Goal: Transaction & Acquisition: Download file/media

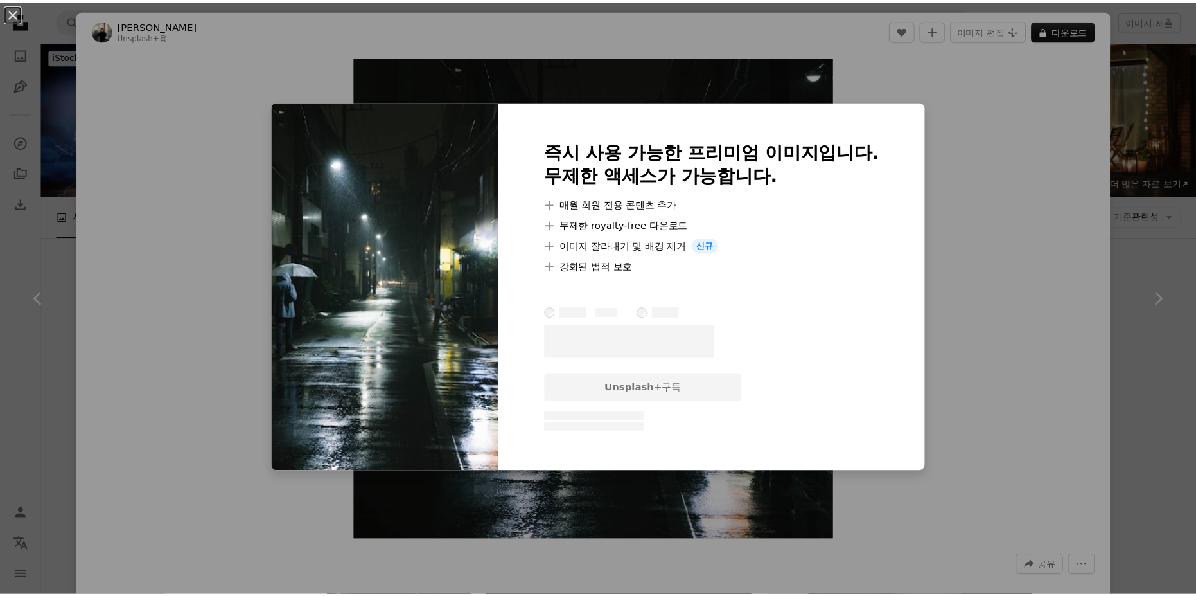
scroll to position [578, 0]
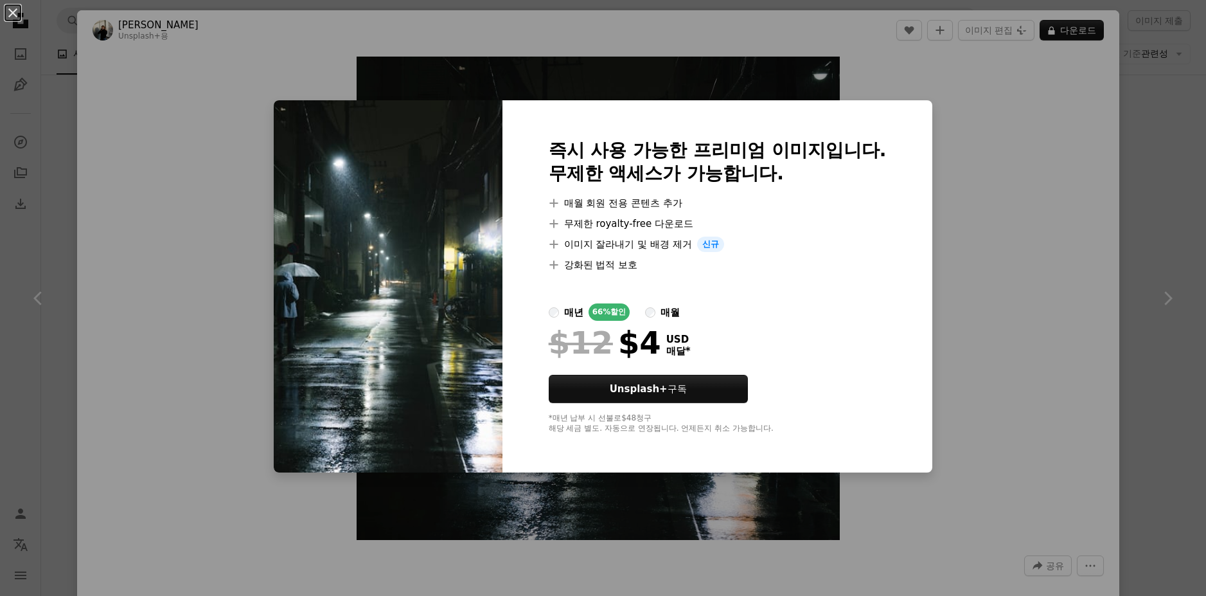
click at [1031, 270] on div "An X shape 즉시 사용 가능한 프리미엄 이미지입니다. 무제한 액세스가 가능합니다. A plus sign 매월 회원 전용 콘텐츠 추가 A…" at bounding box center [603, 298] width 1206 height 596
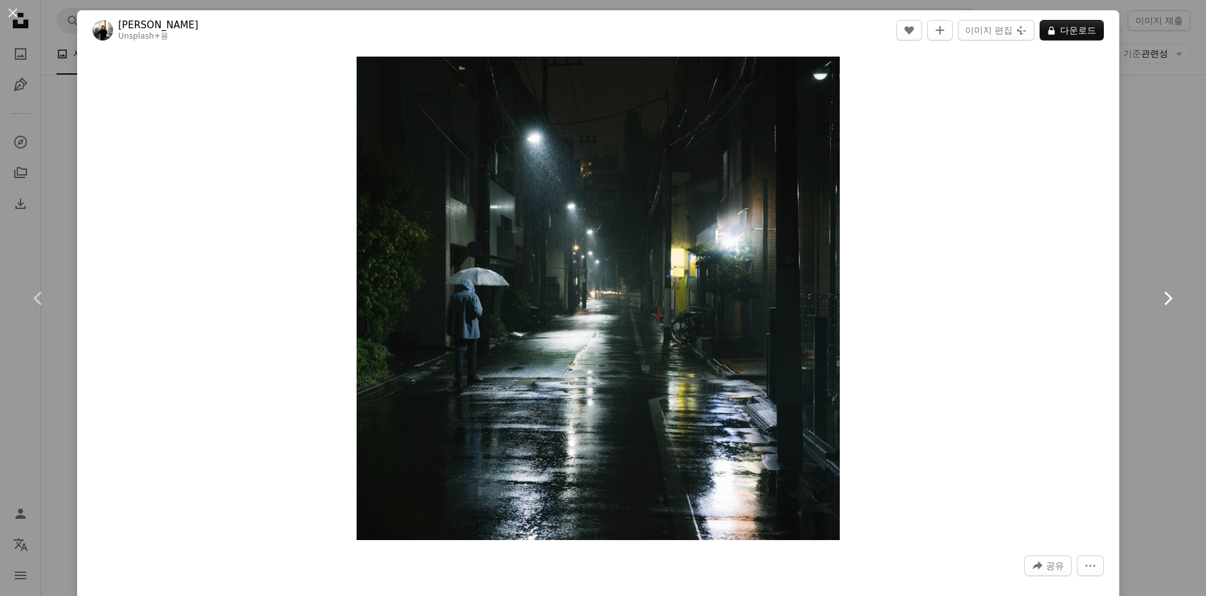
click at [1143, 244] on link "Chevron right" at bounding box center [1167, 297] width 77 height 123
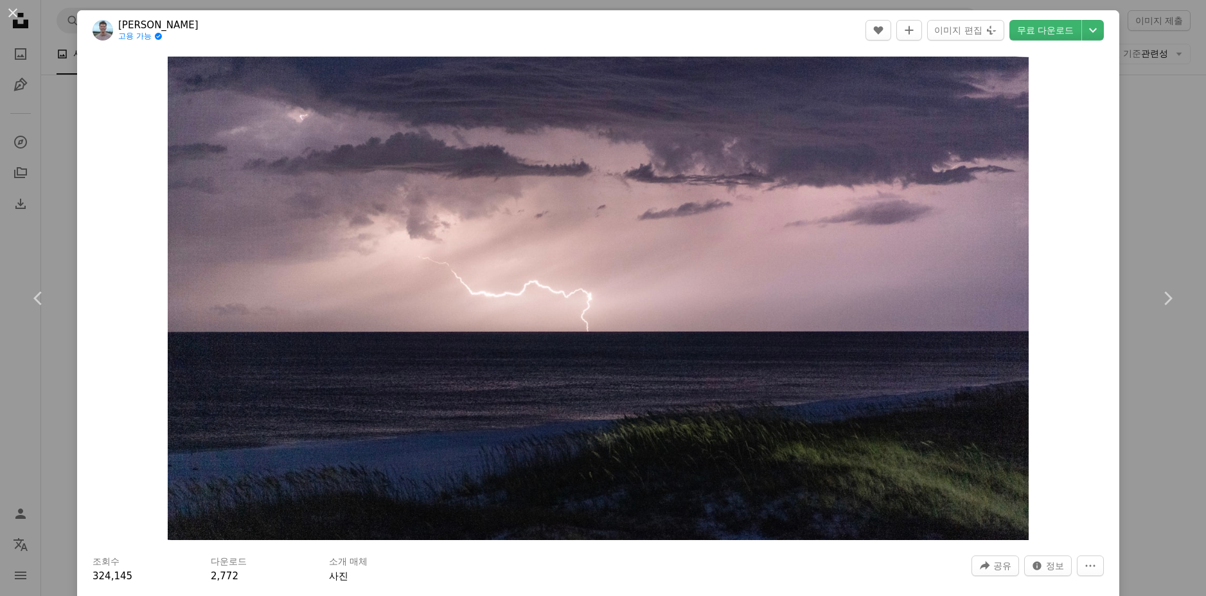
click at [1147, 119] on div "An X shape Chevron left Chevron right Austin Rich 고용 가능 A checkmark inside of a…" at bounding box center [603, 298] width 1206 height 596
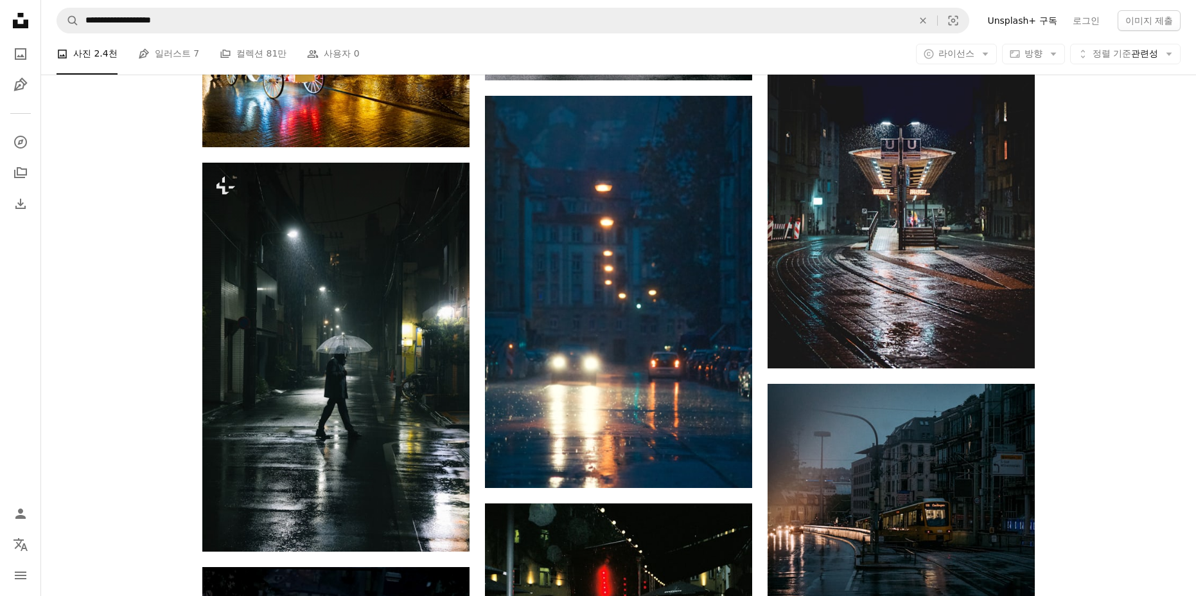
scroll to position [1670, 0]
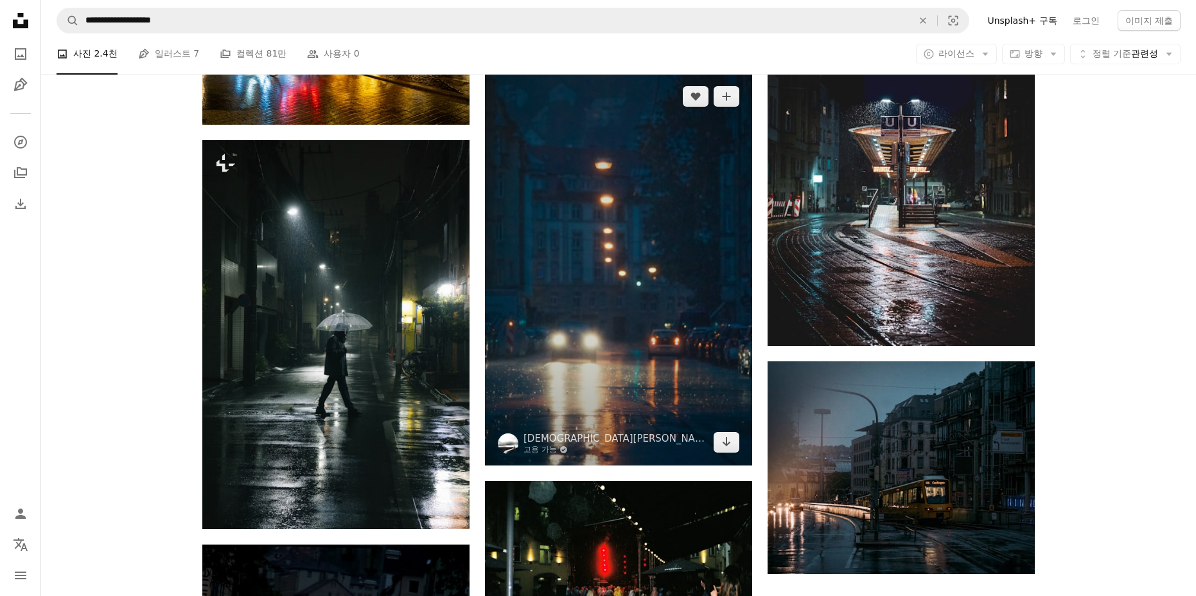
drag, startPoint x: 679, startPoint y: 191, endPoint x: 624, endPoint y: 225, distance: 64.9
click at [624, 225] on img at bounding box center [618, 269] width 267 height 392
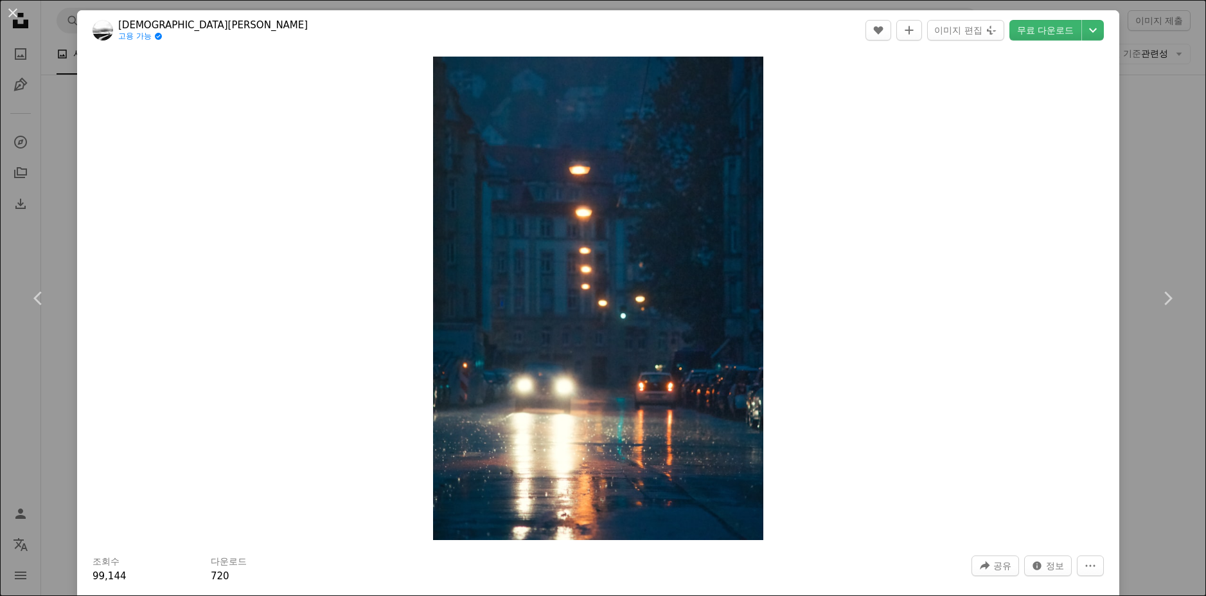
click at [1135, 230] on div "An X shape Chevron left Chevron right [DEMOGRAPHIC_DATA] Lue 고용 가능 A checkmark …" at bounding box center [603, 298] width 1206 height 596
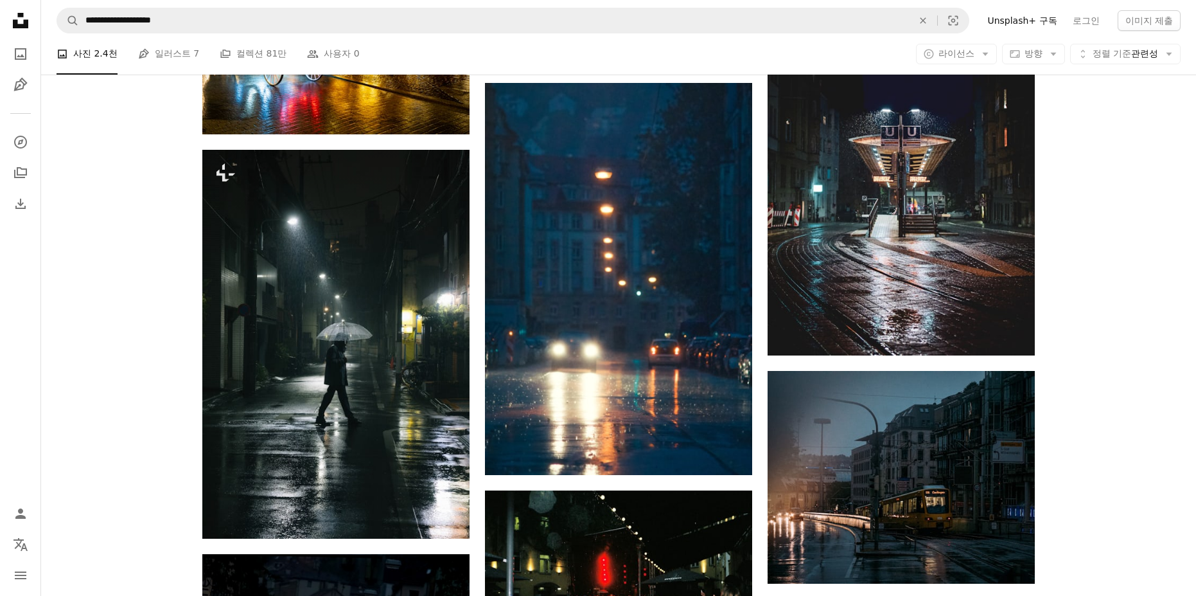
scroll to position [1670, 0]
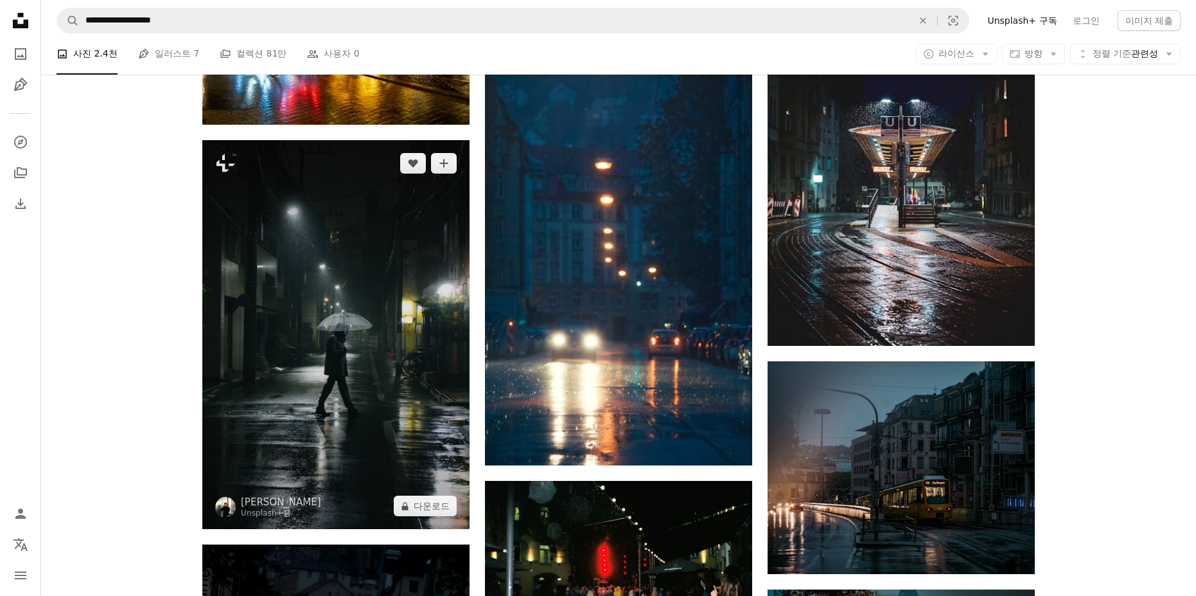
click at [405, 308] on img at bounding box center [335, 334] width 267 height 389
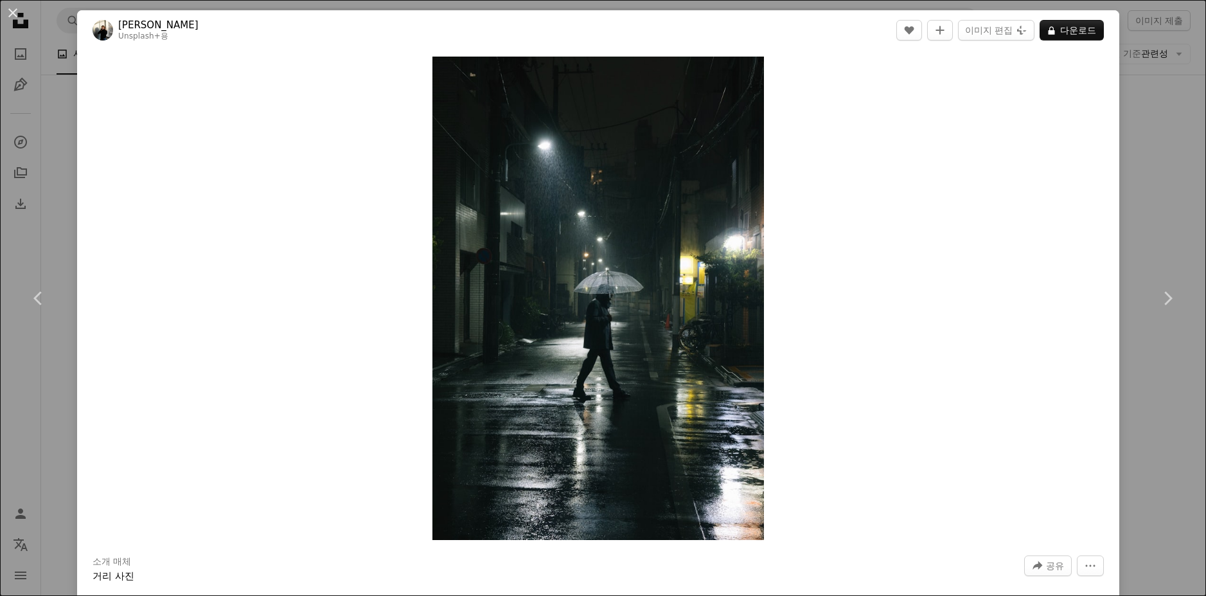
click at [1141, 222] on div "An X shape Chevron left Chevron right Giulia Squillace Unsplash+ 용 A heart A pl…" at bounding box center [603, 298] width 1206 height 596
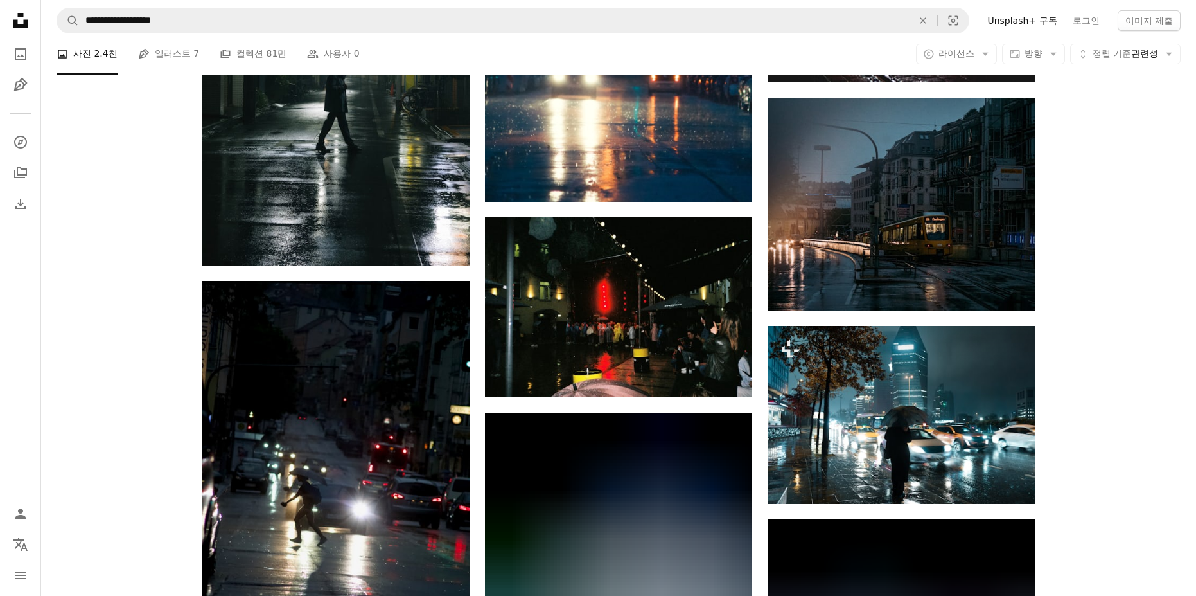
scroll to position [1863, 0]
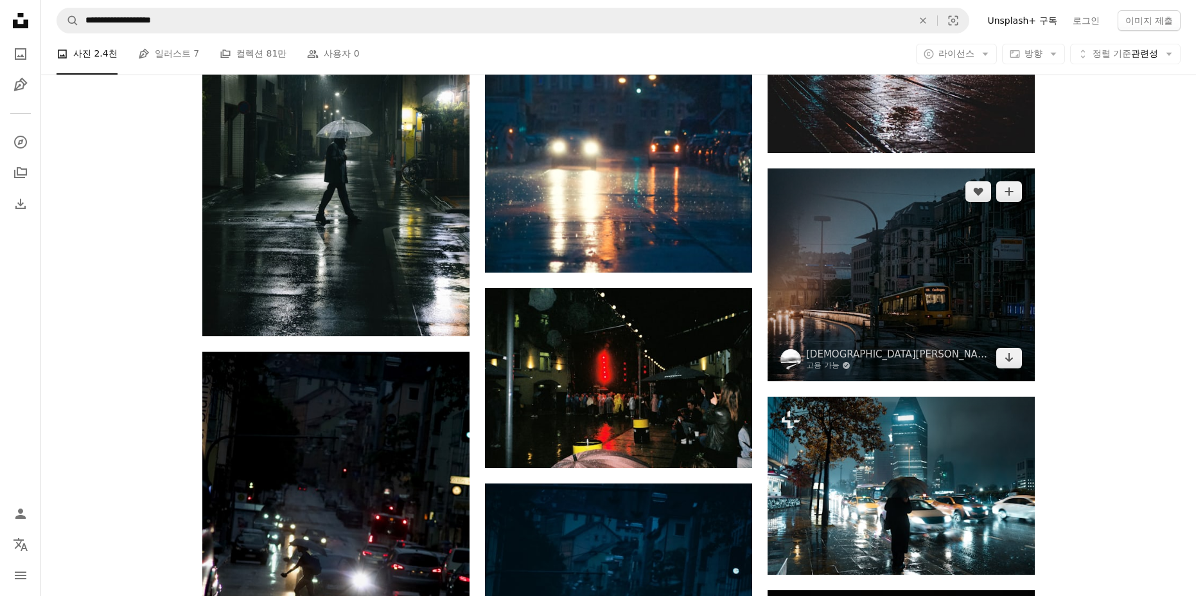
click at [968, 292] on img at bounding box center [901, 274] width 267 height 213
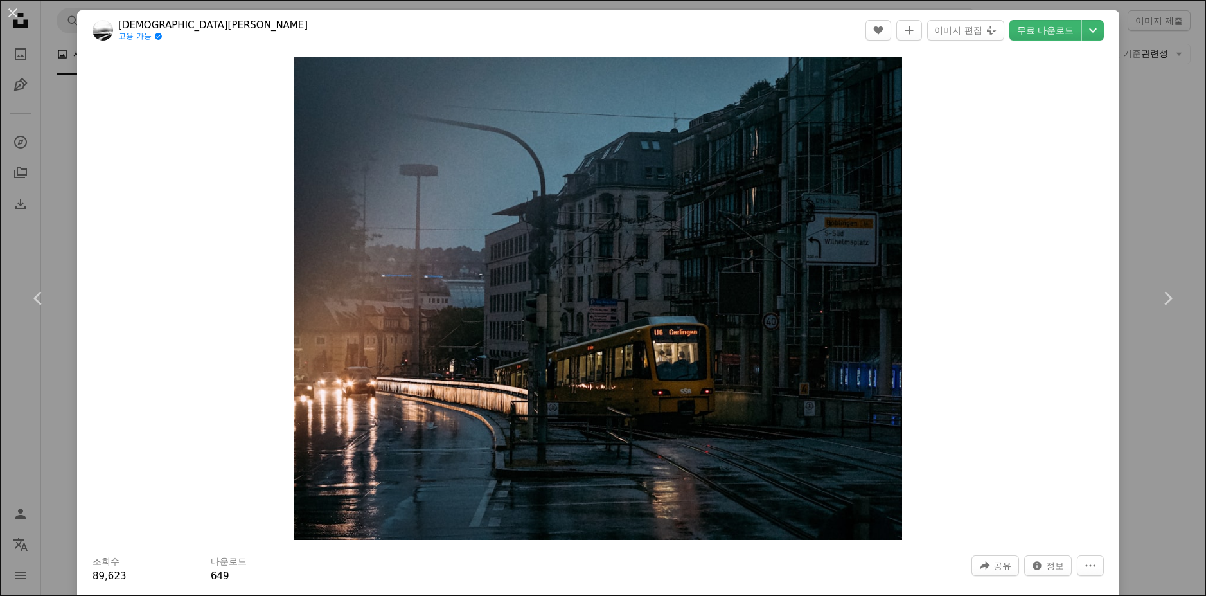
click at [1130, 391] on div "An X shape Chevron left Chevron right [DEMOGRAPHIC_DATA] Lue 고용 가능 A checkmark …" at bounding box center [603, 298] width 1206 height 596
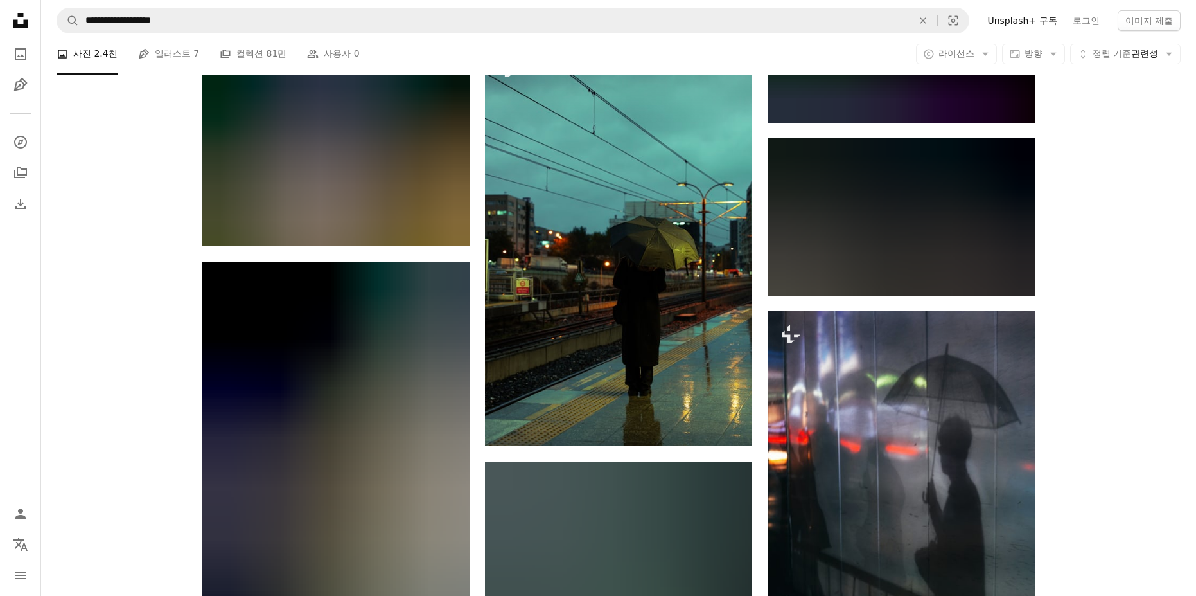
scroll to position [3276, 0]
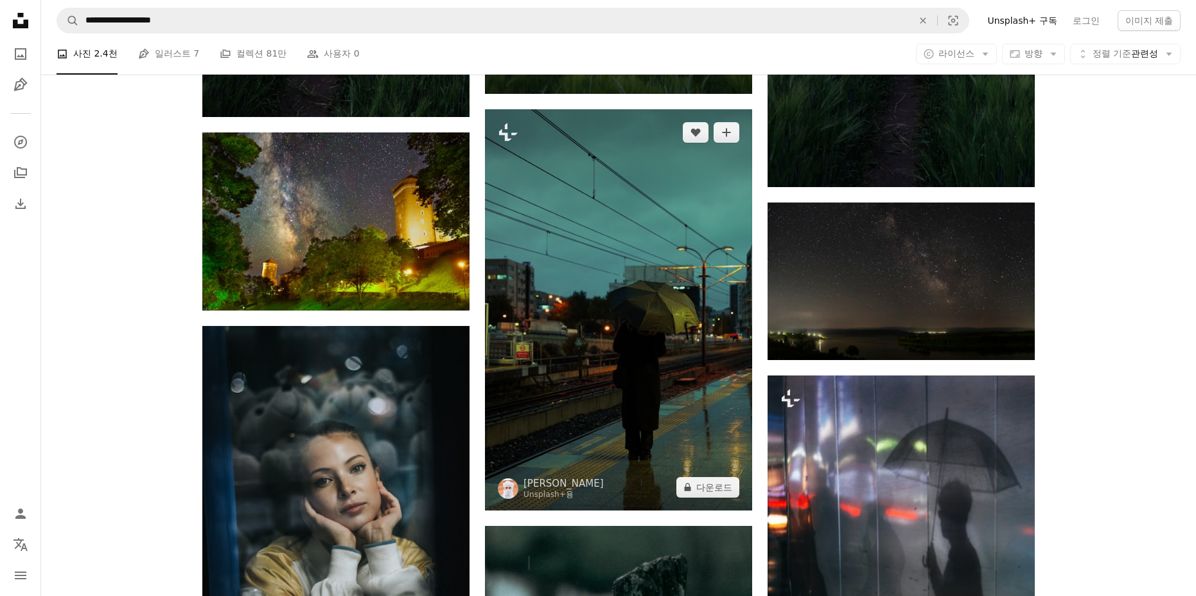
click at [648, 348] on img at bounding box center [618, 309] width 267 height 401
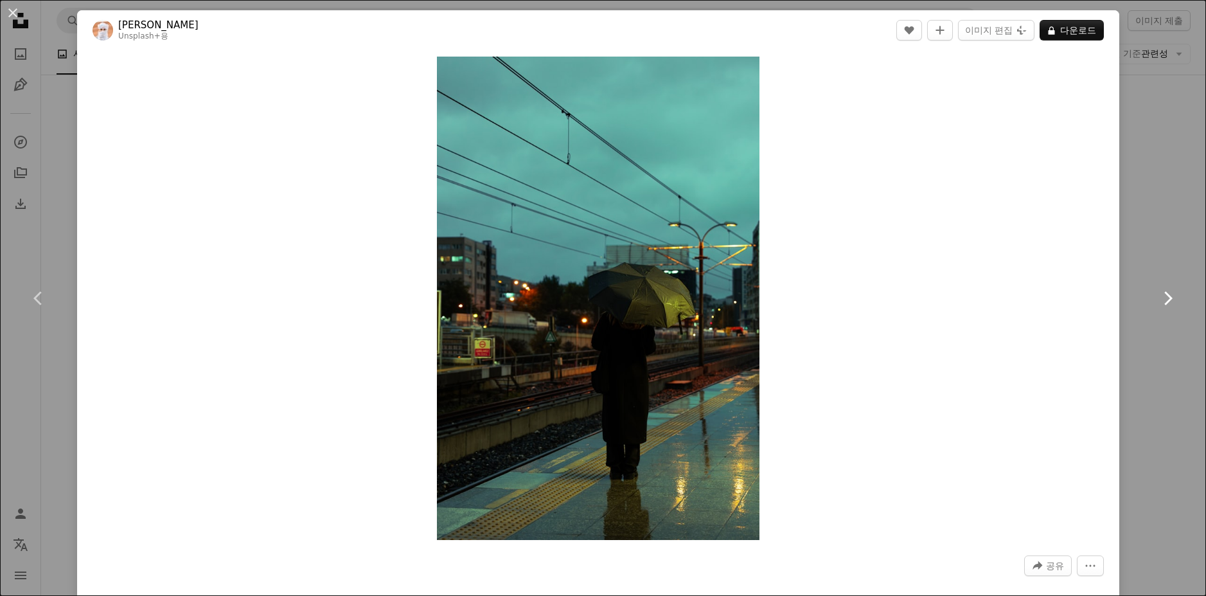
click at [1149, 349] on link "Chevron right" at bounding box center [1167, 297] width 77 height 123
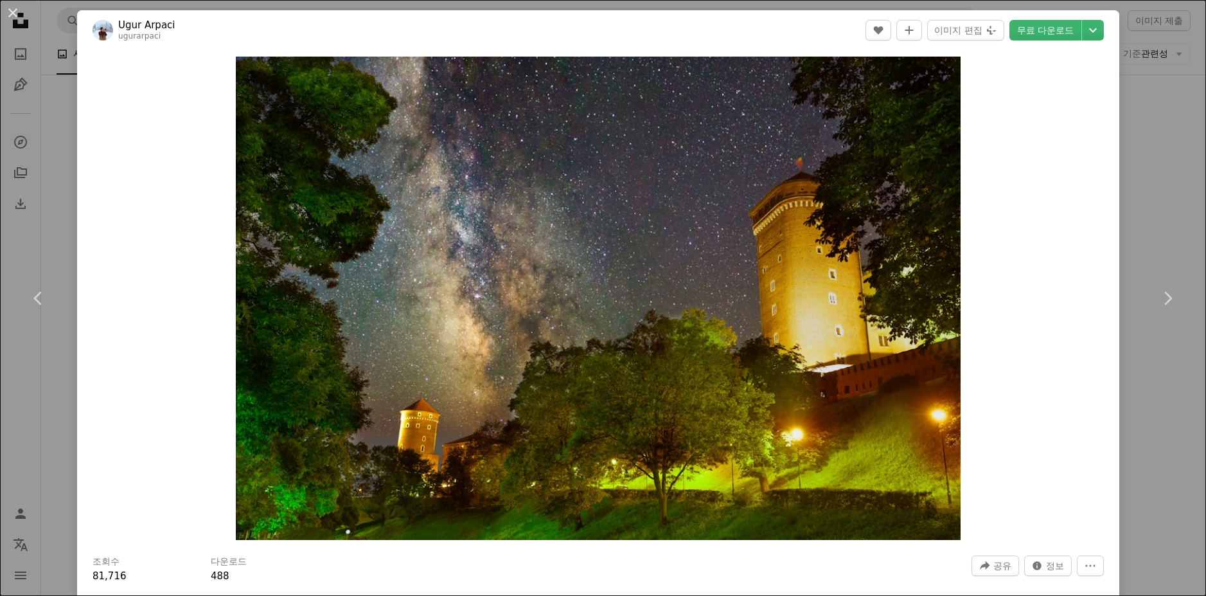
click at [1164, 112] on div "An X shape Chevron left Chevron right Ugur Arpaci ugurarpaci A heart A plus sig…" at bounding box center [603, 298] width 1206 height 596
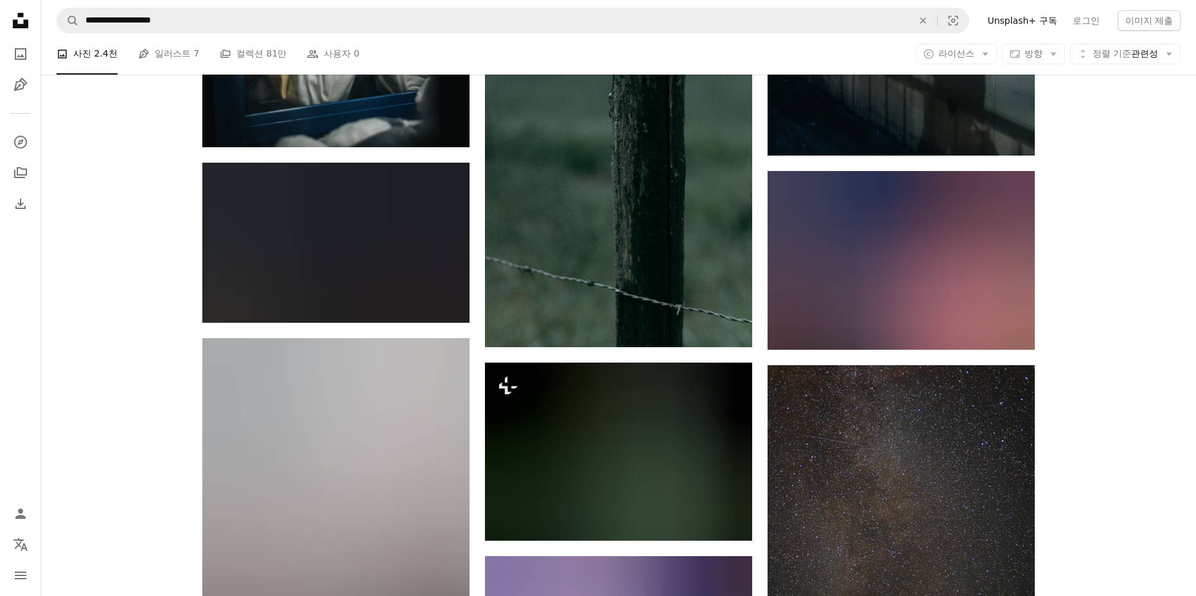
scroll to position [3855, 0]
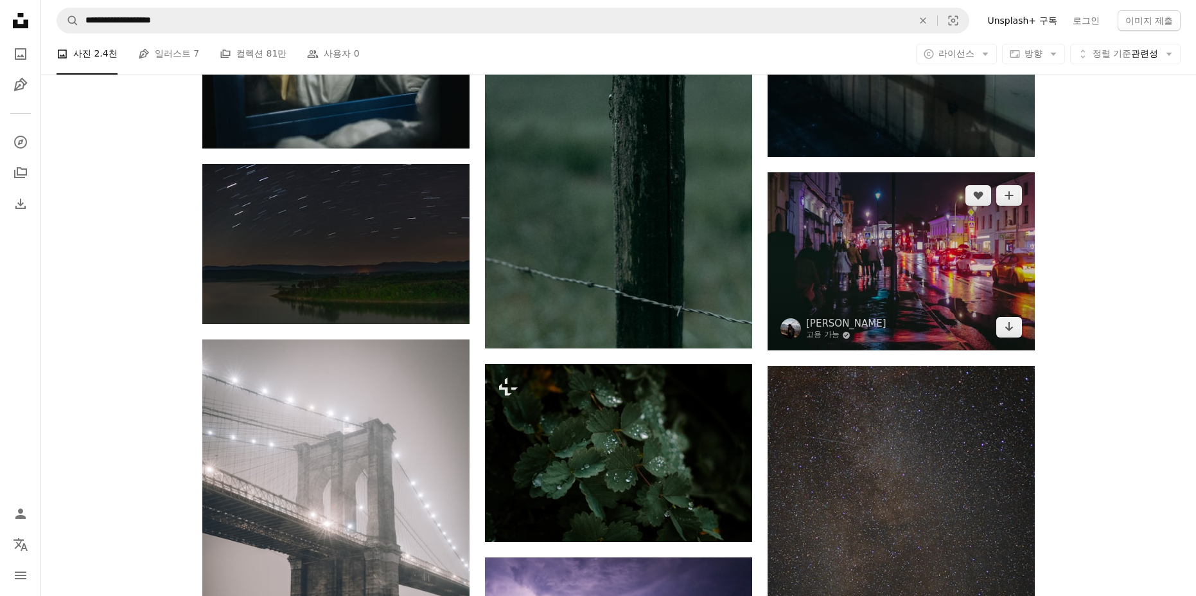
click at [879, 259] on img at bounding box center [901, 261] width 267 height 178
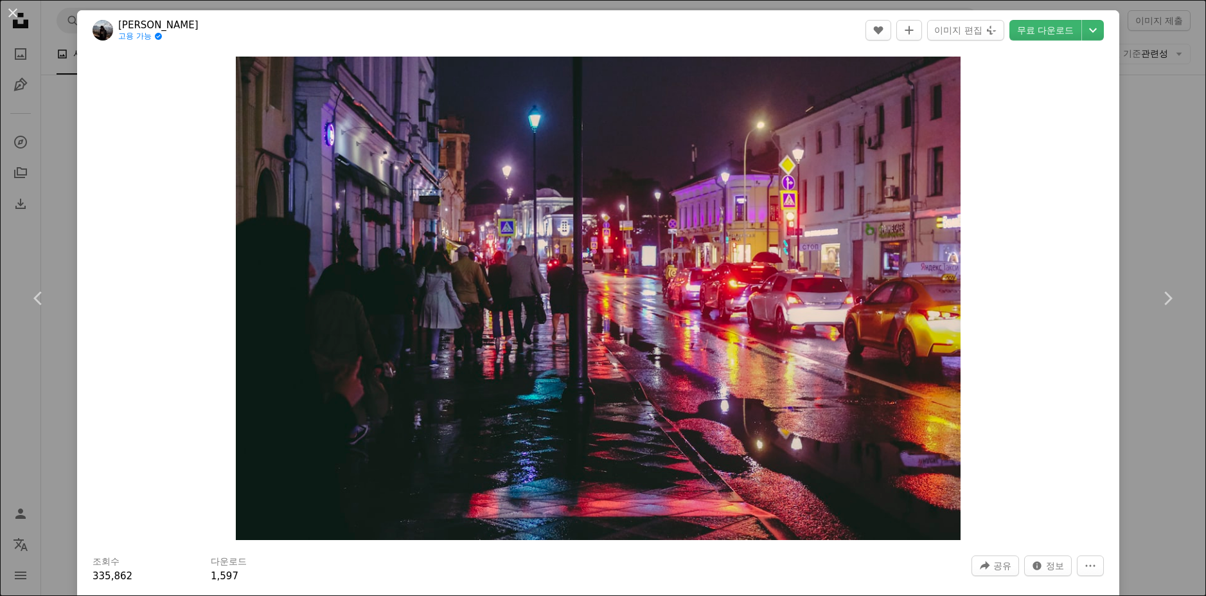
click at [1142, 203] on div "An X shape Chevron left Chevron right [PERSON_NAME] 고용 가능 A checkmark inside of…" at bounding box center [603, 298] width 1206 height 596
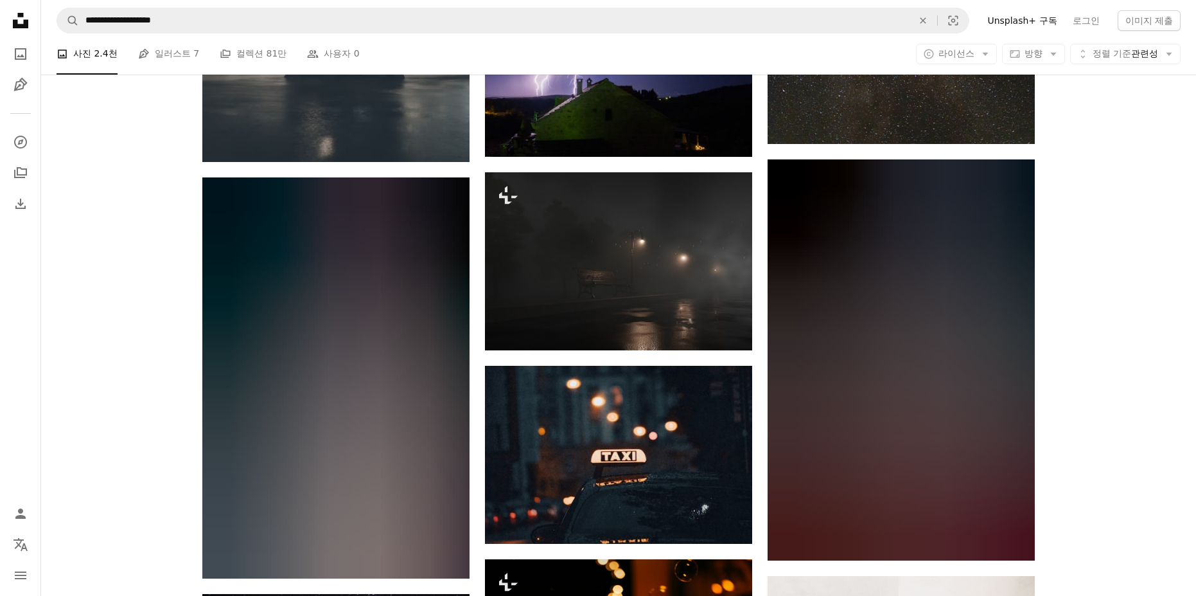
scroll to position [4497, 0]
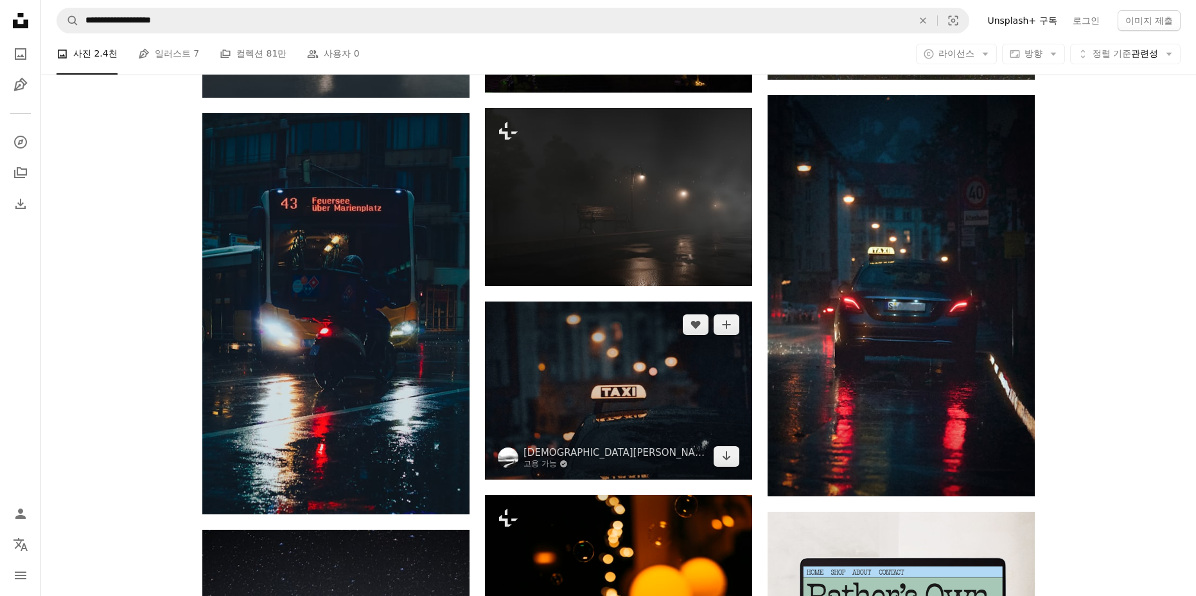
click at [632, 396] on img at bounding box center [618, 390] width 267 height 178
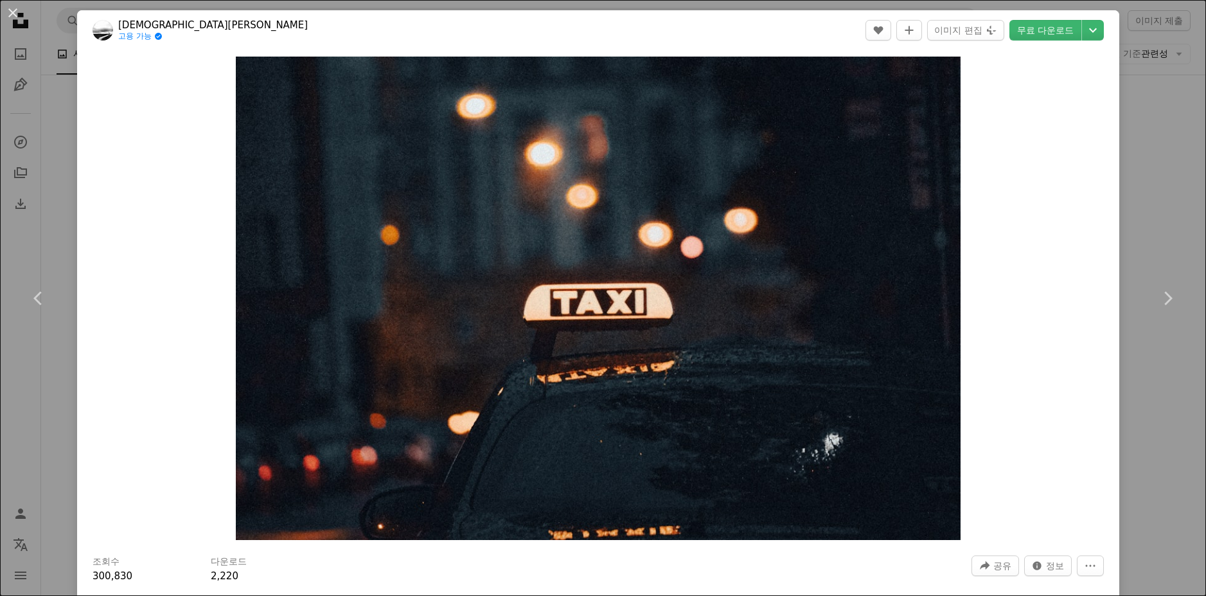
click at [1159, 173] on div "An X shape Chevron left Chevron right [DEMOGRAPHIC_DATA] Lue 고용 가능 A checkmark …" at bounding box center [603, 298] width 1206 height 596
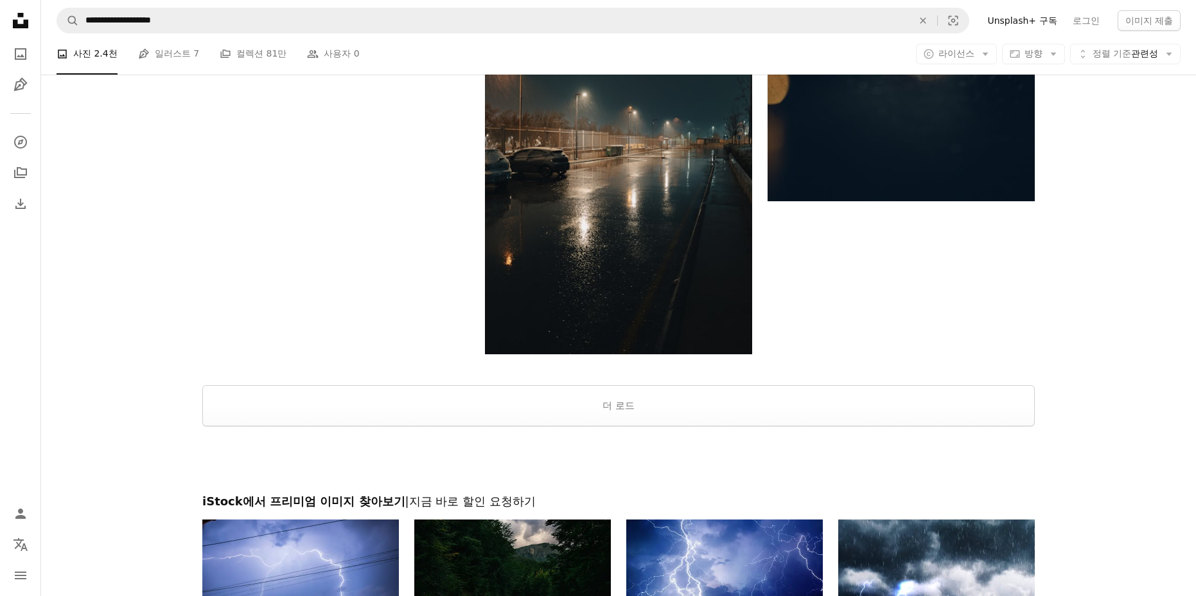
scroll to position [6553, 0]
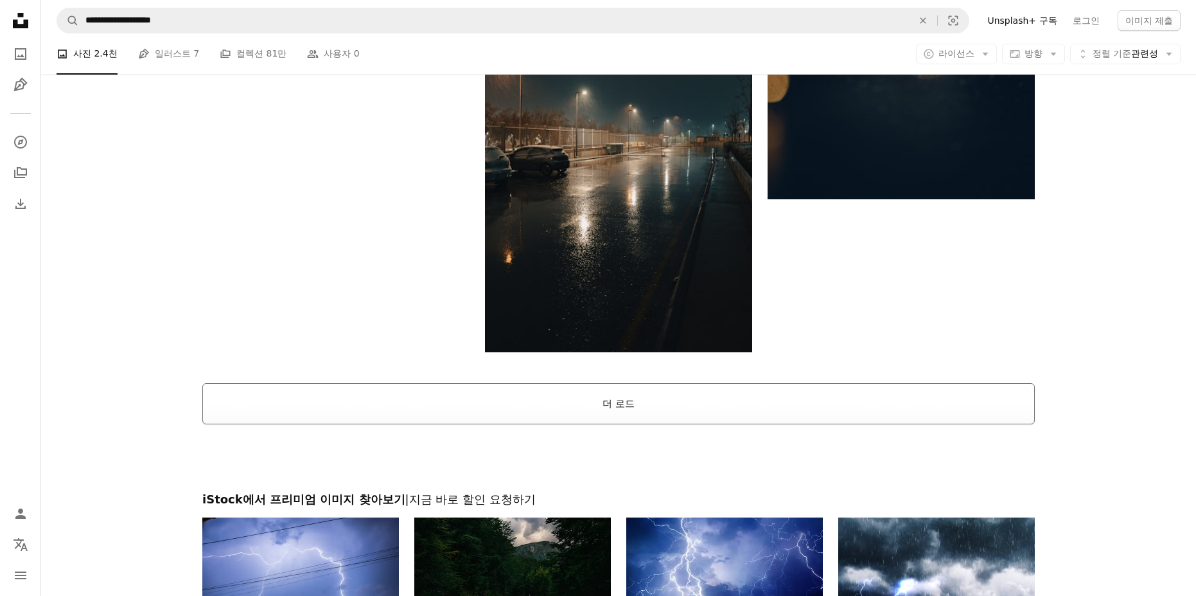
click at [637, 397] on button "더 로드" at bounding box center [618, 403] width 833 height 41
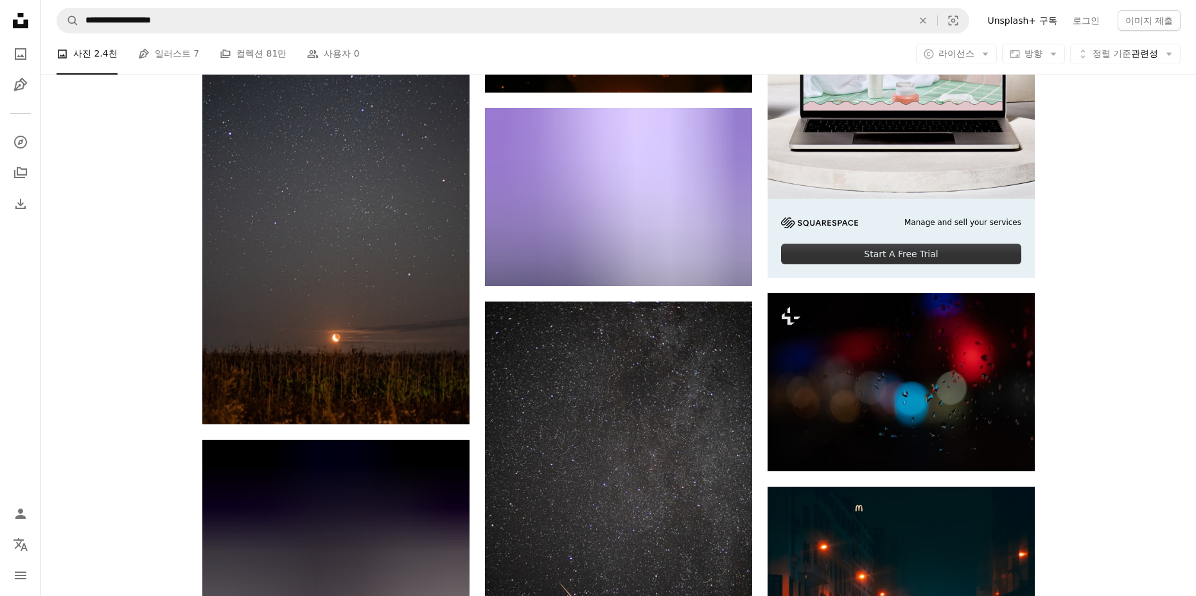
scroll to position [4947, 0]
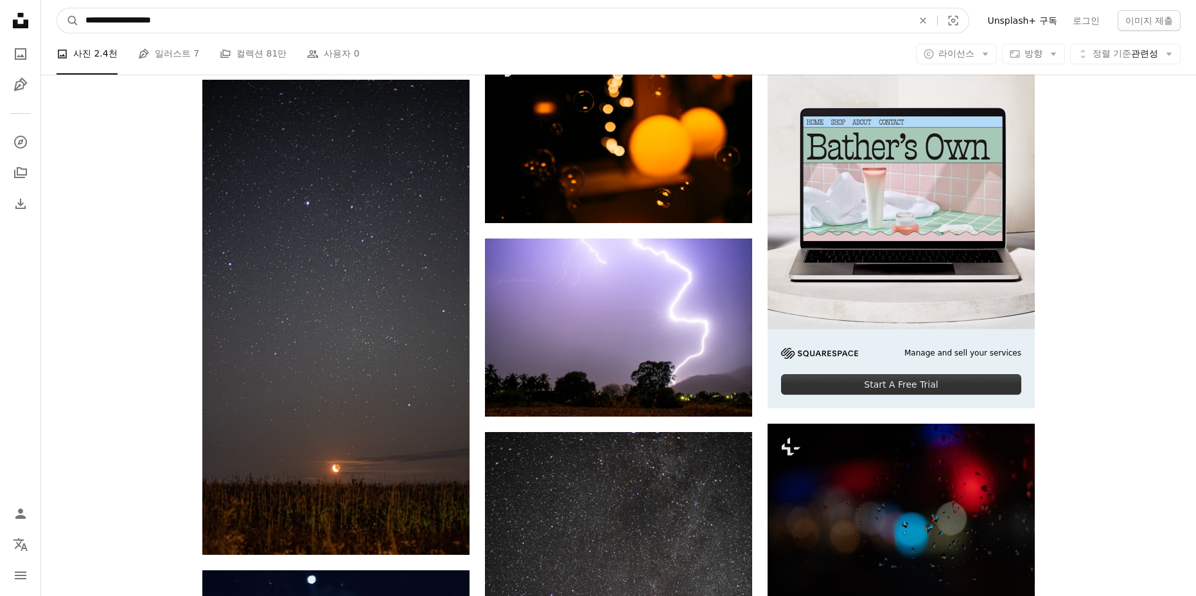
drag, startPoint x: 200, startPoint y: 18, endPoint x: -161, endPoint y: 17, distance: 360.4
paste input "**********"
type input "**********"
click button "A magnifying glass" at bounding box center [68, 20] width 22 height 24
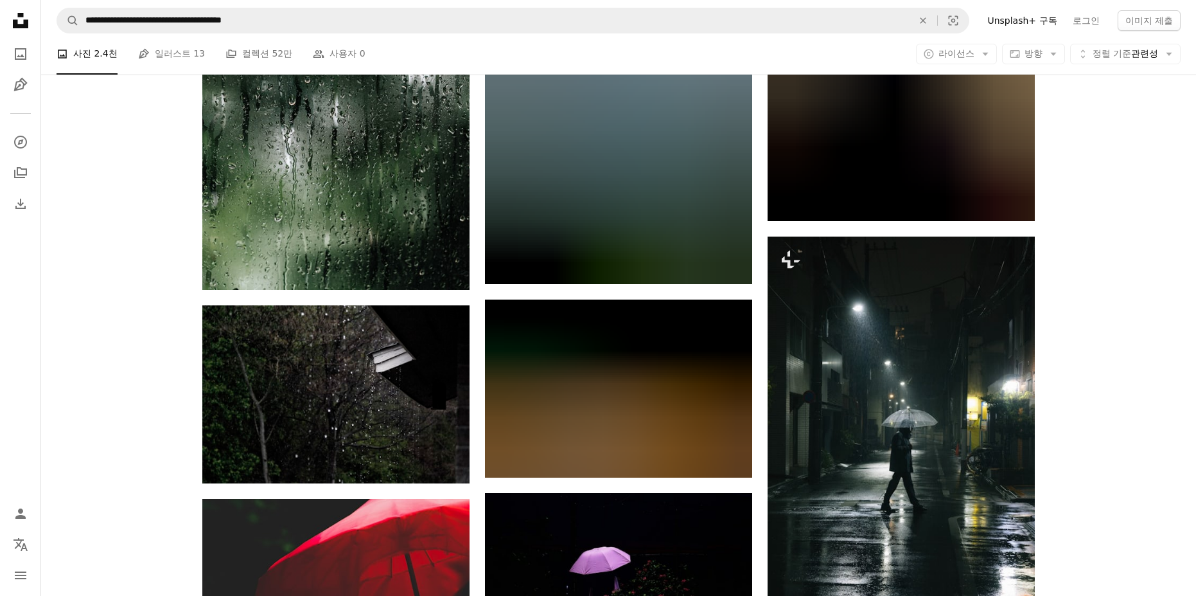
scroll to position [6681, 0]
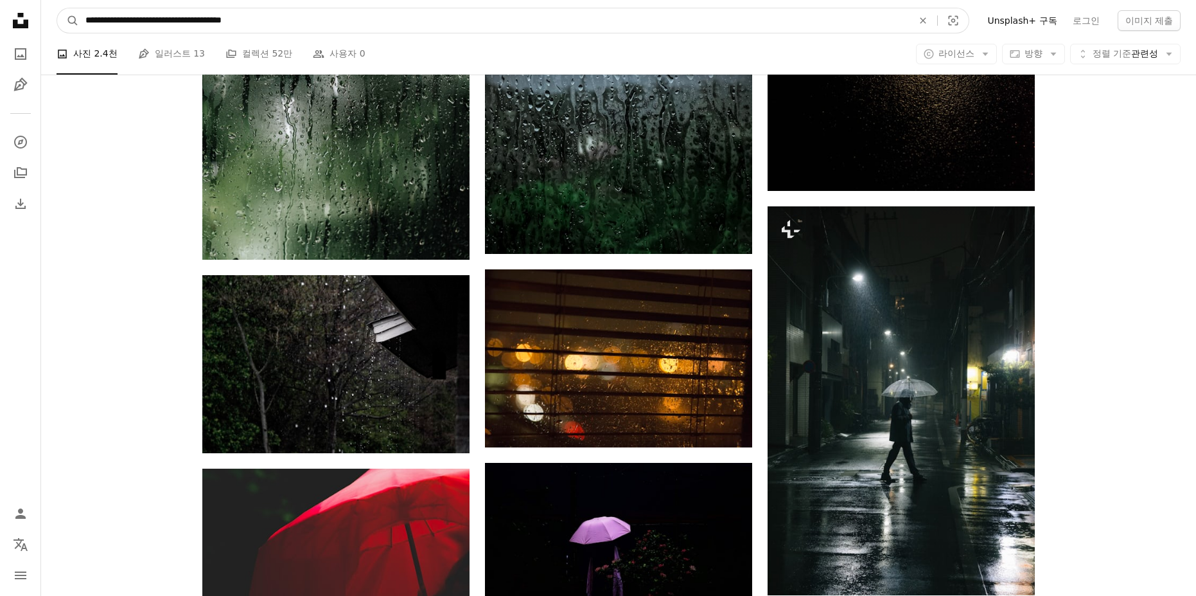
click at [281, 23] on input "**********" at bounding box center [494, 20] width 830 height 24
drag, startPoint x: 263, startPoint y: 21, endPoint x: -200, endPoint y: 25, distance: 463.2
paste input "사이트 전체에서 이미지 찾기"
type input "*****"
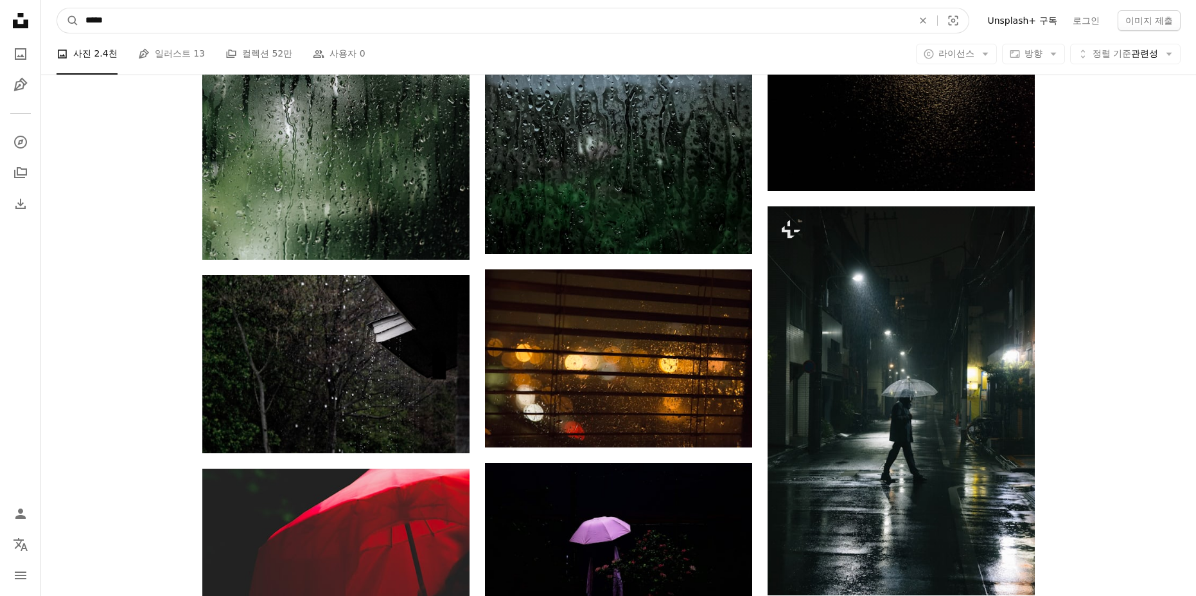
click at [57, 8] on button "A magnifying glass" at bounding box center [68, 20] width 22 height 24
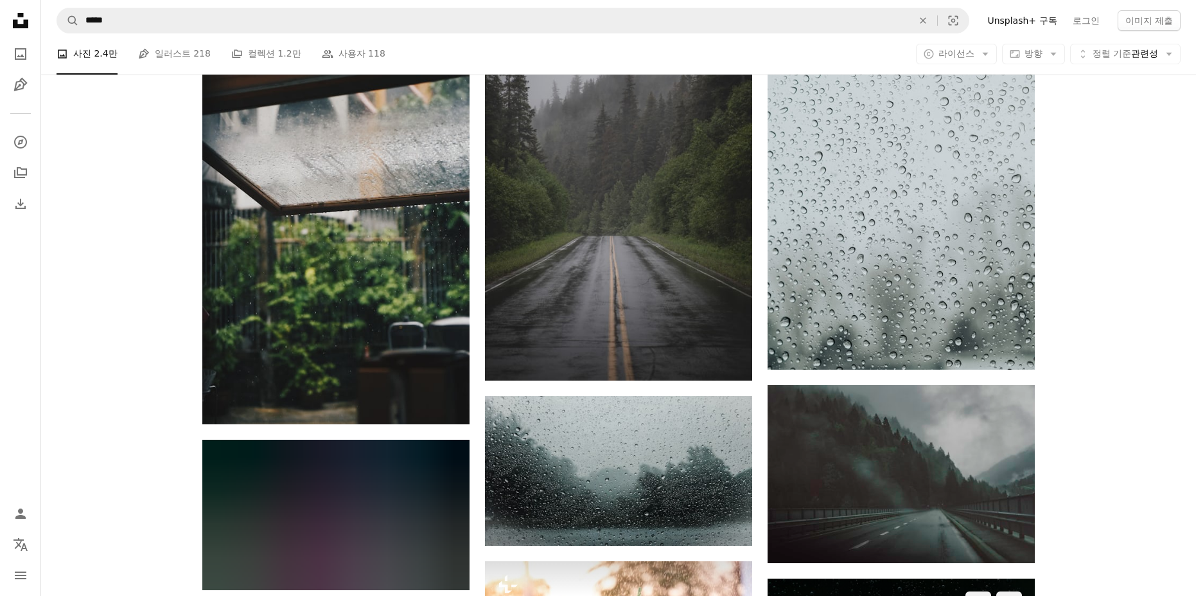
scroll to position [707, 0]
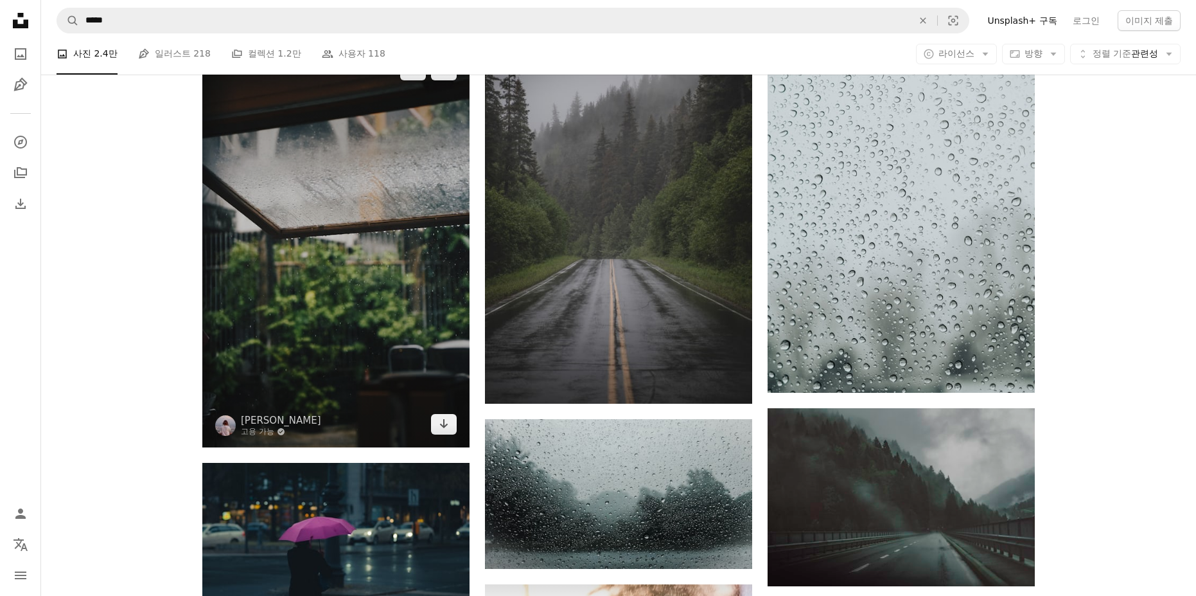
click at [353, 262] on img at bounding box center [335, 247] width 267 height 400
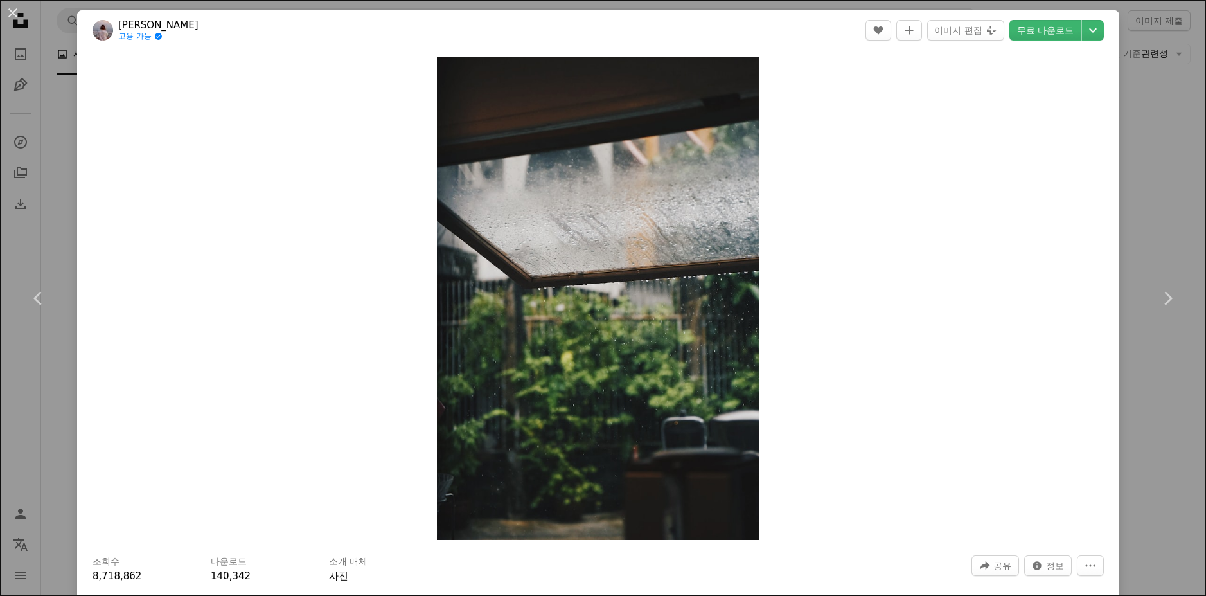
click at [1177, 231] on div "An X shape Chevron left Chevron right Suhyeon Choi 고용 가능 A checkmark inside of …" at bounding box center [603, 298] width 1206 height 596
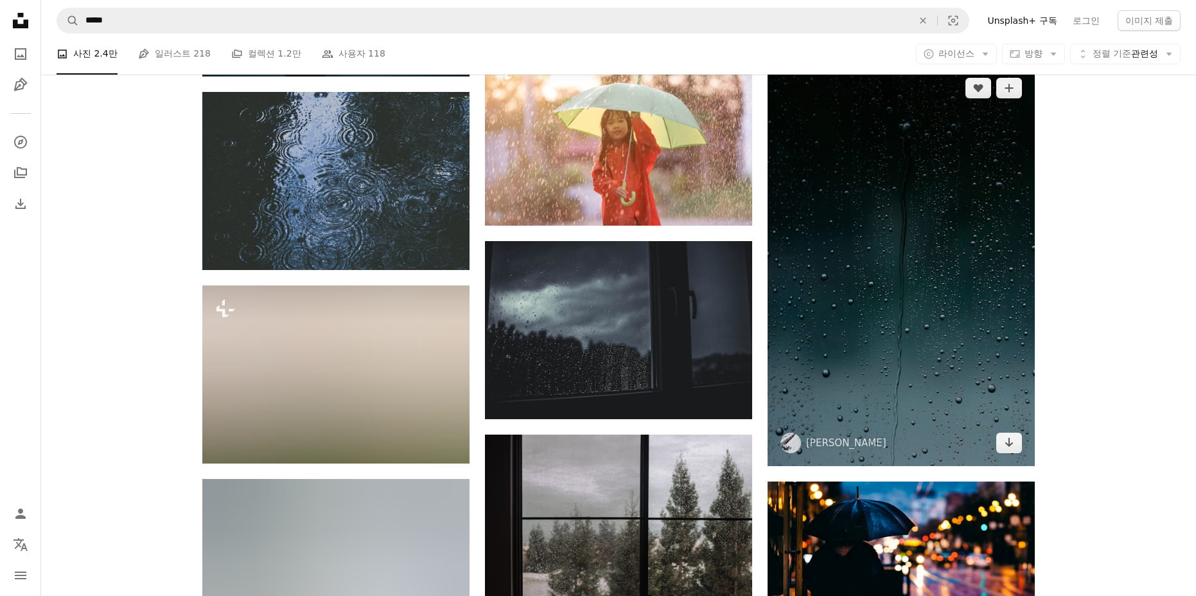
scroll to position [1221, 0]
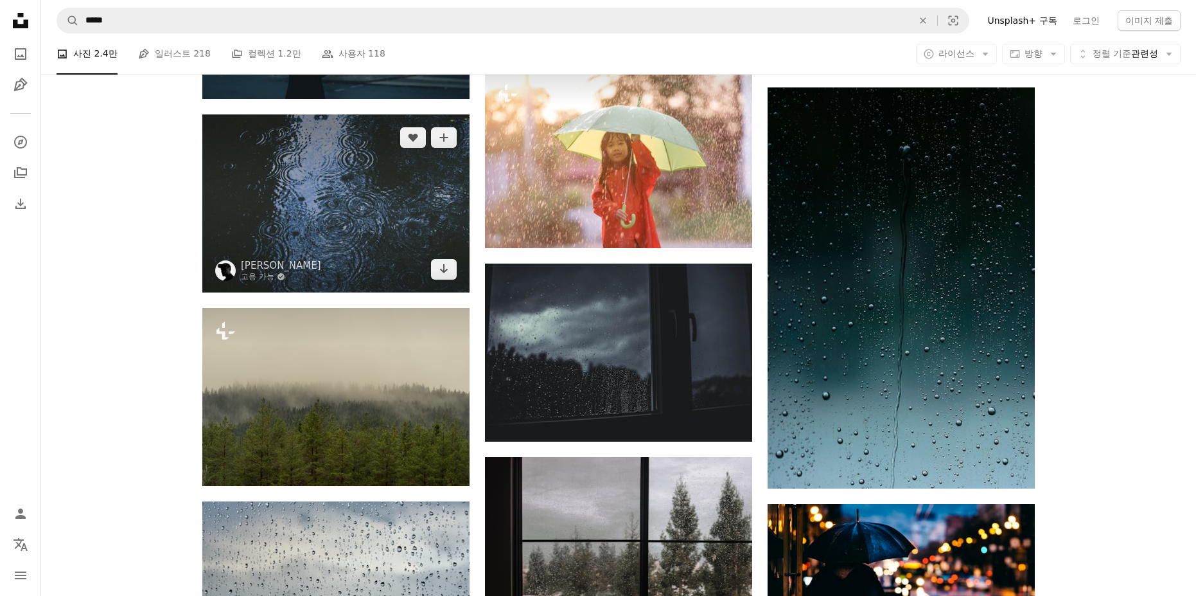
click at [366, 197] on img at bounding box center [335, 203] width 267 height 178
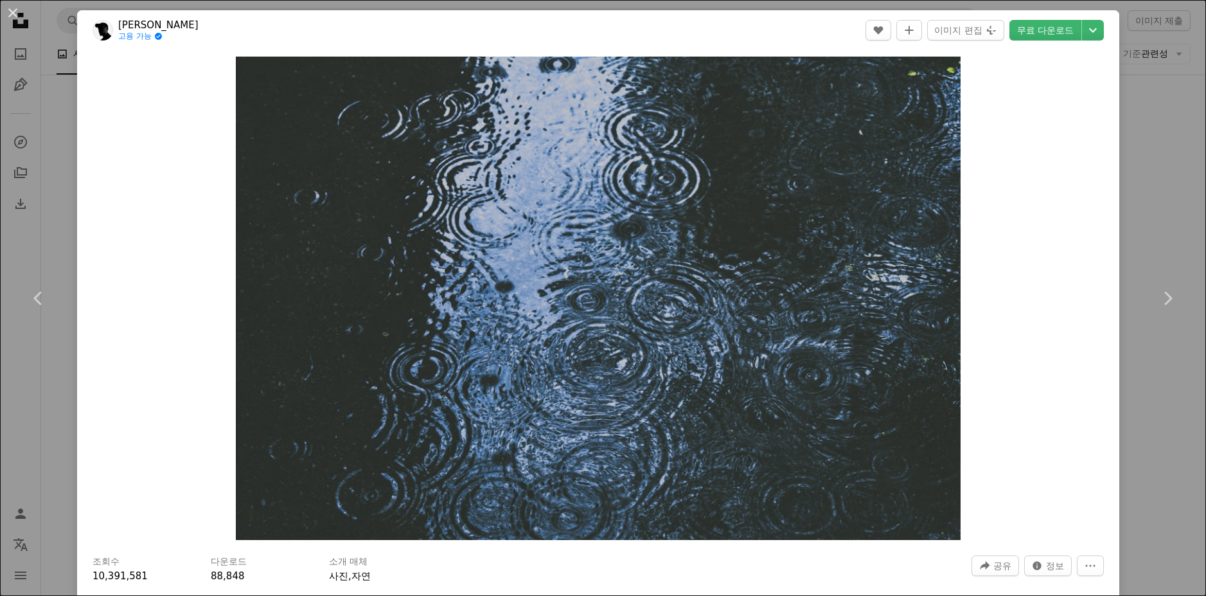
click at [1163, 171] on div "An X shape Chevron left Chevron right [PERSON_NAME] 고용 가능 A checkmark inside of…" at bounding box center [603, 298] width 1206 height 596
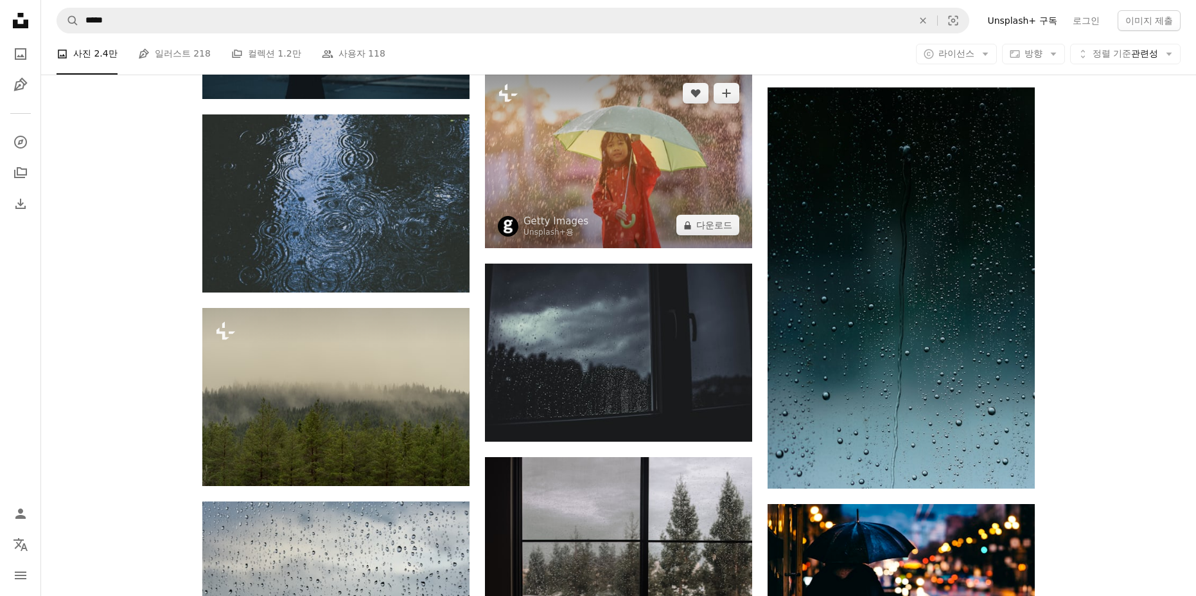
click at [683, 184] on img at bounding box center [618, 159] width 267 height 178
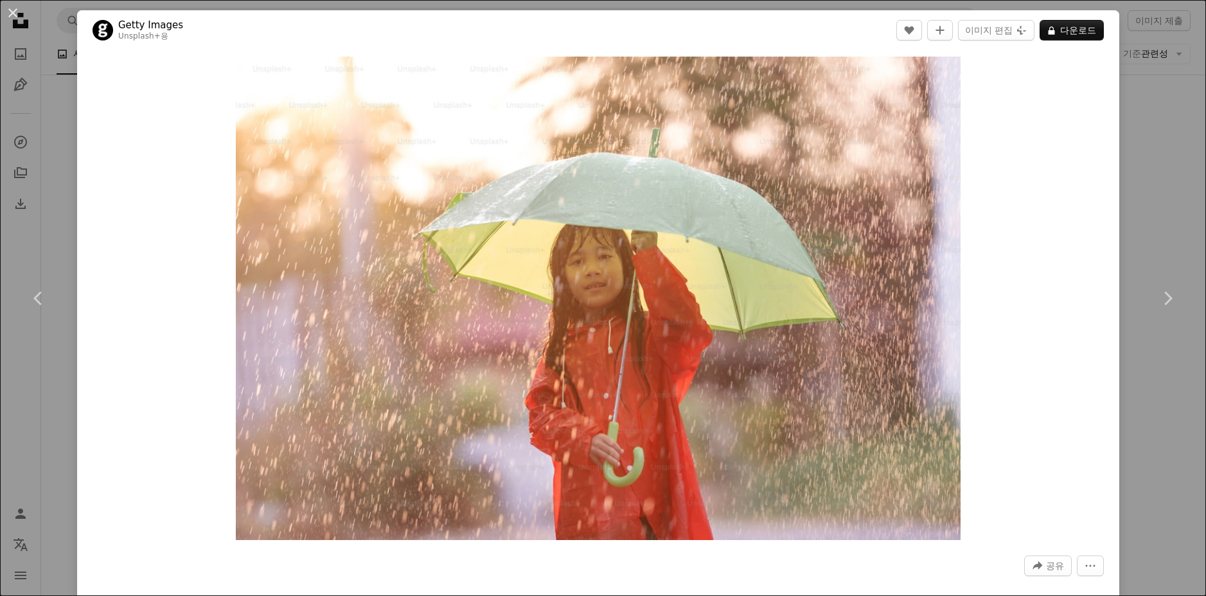
click at [1138, 197] on div "An X shape Chevron left Chevron right Getty Images Unsplash+ 용 A heart A plus s…" at bounding box center [603, 298] width 1206 height 596
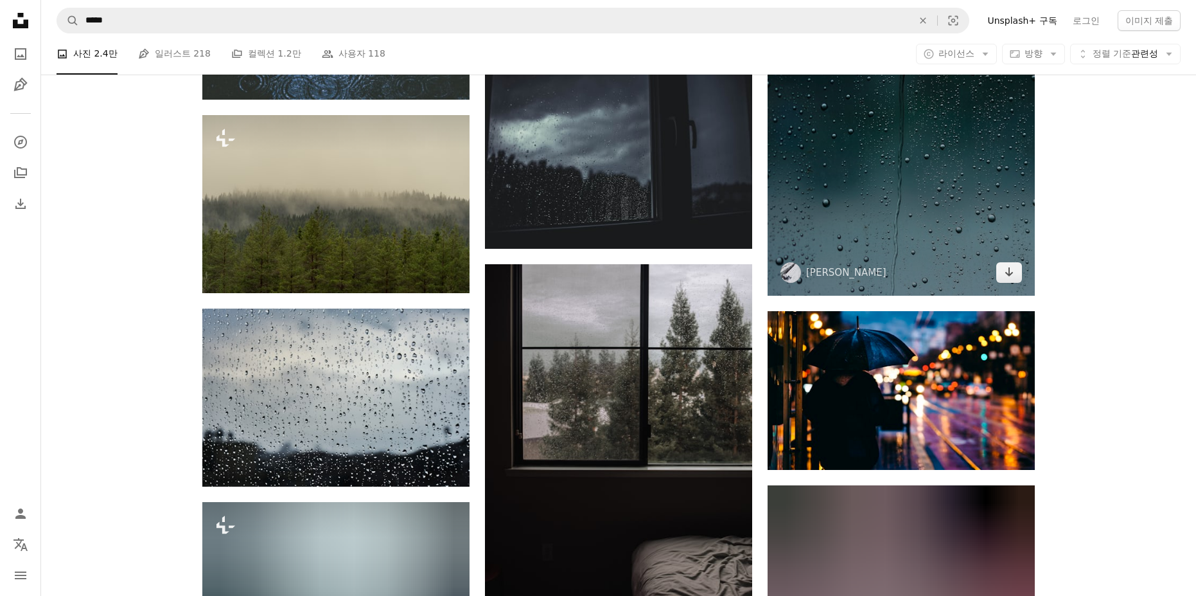
scroll to position [1542, 0]
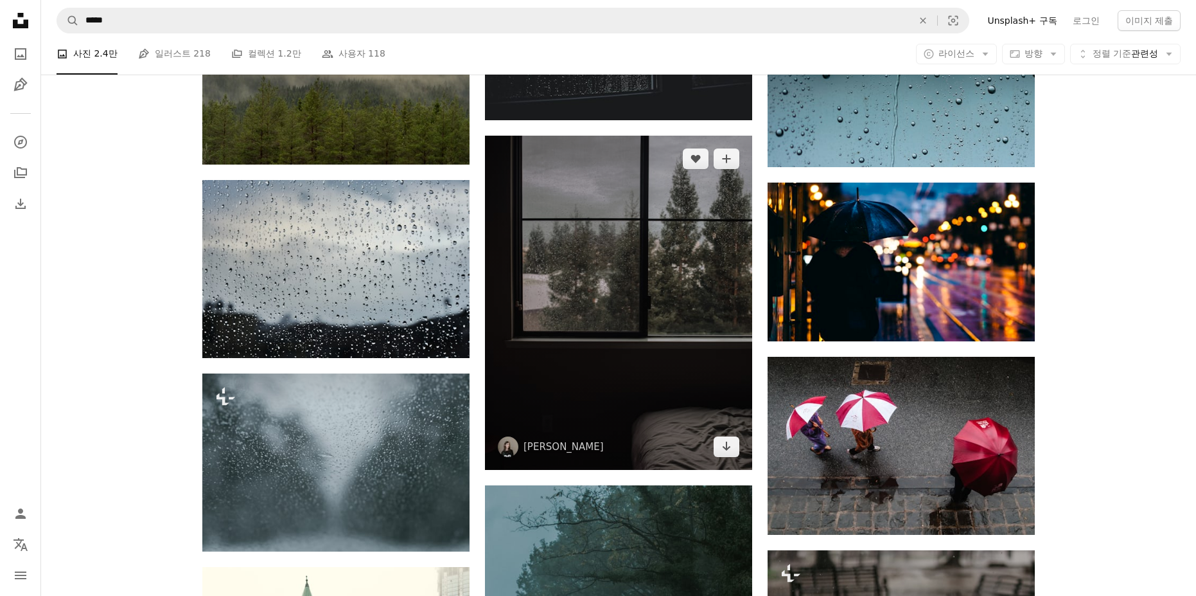
click at [644, 332] on img at bounding box center [618, 303] width 267 height 334
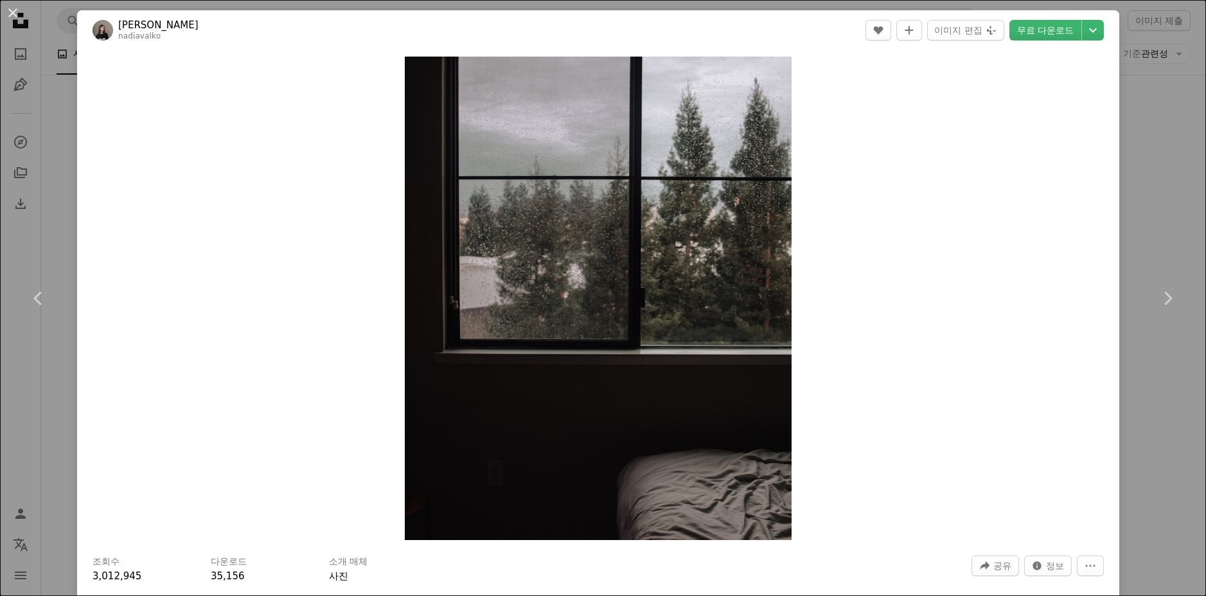
click at [1135, 215] on div "An X shape Chevron left Chevron right [PERSON_NAME] nadiavalko A heart A plus s…" at bounding box center [603, 298] width 1206 height 596
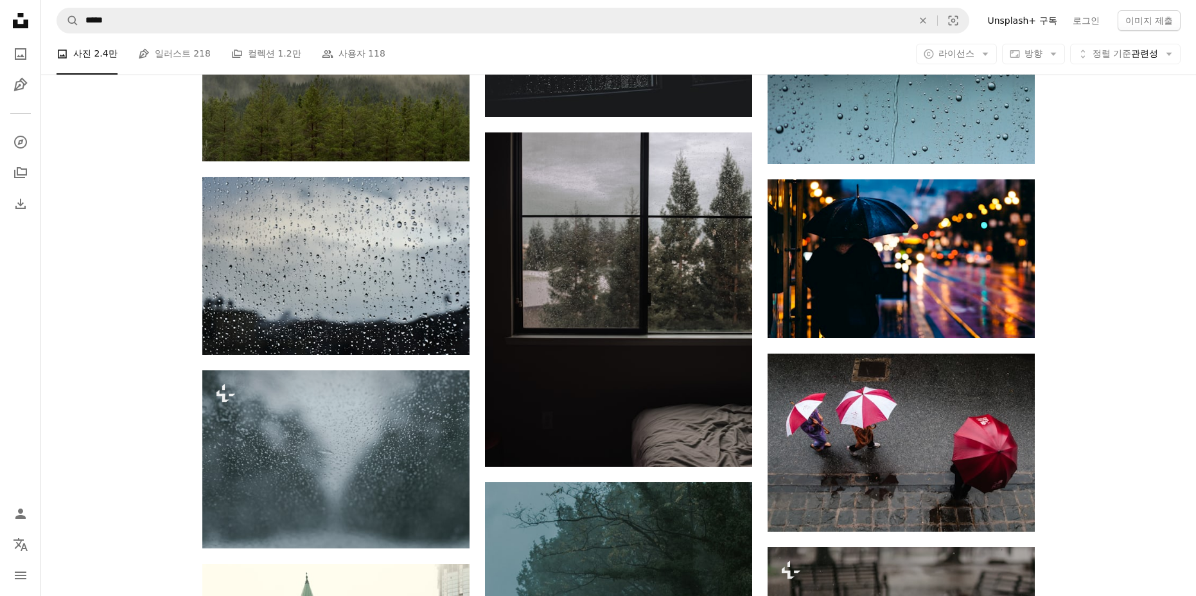
scroll to position [1542, 0]
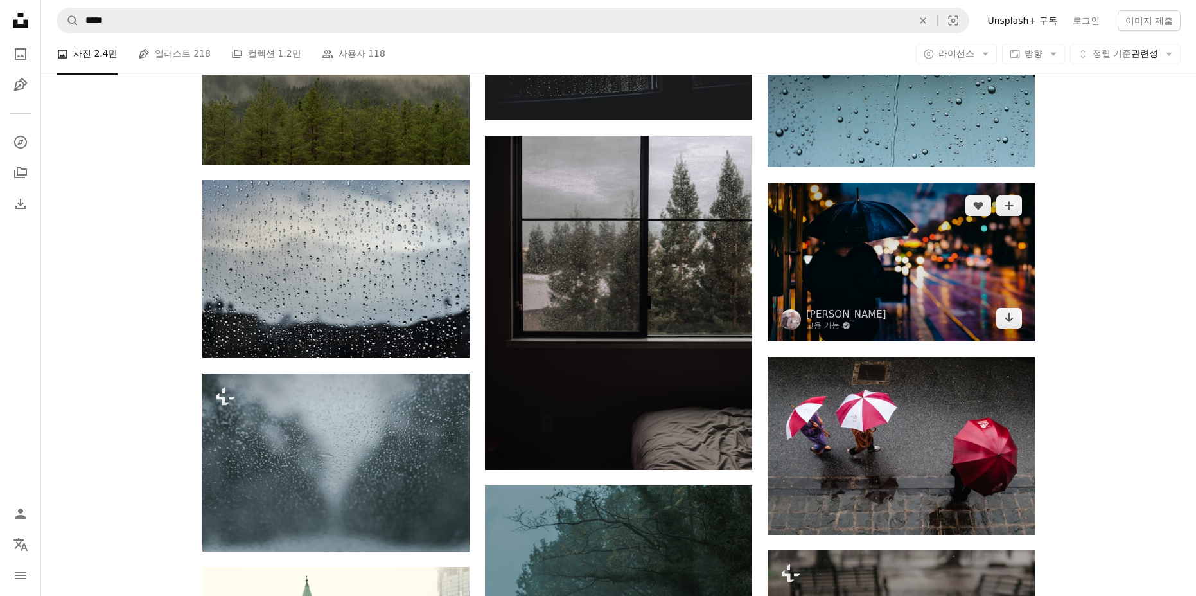
click at [887, 245] on img at bounding box center [901, 261] width 267 height 158
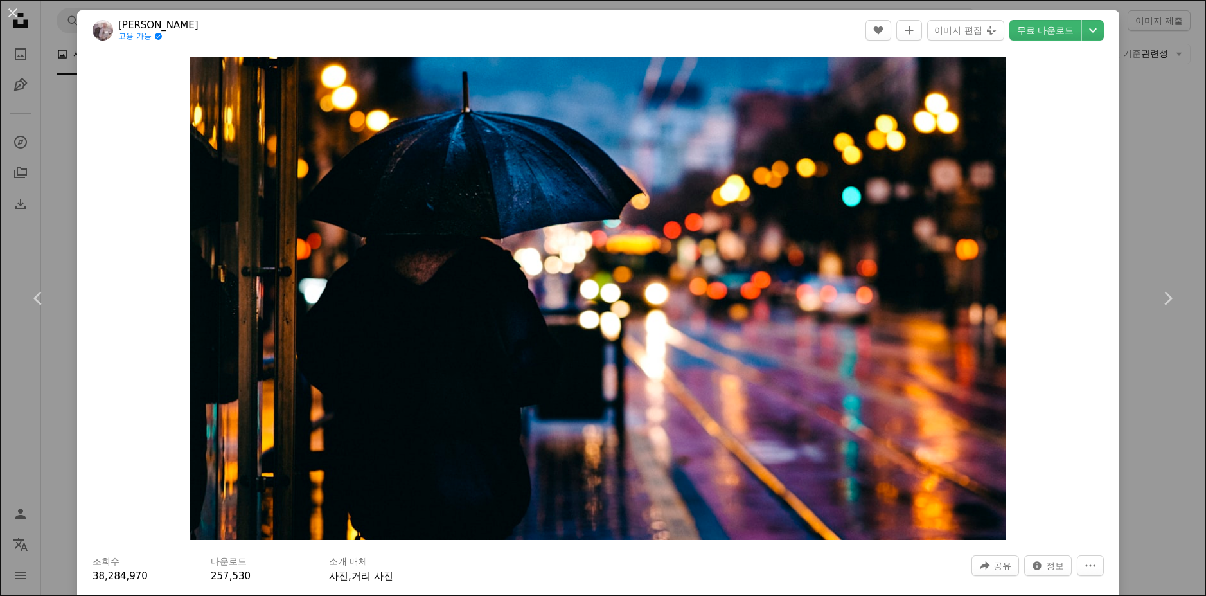
click at [1150, 205] on div "An X shape Chevron left Chevron right [PERSON_NAME] 고용 가능 A checkmark inside of…" at bounding box center [603, 298] width 1206 height 596
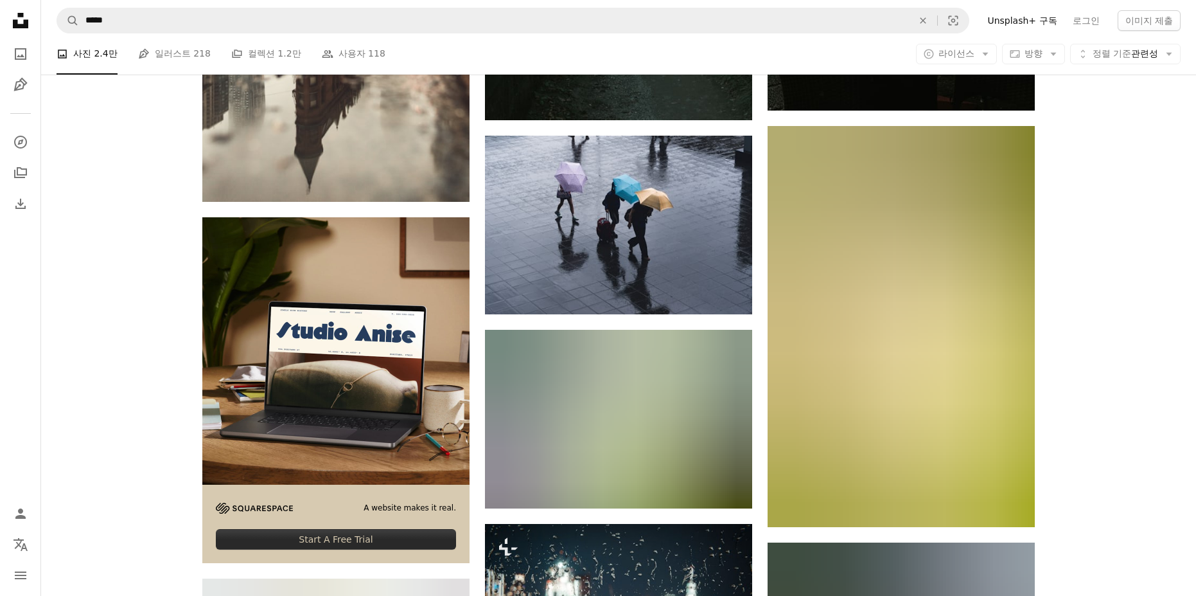
scroll to position [2313, 0]
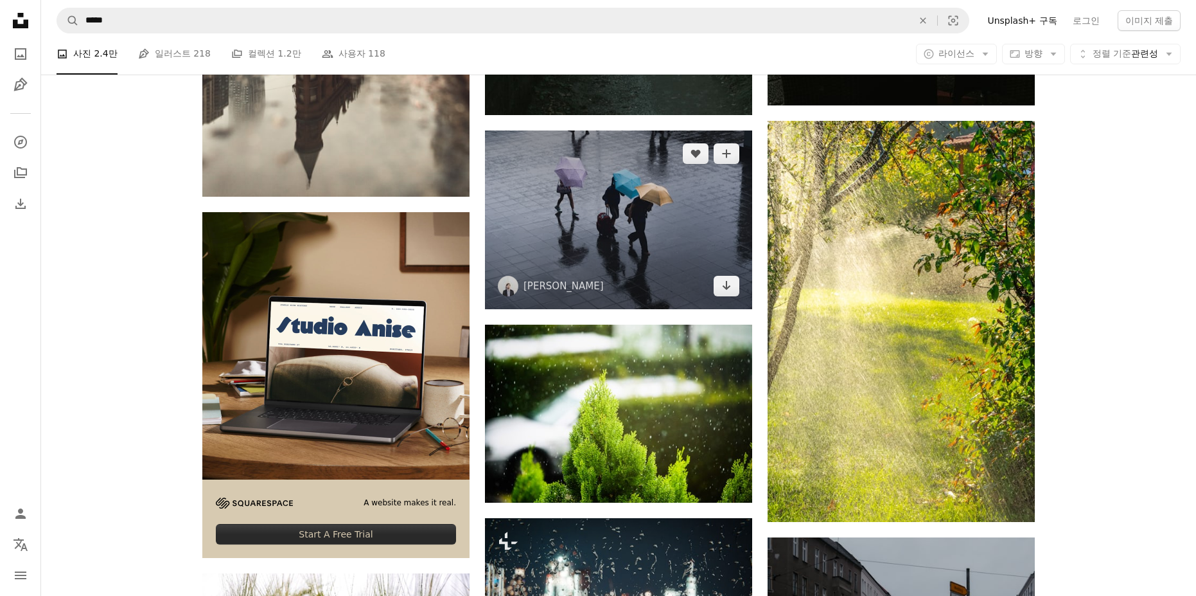
click at [641, 227] on img at bounding box center [618, 219] width 267 height 179
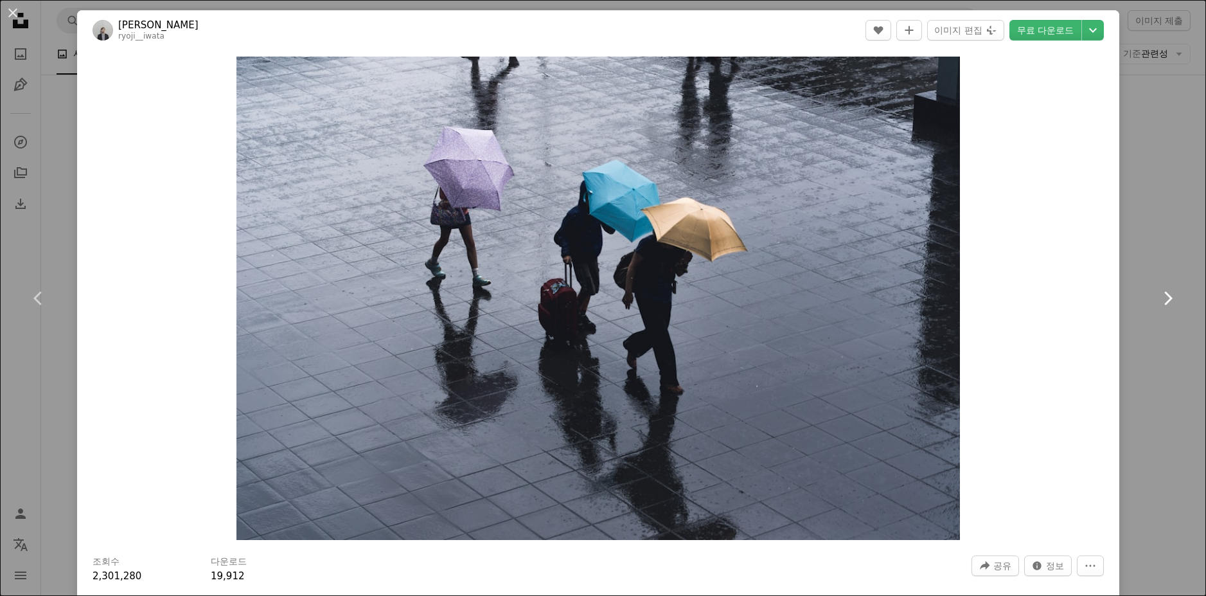
click at [1151, 341] on link "Chevron right" at bounding box center [1167, 297] width 77 height 123
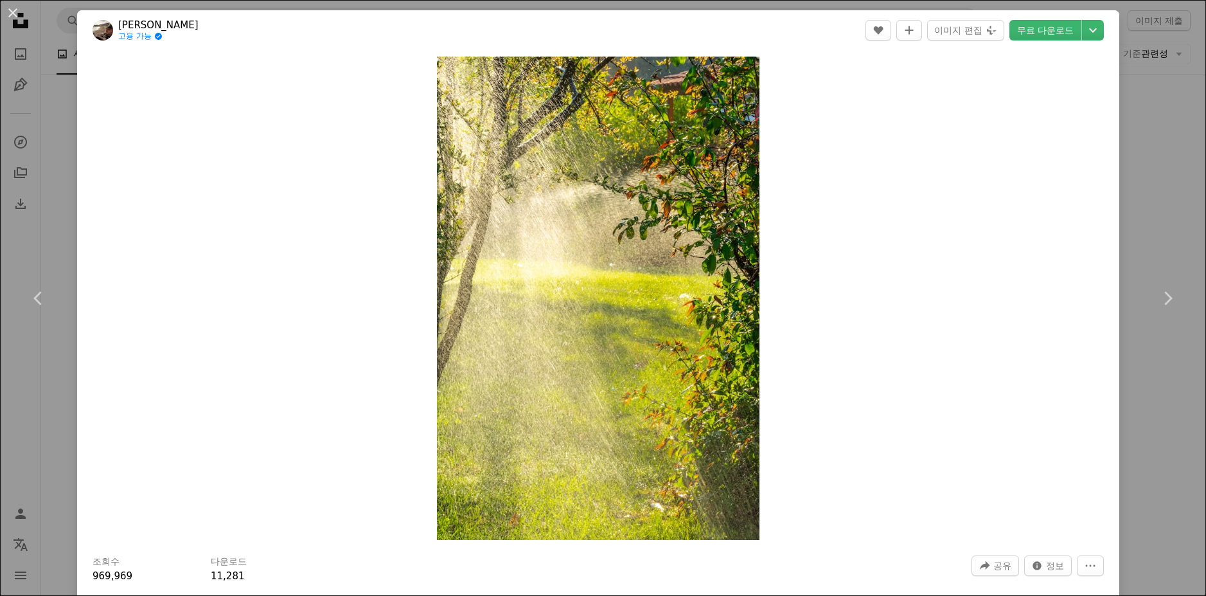
click at [1163, 152] on div "An X shape Chevron left Chevron right [PERSON_NAME] 고용 가능 A checkmark inside of…" at bounding box center [603, 298] width 1206 height 596
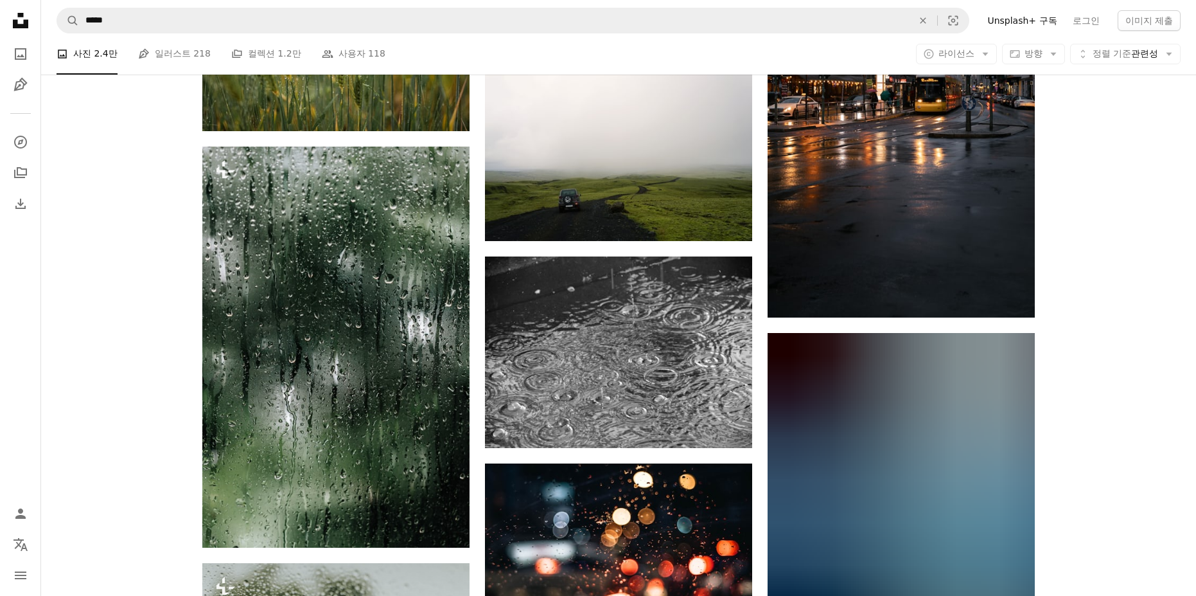
scroll to position [2955, 0]
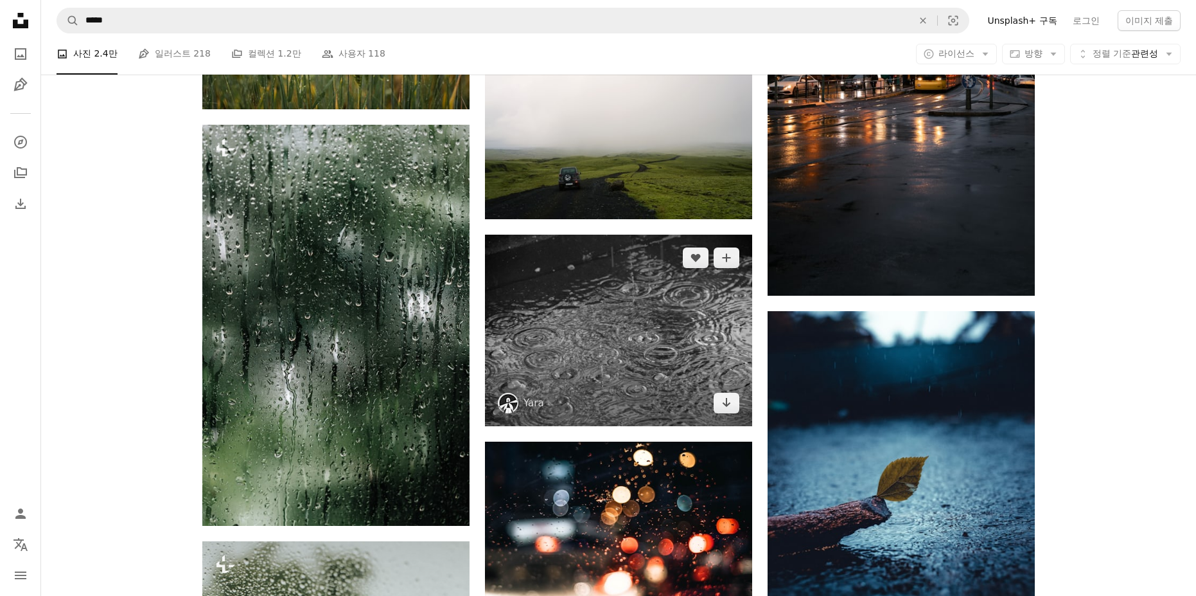
click at [687, 363] on img at bounding box center [618, 329] width 267 height 191
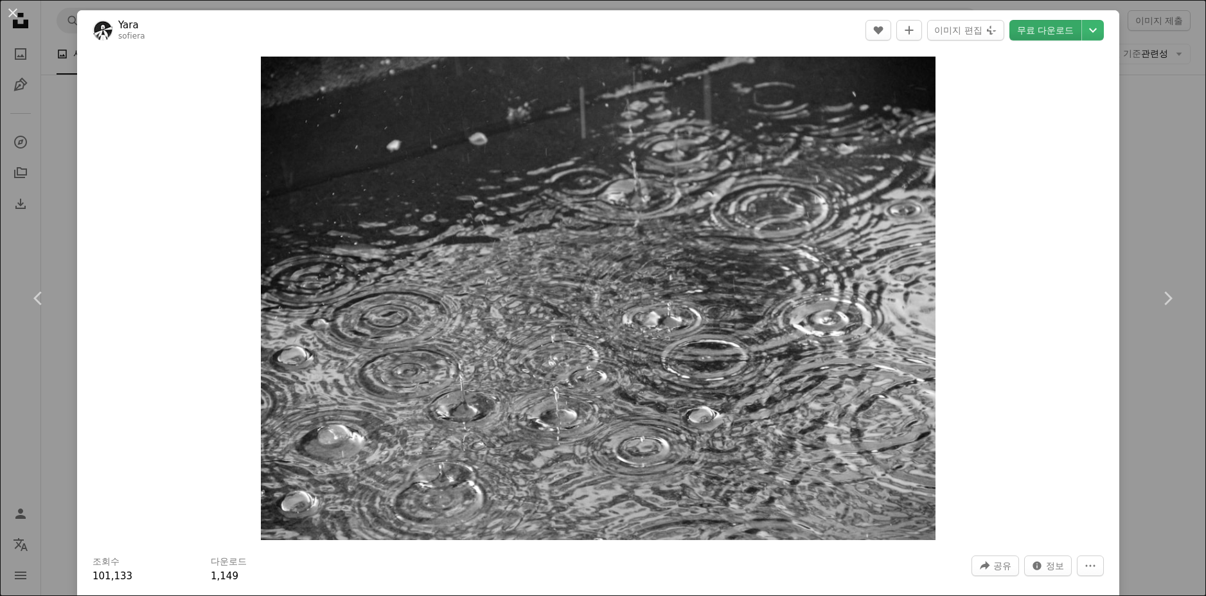
drag, startPoint x: 772, startPoint y: 226, endPoint x: 1050, endPoint y: 34, distance: 337.5
click at [1050, 34] on link "무료 다운로드" at bounding box center [1045, 30] width 72 height 21
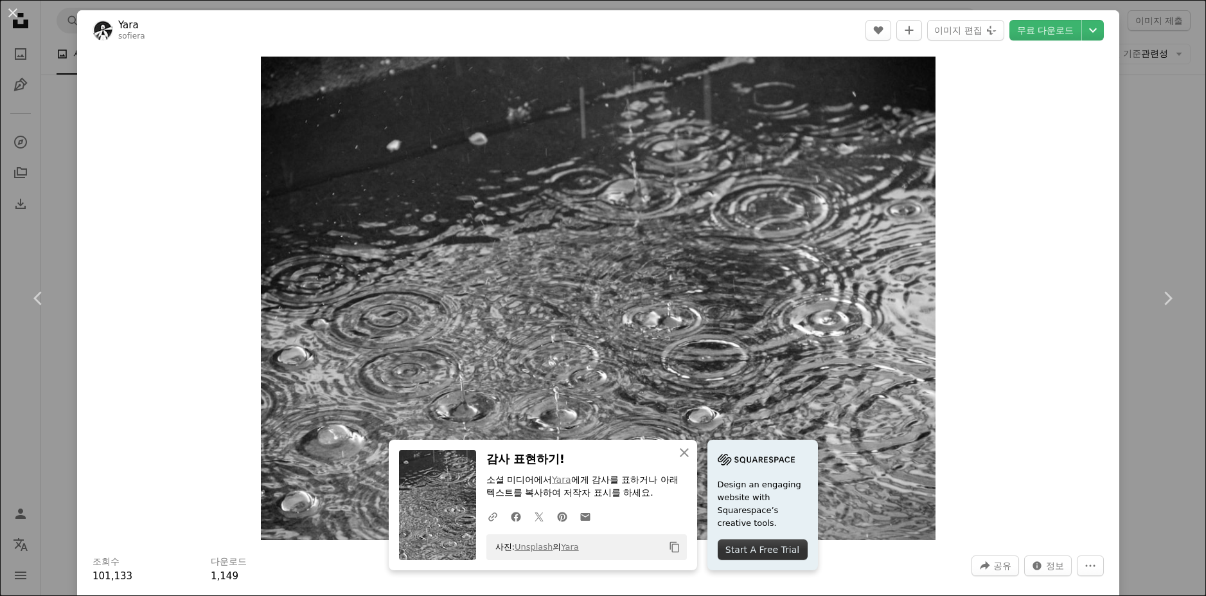
click at [1134, 168] on div "An X shape Chevron left Chevron right Yara sofiera A heart A plus sign 이미지 편집 P…" at bounding box center [603, 298] width 1206 height 596
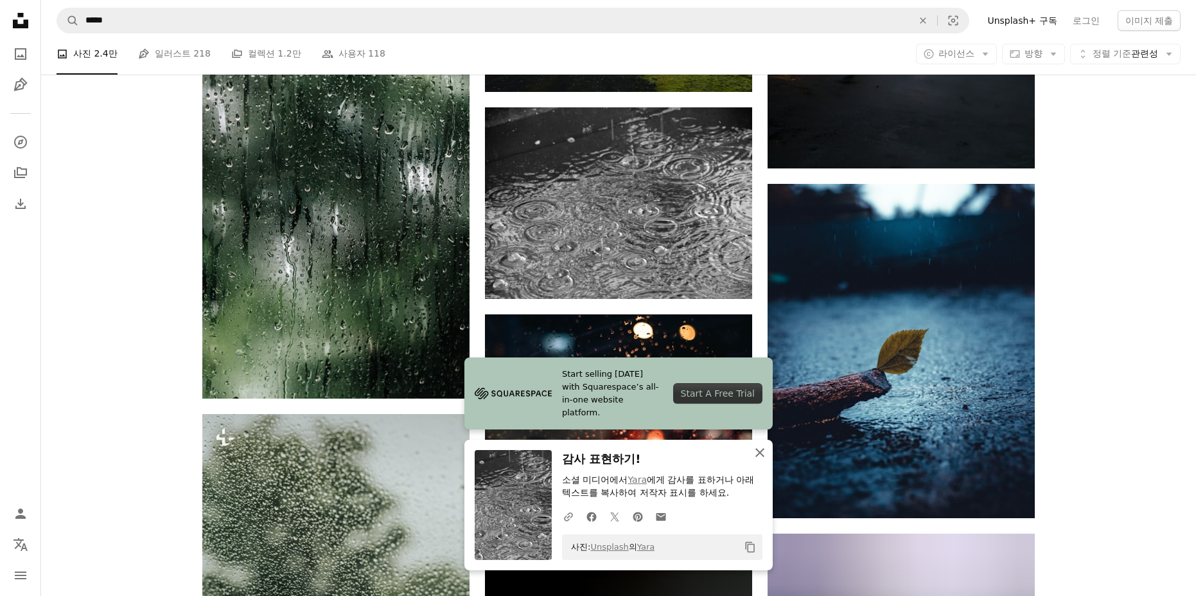
scroll to position [3084, 0]
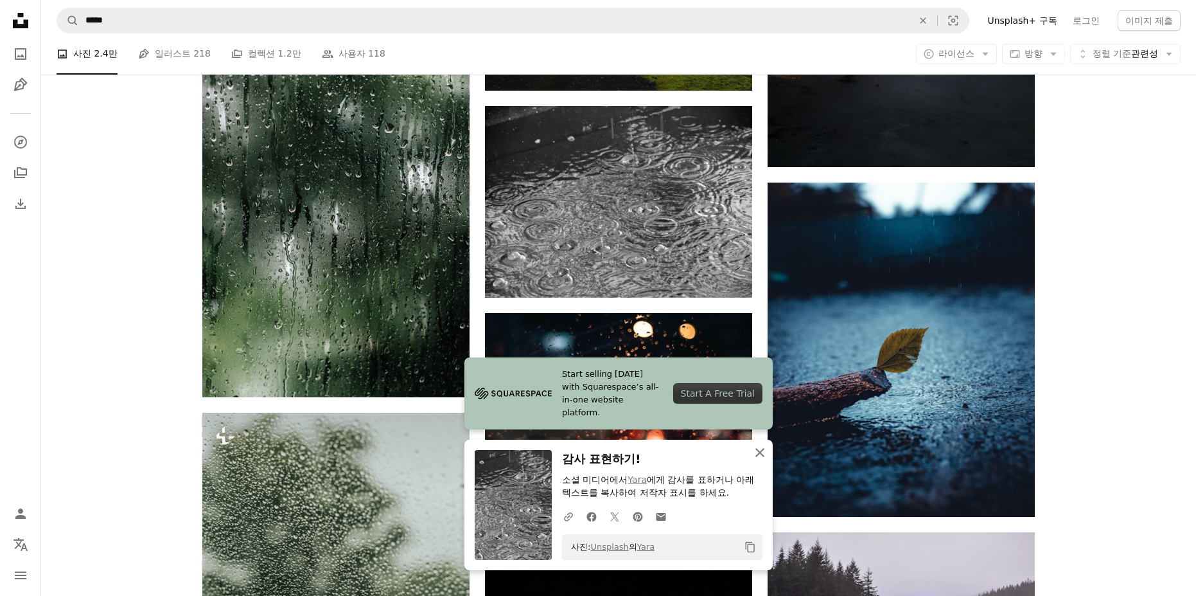
click at [763, 451] on icon "An X shape" at bounding box center [759, 452] width 15 height 15
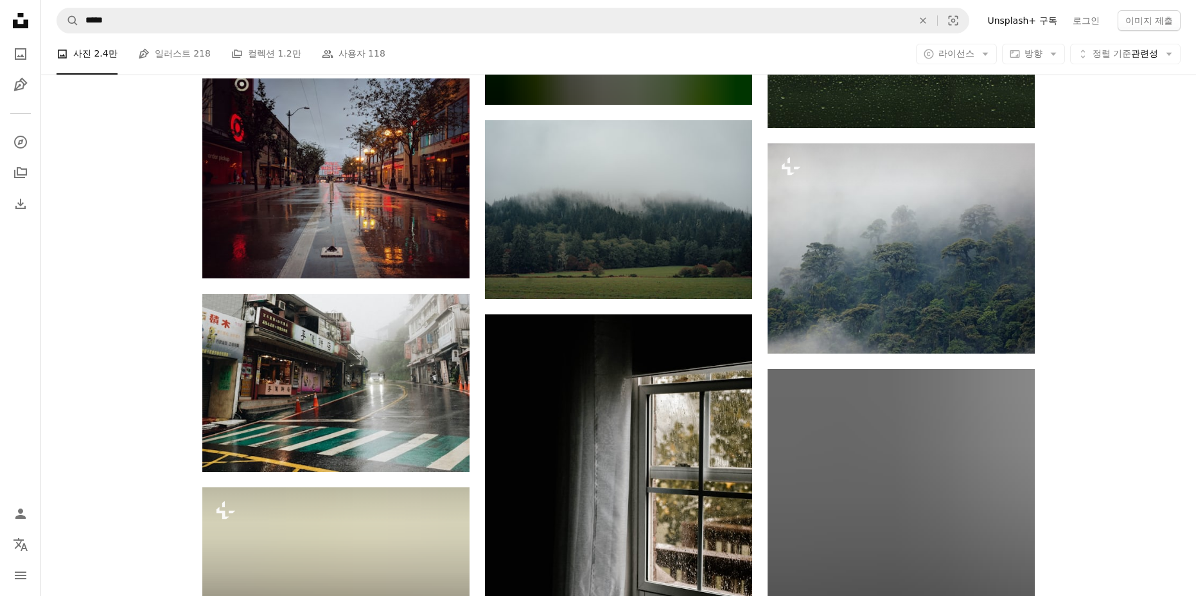
scroll to position [5589, 0]
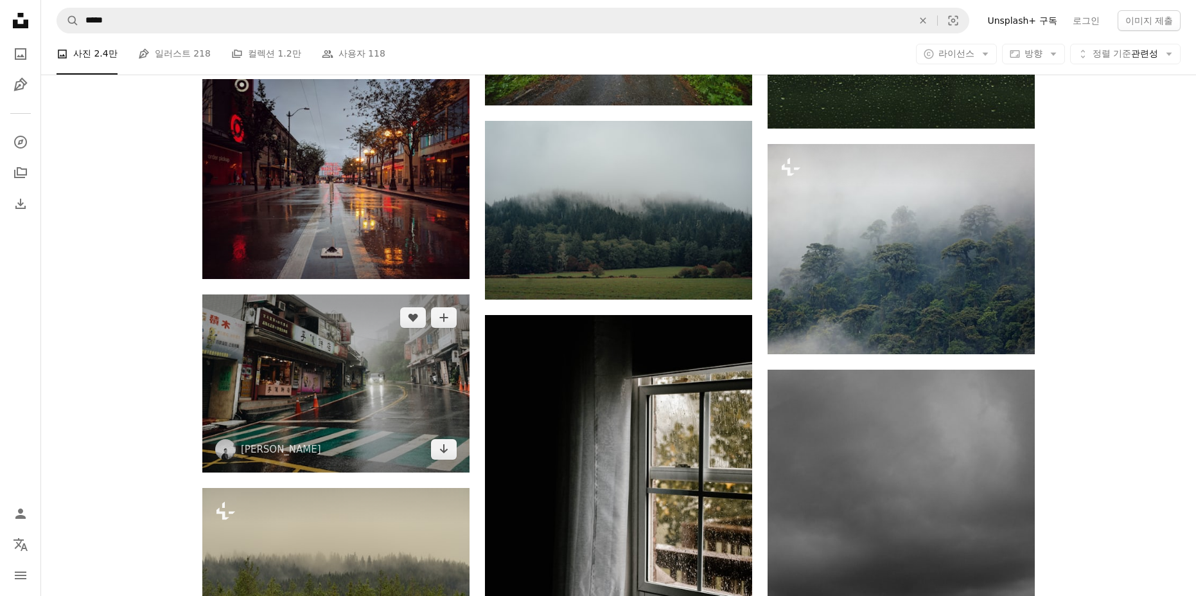
click at [398, 378] on img at bounding box center [335, 383] width 267 height 178
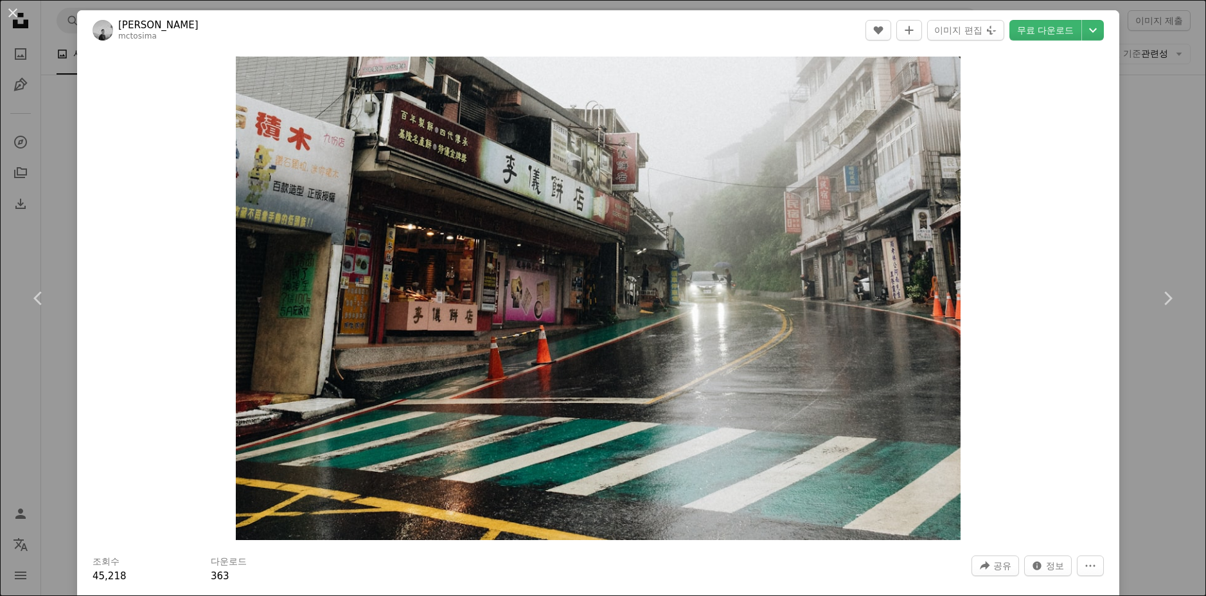
click at [1129, 208] on div "An X shape Chevron left Chevron right [PERSON_NAME] mctosima A heart A plus sig…" at bounding box center [603, 298] width 1206 height 596
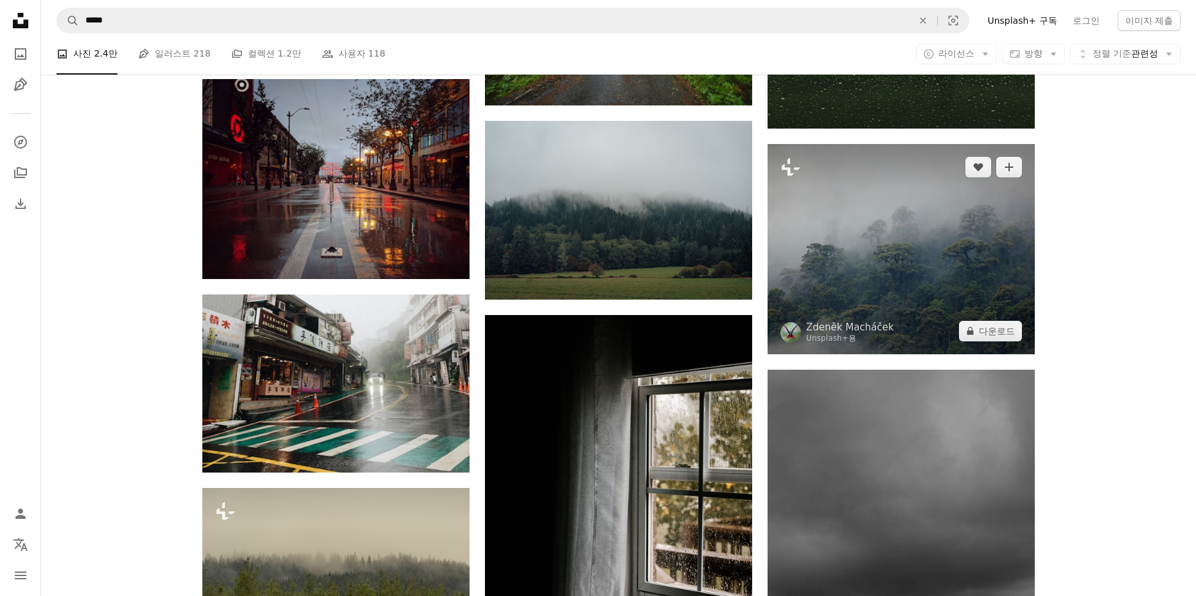
scroll to position [5846, 0]
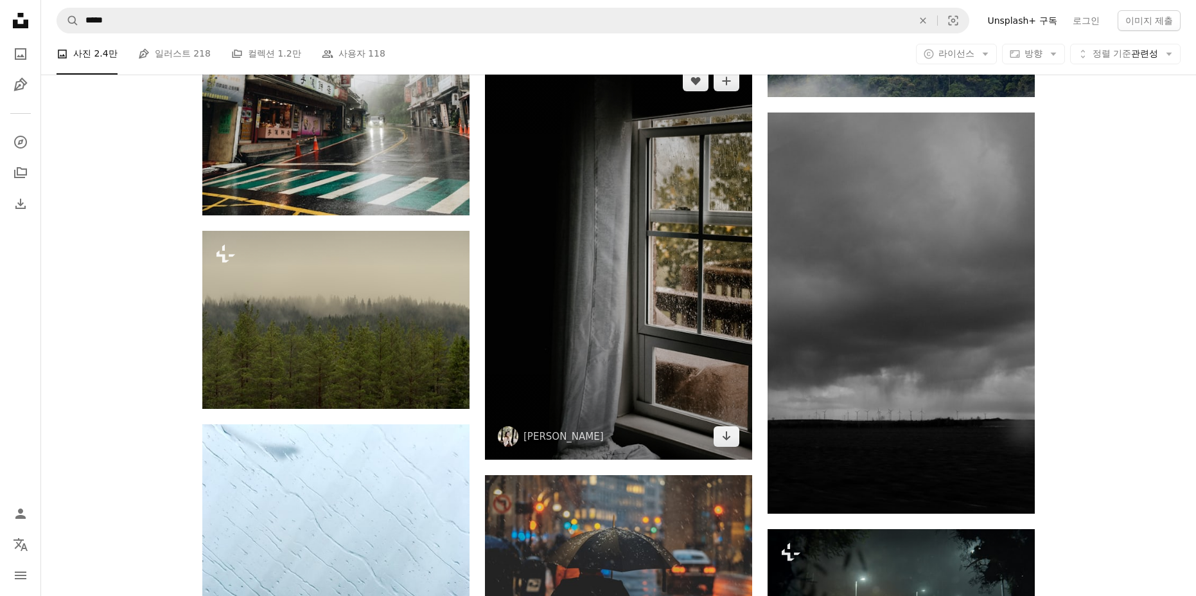
click at [641, 267] on img at bounding box center [618, 259] width 267 height 402
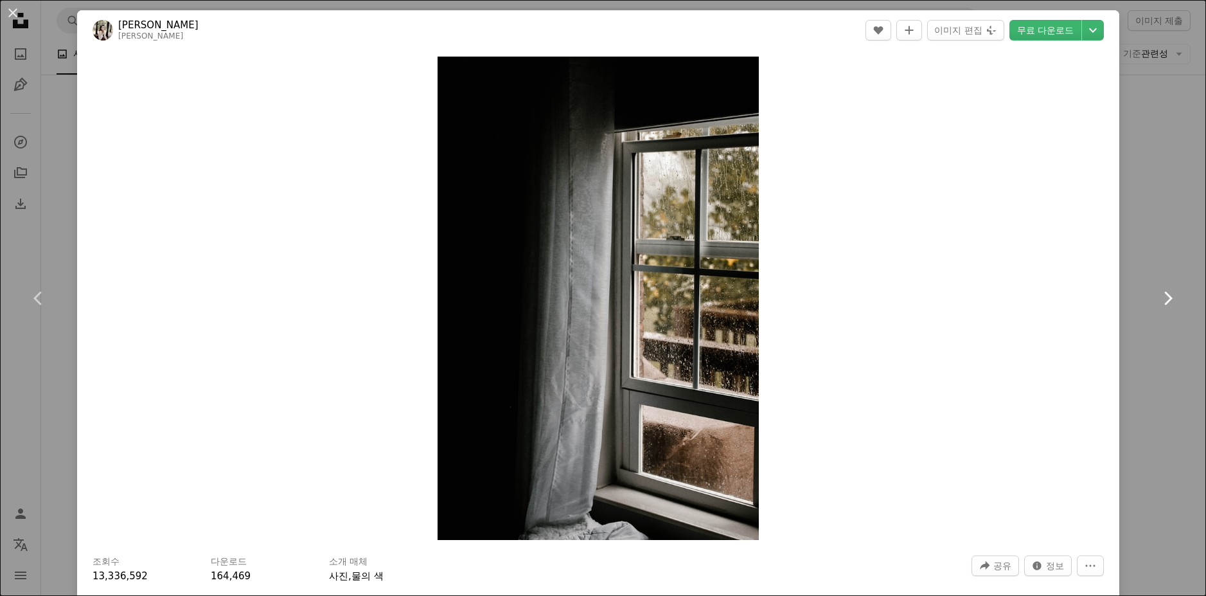
click at [1144, 236] on link "Chevron right" at bounding box center [1167, 297] width 77 height 123
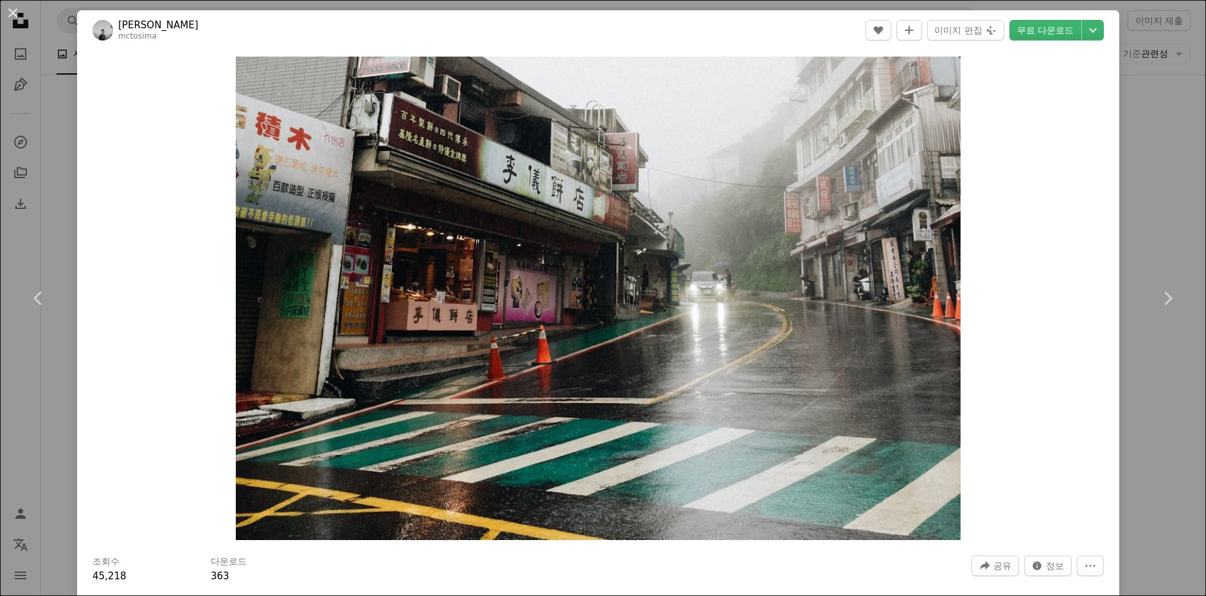
click at [1175, 133] on div "An X shape Chevron left Chevron right [PERSON_NAME] mctosima A heart A plus sig…" at bounding box center [603, 298] width 1206 height 596
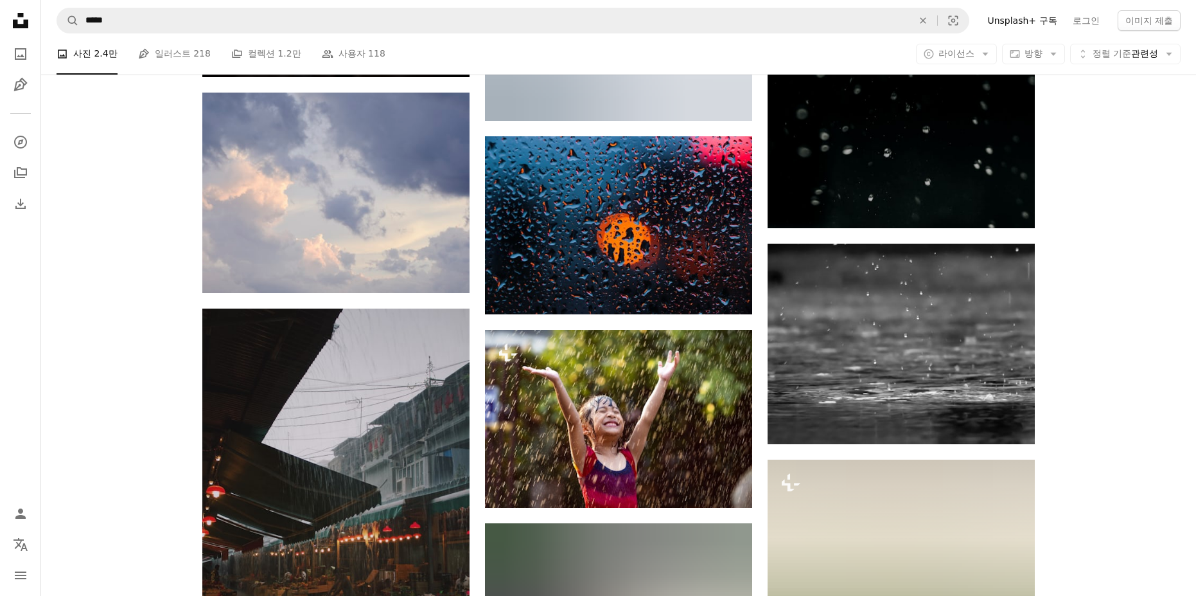
scroll to position [7902, 0]
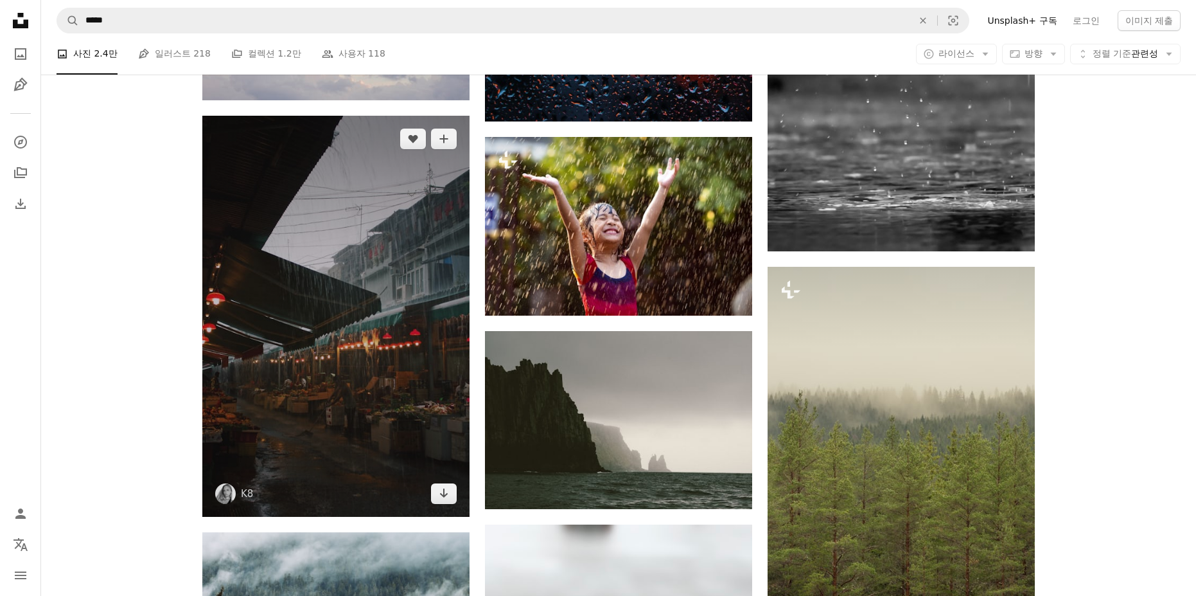
click at [334, 365] on img at bounding box center [335, 316] width 267 height 401
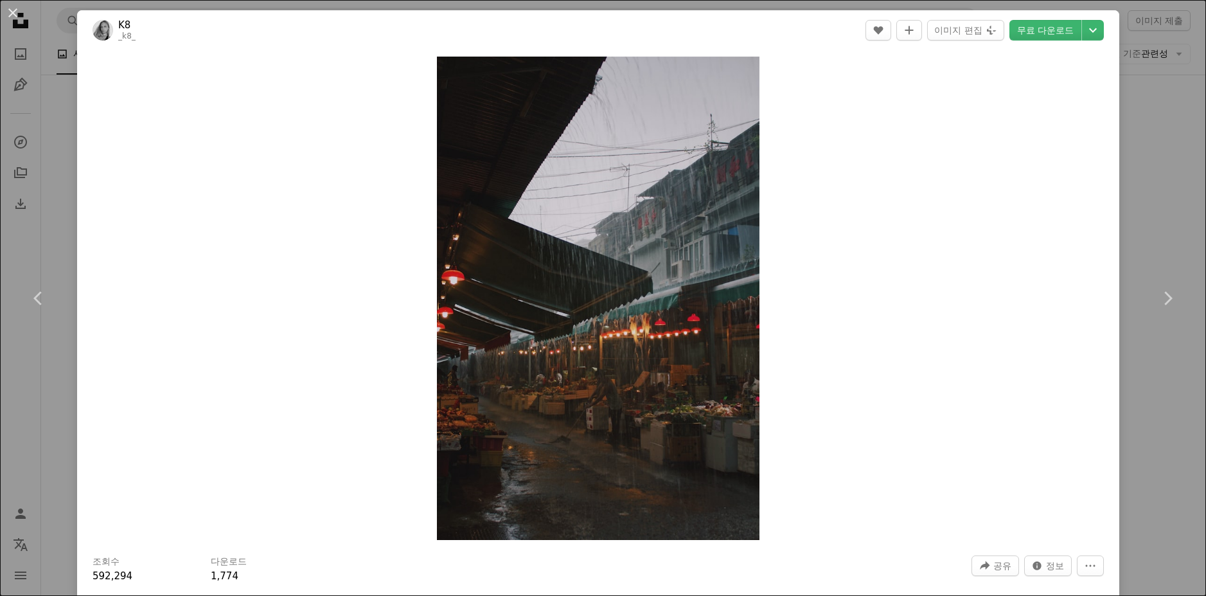
click at [1142, 225] on div "An X shape Chevron left Chevron right K8 _k8_ A heart A plus sign 이미지 편집 Plus s…" at bounding box center [603, 298] width 1206 height 596
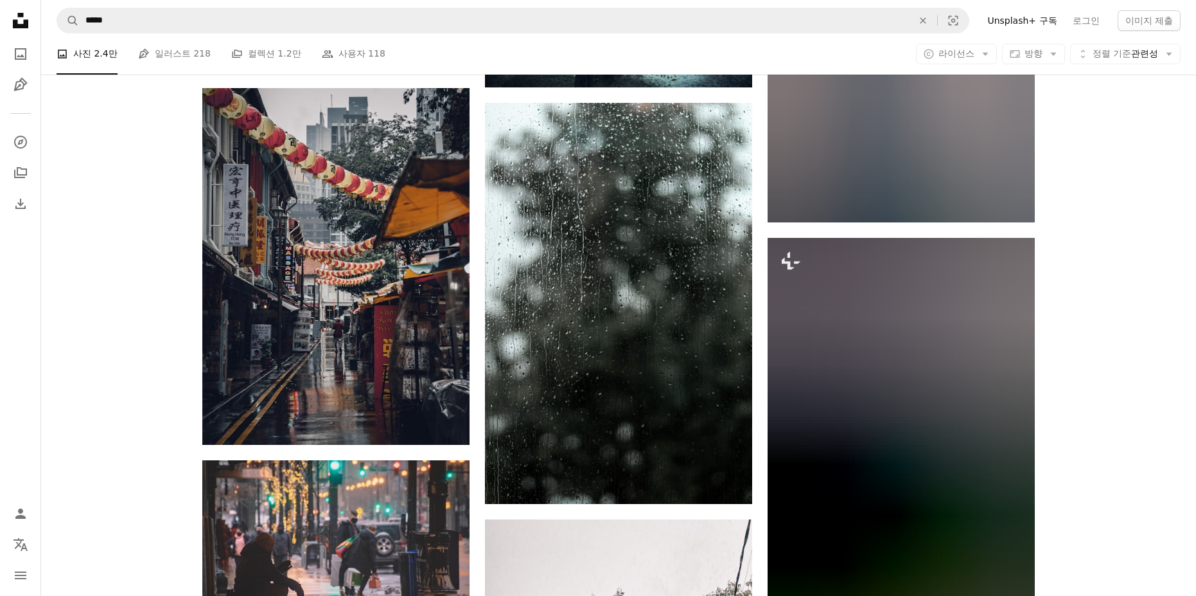
scroll to position [10600, 0]
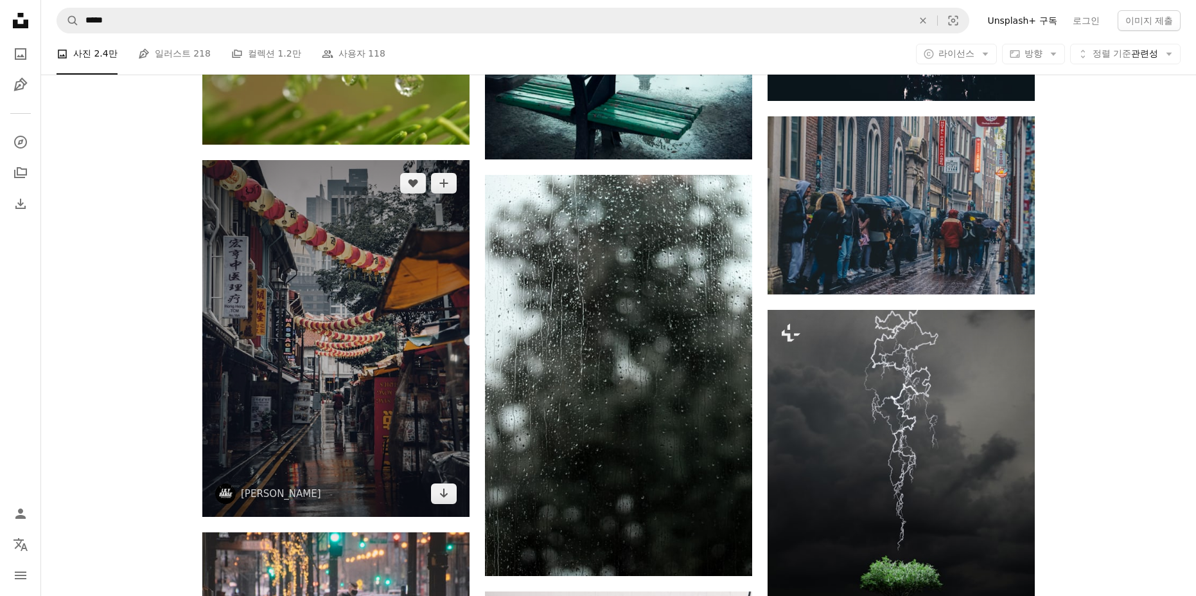
click at [407, 349] on img at bounding box center [335, 338] width 267 height 357
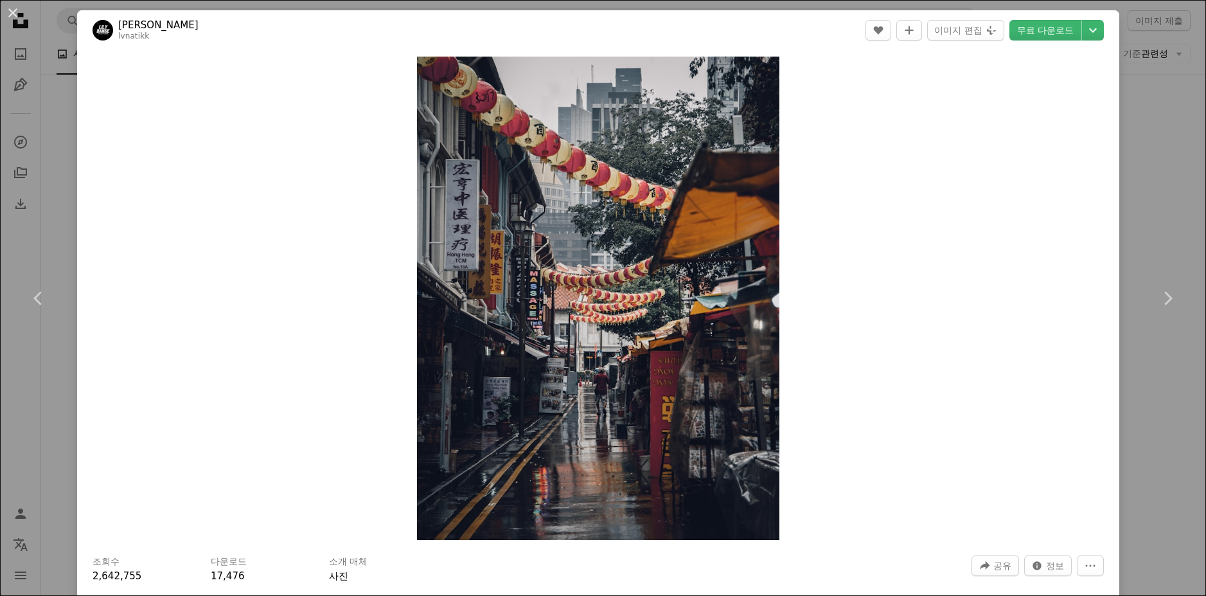
click at [1145, 163] on div "An X shape Chevron left Chevron right Lily Banse lvnatikk A heart A plus sign 이…" at bounding box center [603, 298] width 1206 height 596
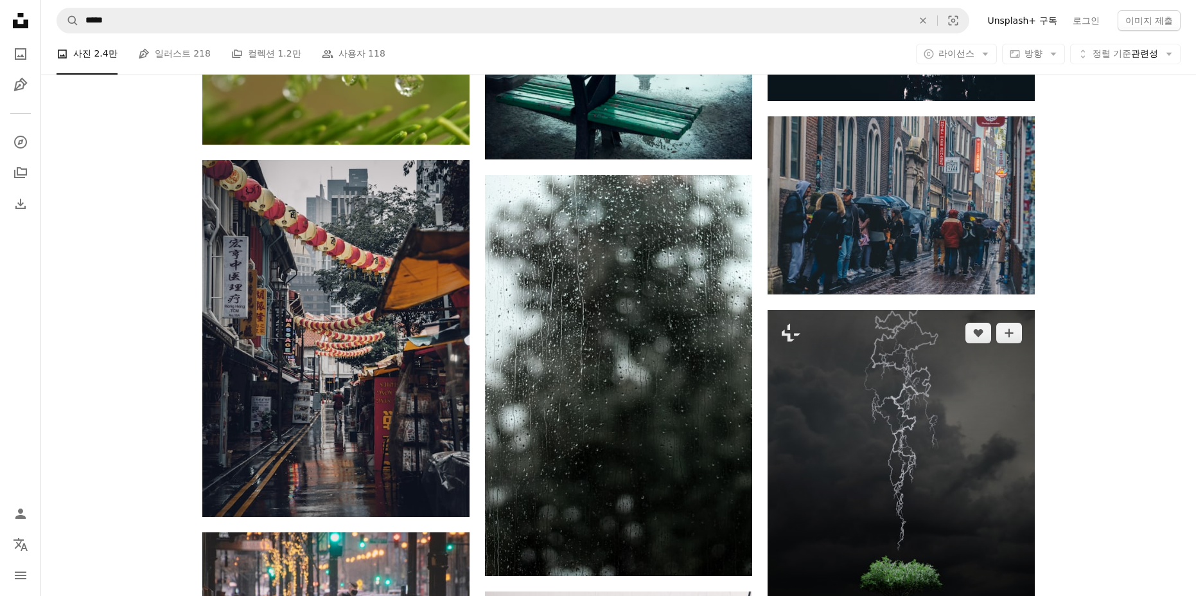
scroll to position [10857, 0]
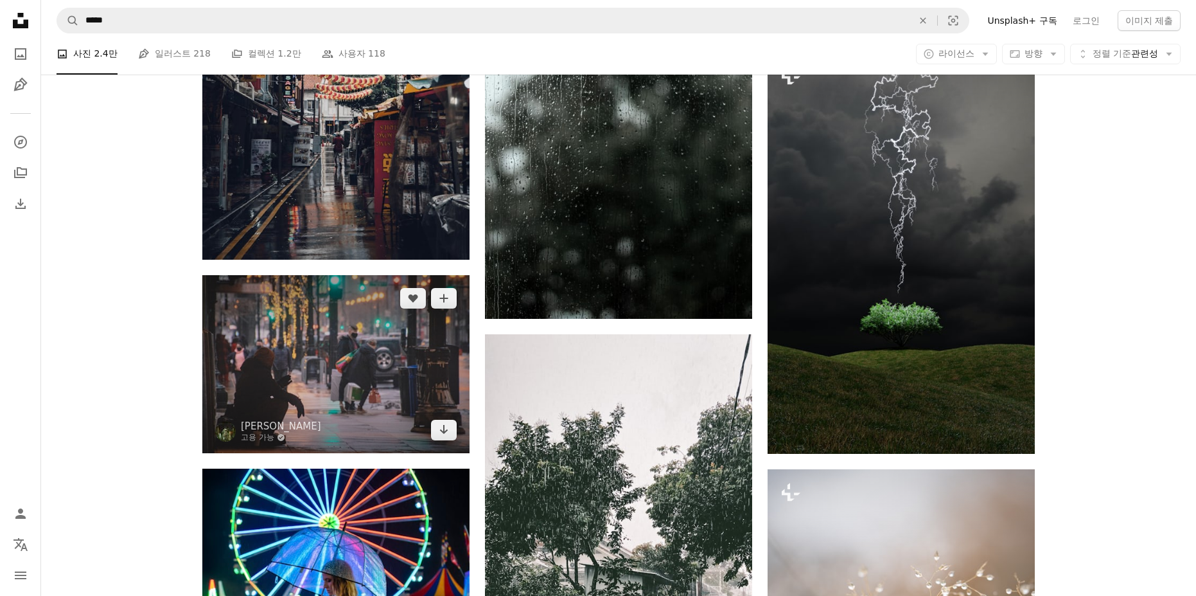
click at [354, 342] on img at bounding box center [335, 364] width 267 height 178
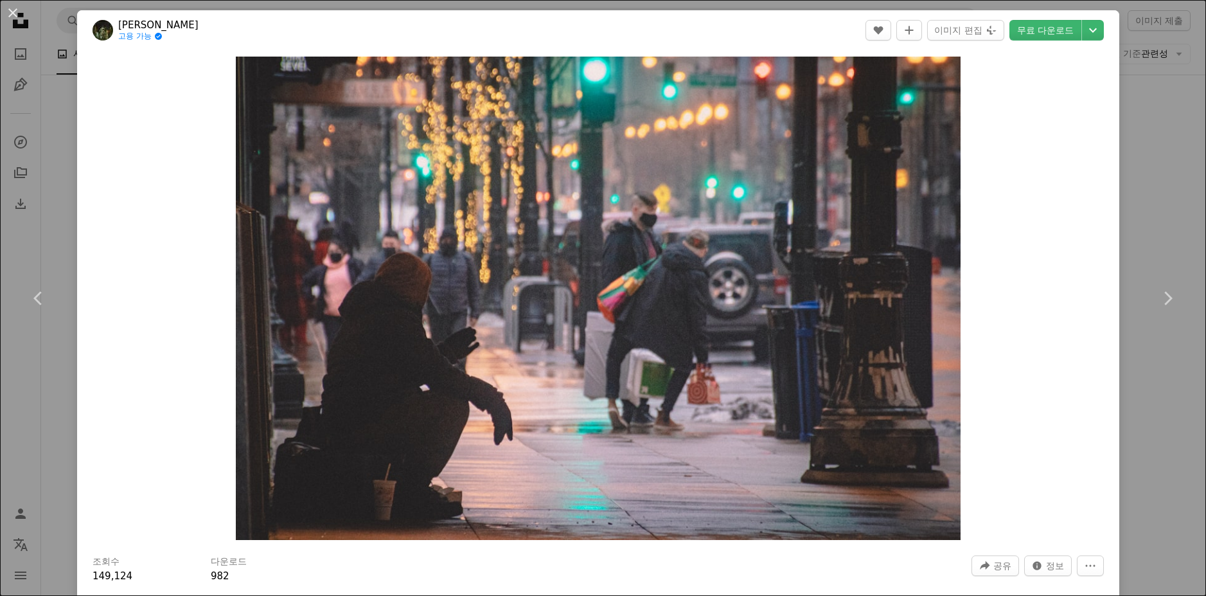
click at [1156, 217] on div "An X shape Chevron left Chevron right [PERSON_NAME] 고용 가능 A checkmark inside of…" at bounding box center [603, 298] width 1206 height 596
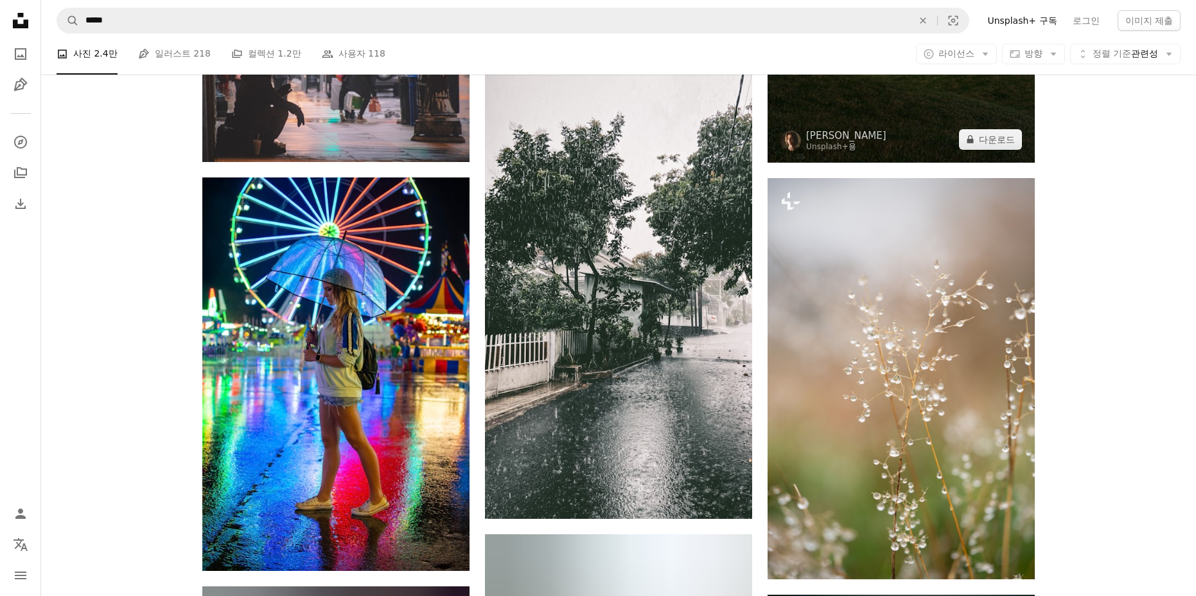
scroll to position [11243, 0]
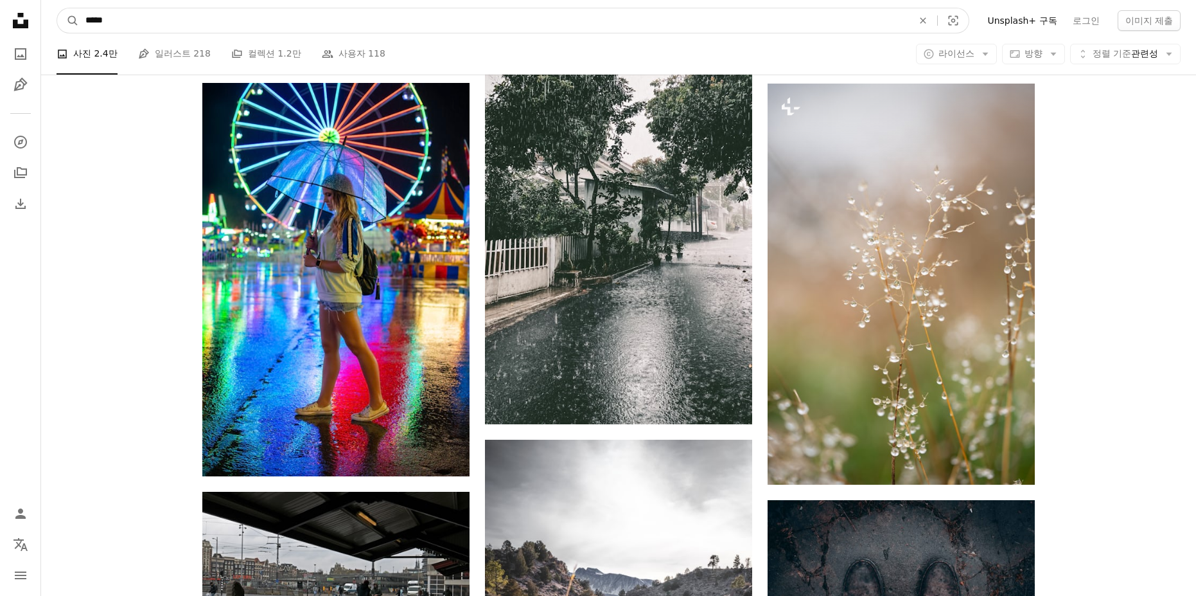
click at [461, 17] on input "*****" at bounding box center [494, 20] width 830 height 24
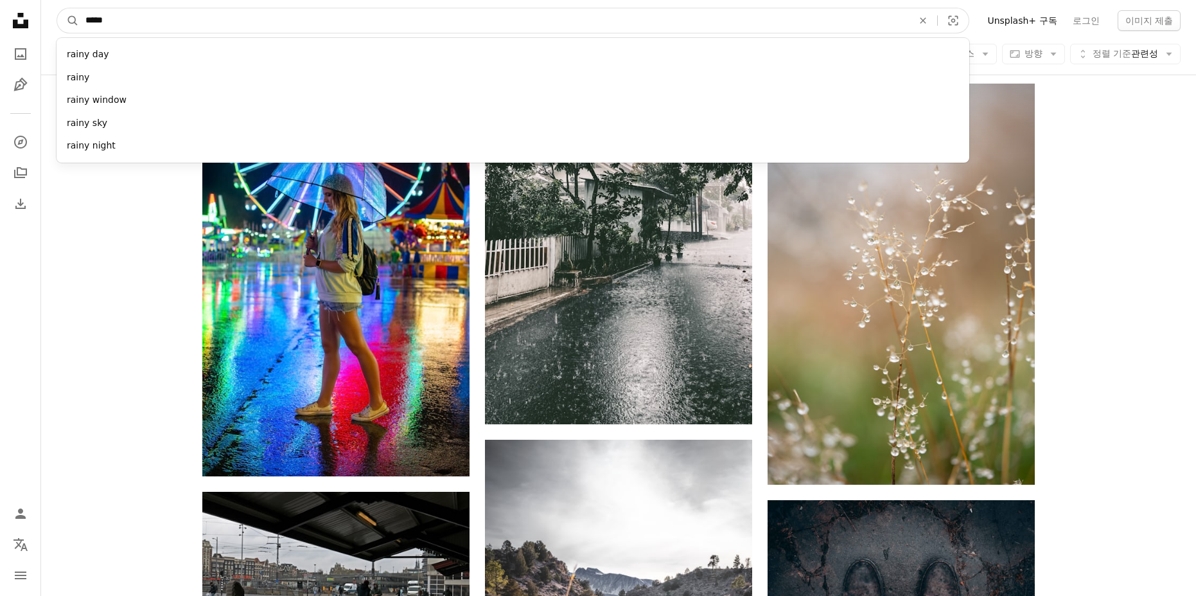
drag, startPoint x: 218, startPoint y: 19, endPoint x: -274, endPoint y: 2, distance: 491.8
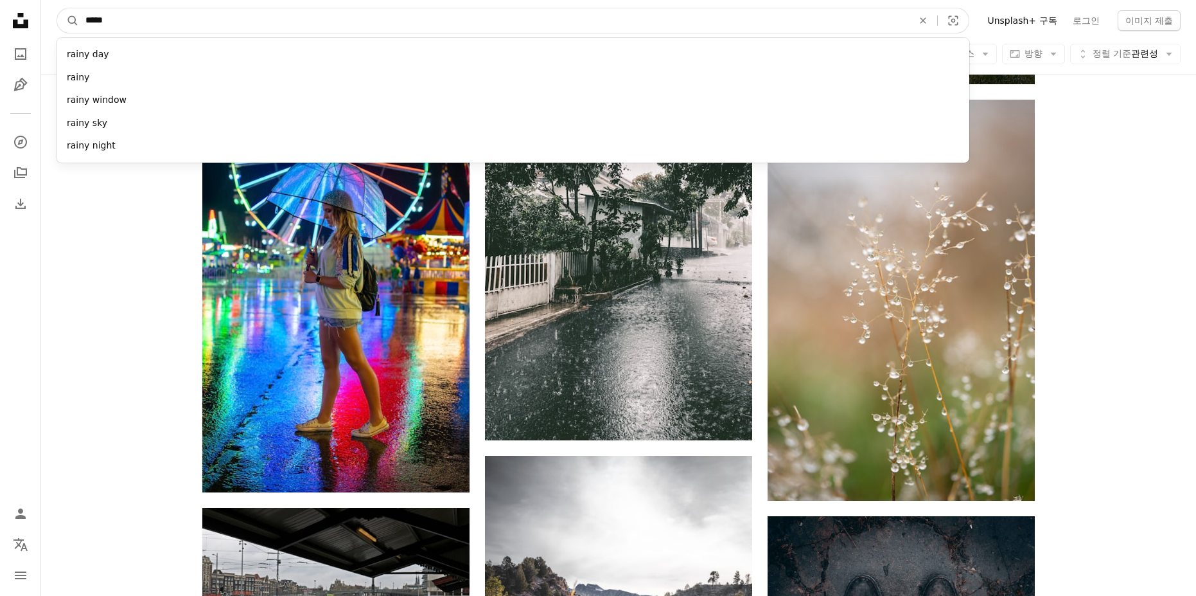
paste input "**"
type input "*******"
click button "A magnifying glass" at bounding box center [68, 20] width 22 height 24
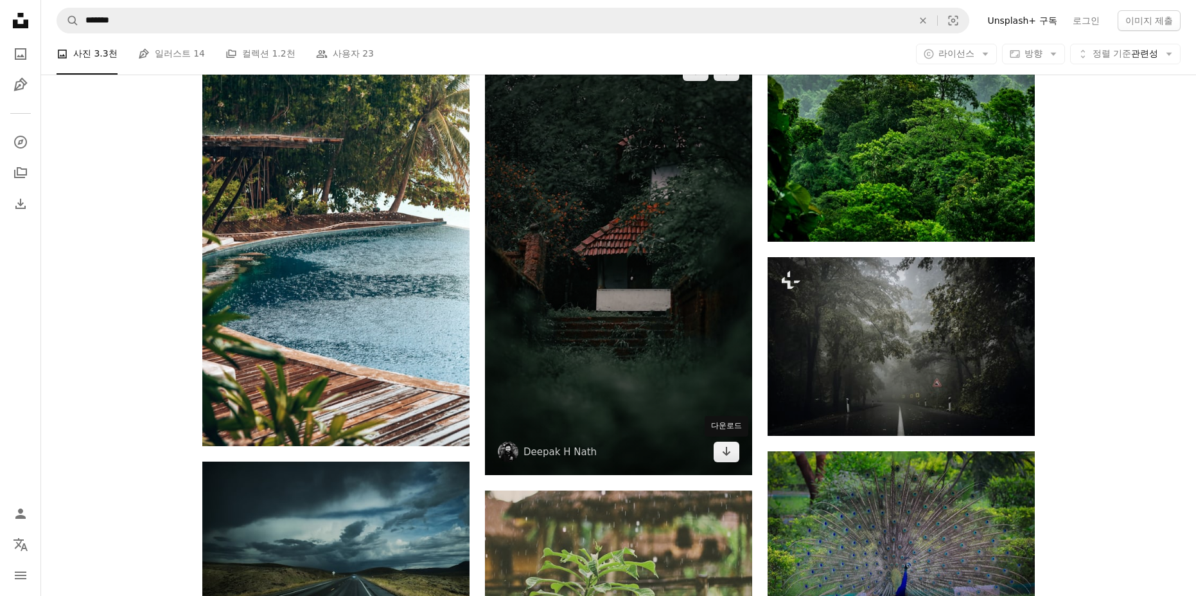
scroll to position [835, 0]
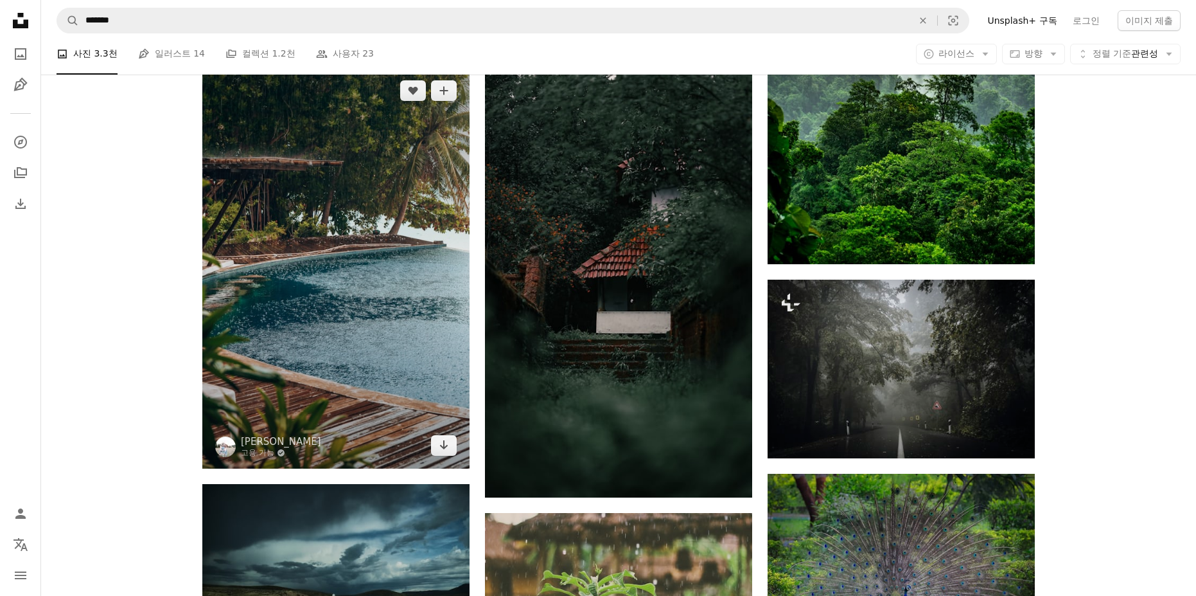
click at [349, 317] on img at bounding box center [335, 267] width 267 height 401
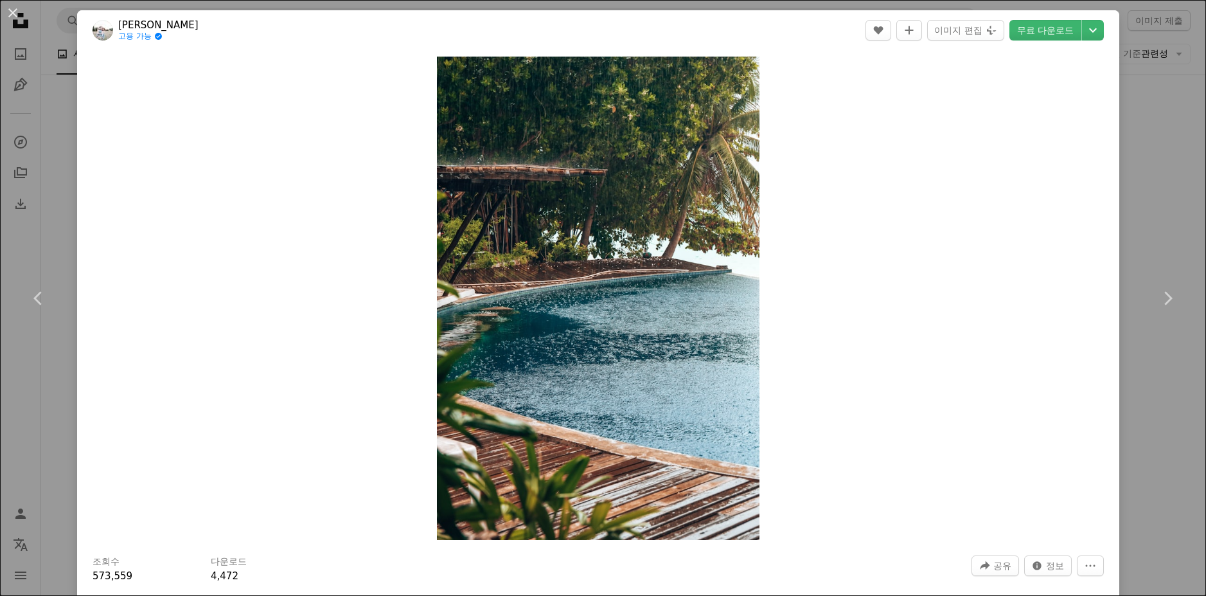
click at [1156, 198] on div "An X shape Chevron left Chevron right Roxxie Blackham 고용 가능 A checkmark inside …" at bounding box center [603, 298] width 1206 height 596
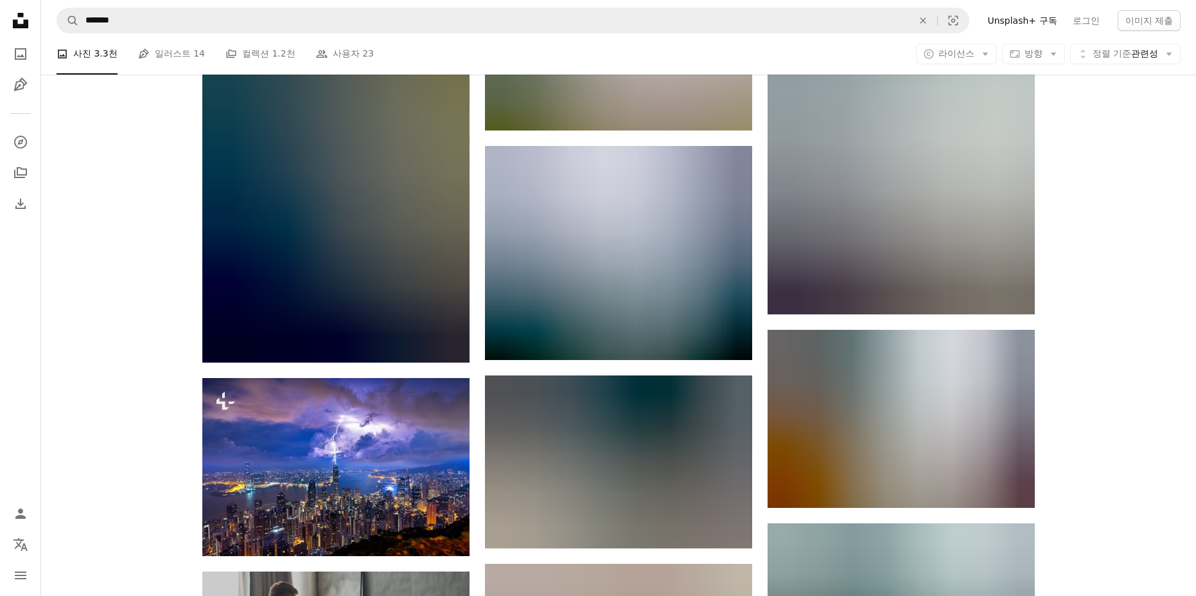
scroll to position [1799, 0]
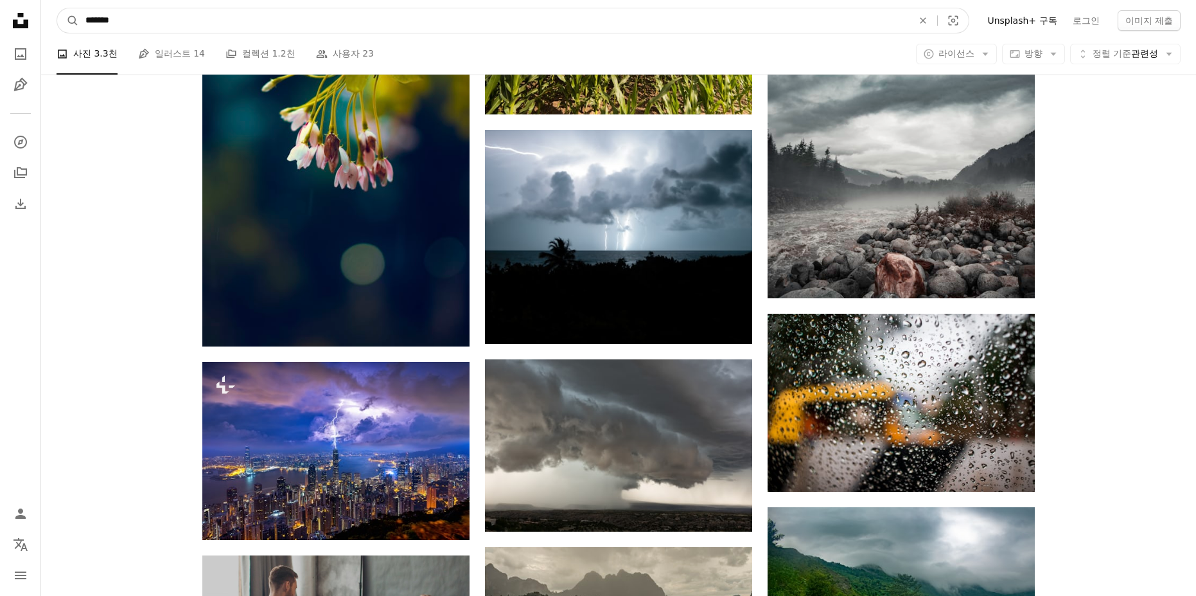
click at [385, 21] on input "*******" at bounding box center [494, 20] width 830 height 24
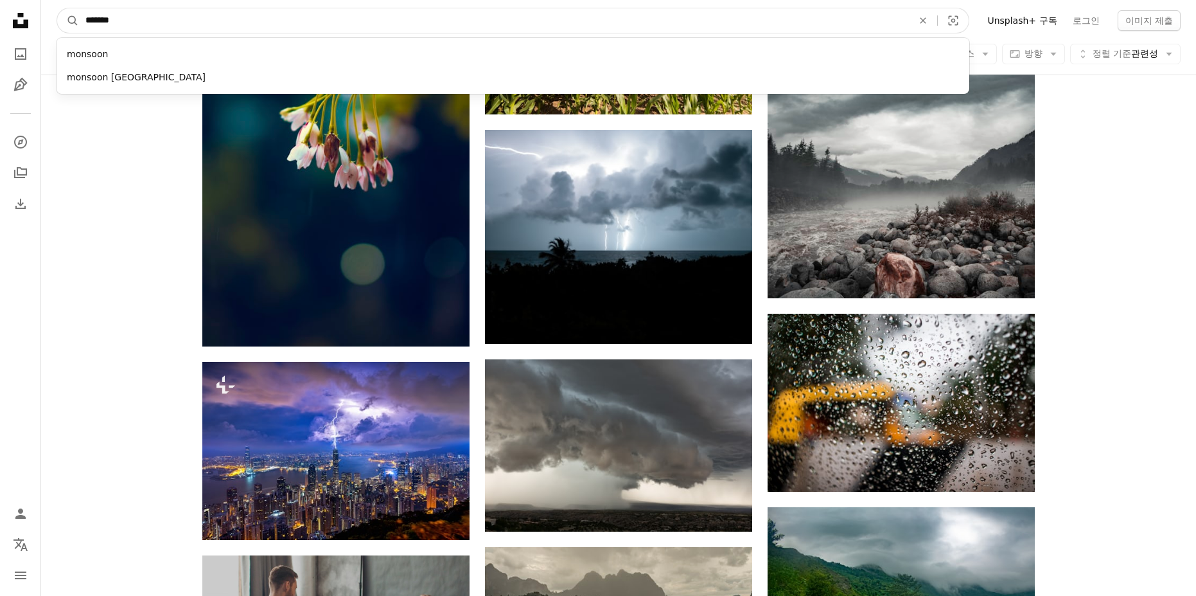
drag, startPoint x: 171, startPoint y: 19, endPoint x: -141, endPoint y: 19, distance: 311.6
click at [0, 19] on html "Unsplash logo Unsplash 홈 A photo Pen Tool A compass A stack of folders Download…" at bounding box center [598, 273] width 1196 height 4144
paste input "**********"
type input "**********"
click button "A magnifying glass" at bounding box center [68, 20] width 22 height 24
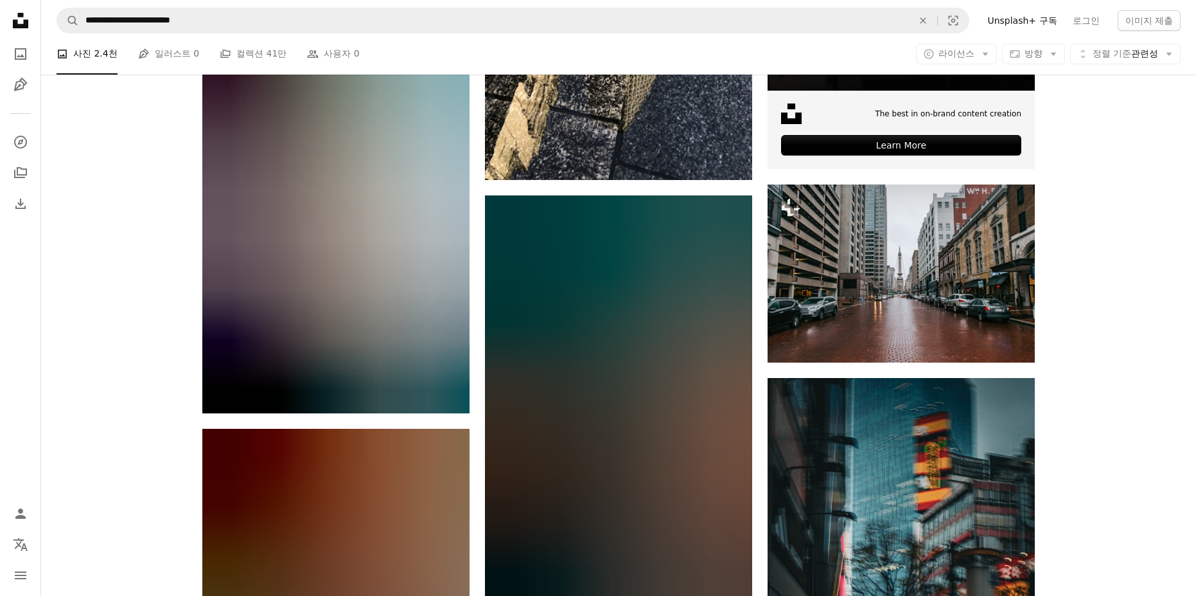
scroll to position [642, 0]
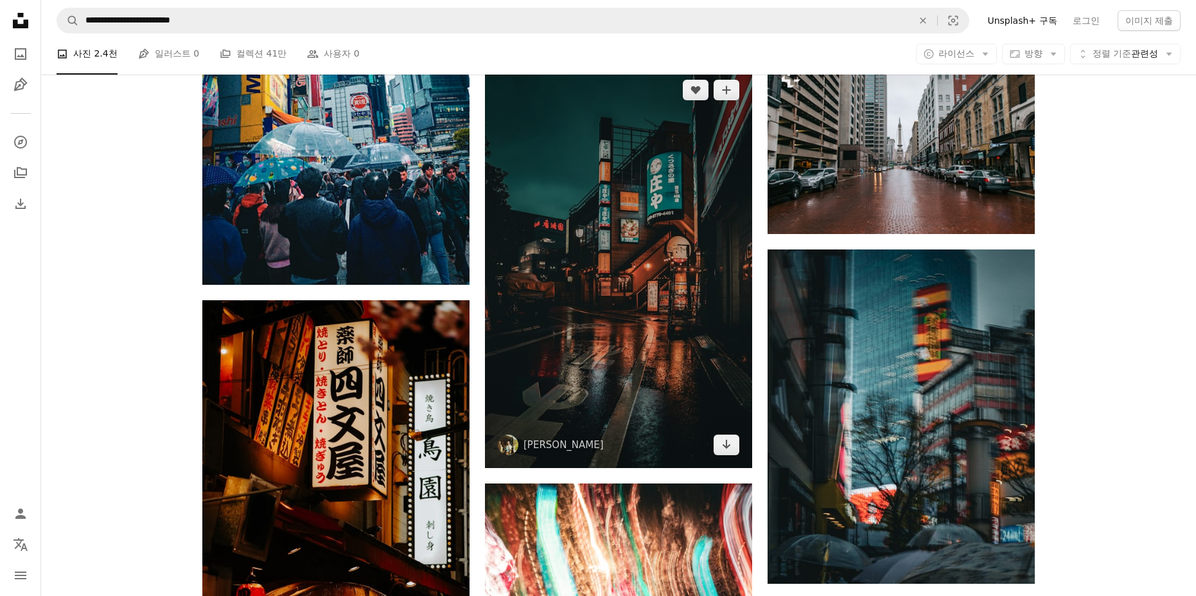
click at [646, 263] on img at bounding box center [618, 267] width 267 height 401
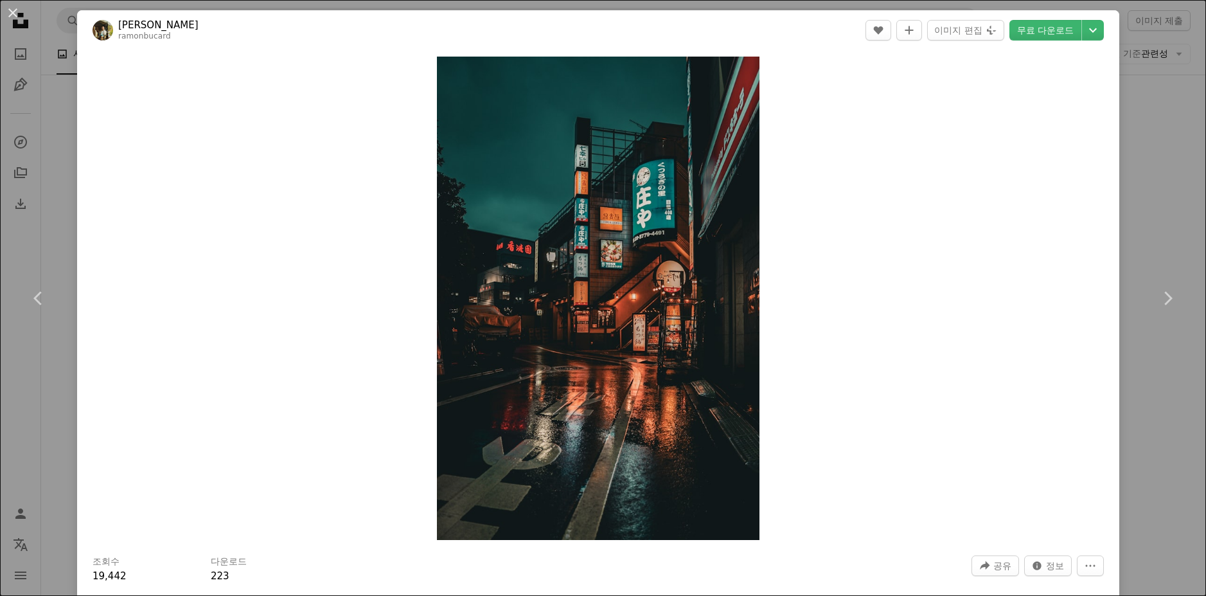
click at [1133, 155] on div "An X shape Chevron left Chevron right [PERSON_NAME] ramonbucard A heart A plus …" at bounding box center [603, 298] width 1206 height 596
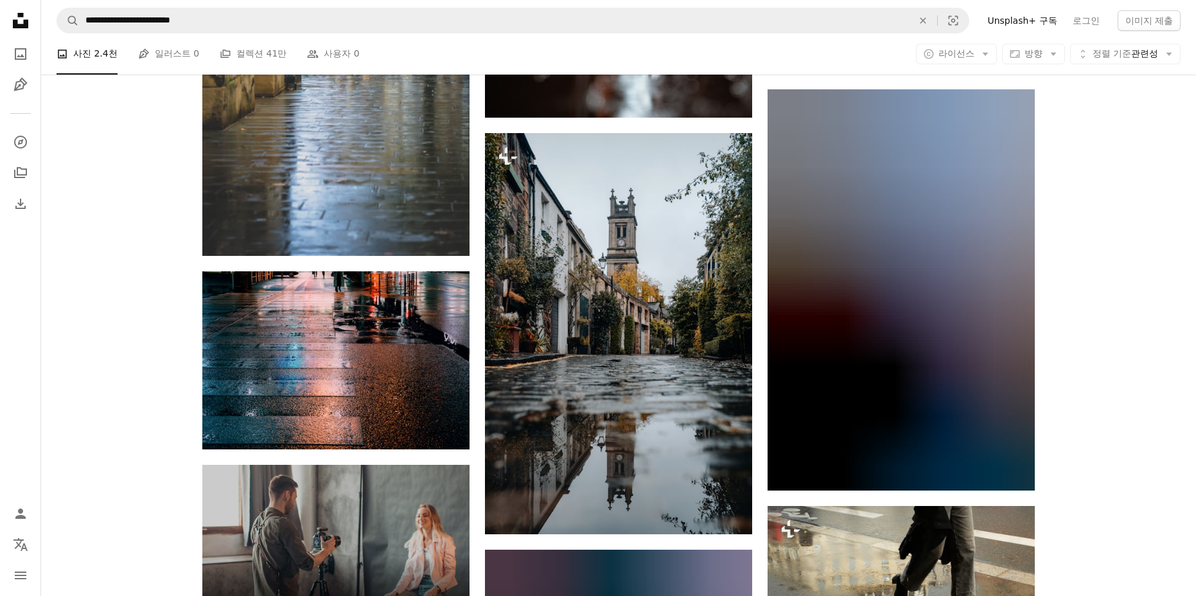
scroll to position [2506, 0]
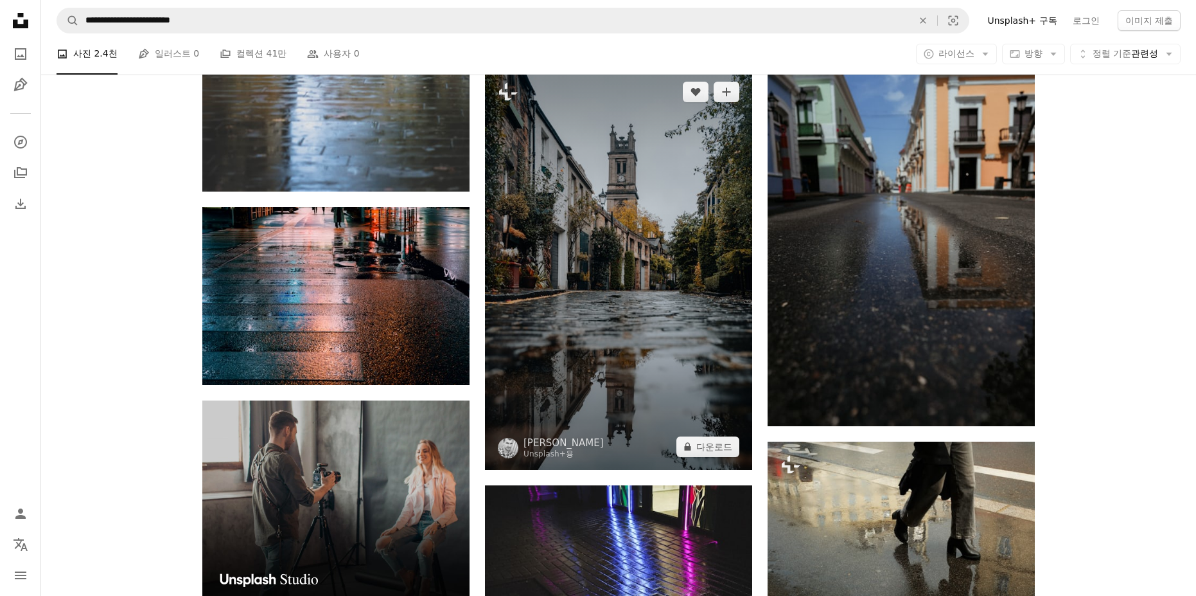
click at [569, 291] on img at bounding box center [618, 269] width 267 height 401
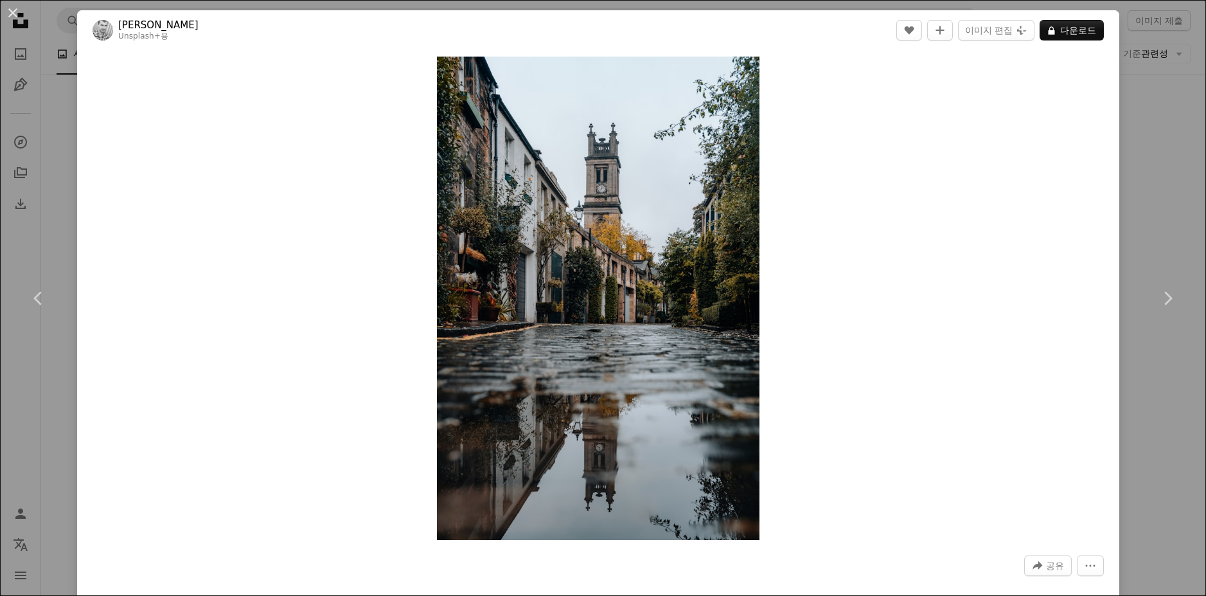
click at [1133, 173] on div "An X shape Chevron left Chevron right [PERSON_NAME] Unsplash+ 용 A heart A plus …" at bounding box center [603, 298] width 1206 height 596
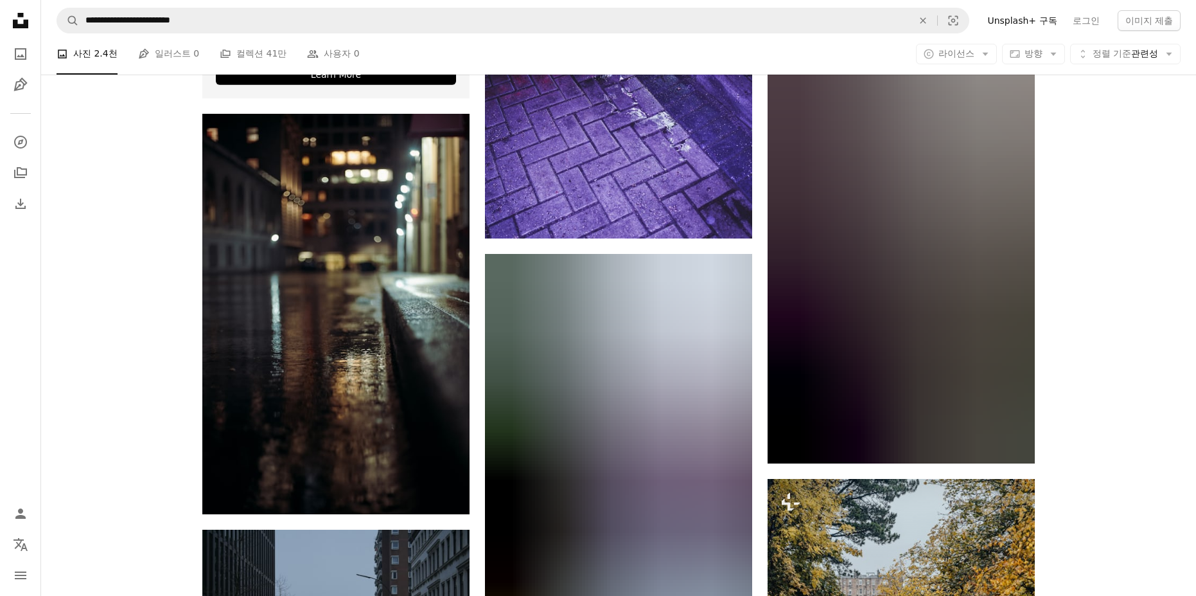
scroll to position [3148, 0]
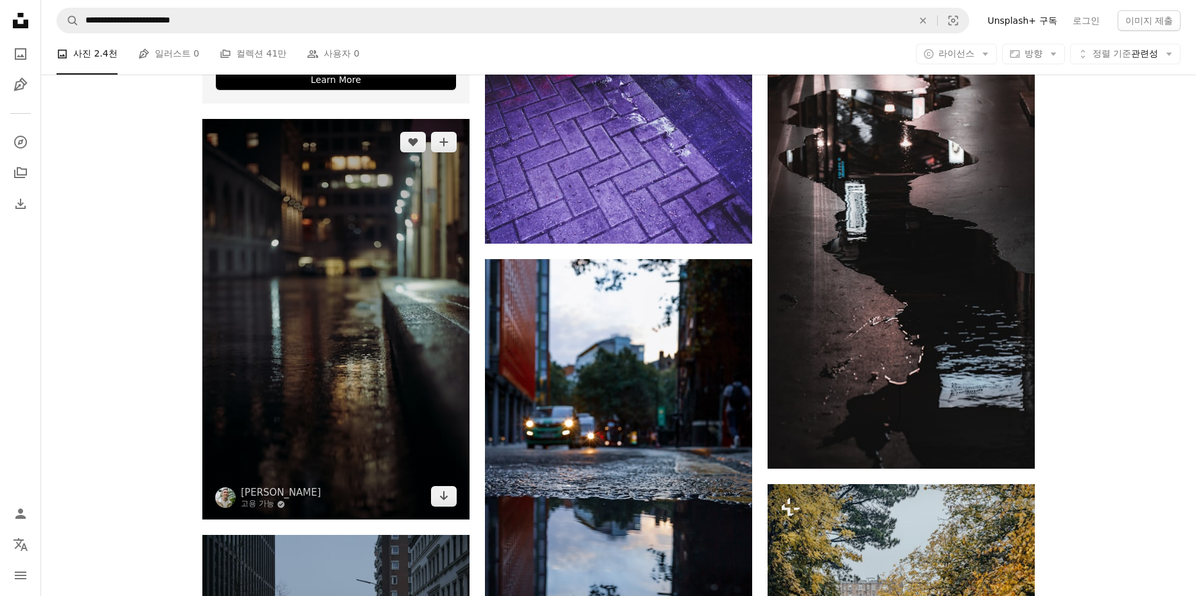
click at [360, 204] on img at bounding box center [335, 319] width 267 height 400
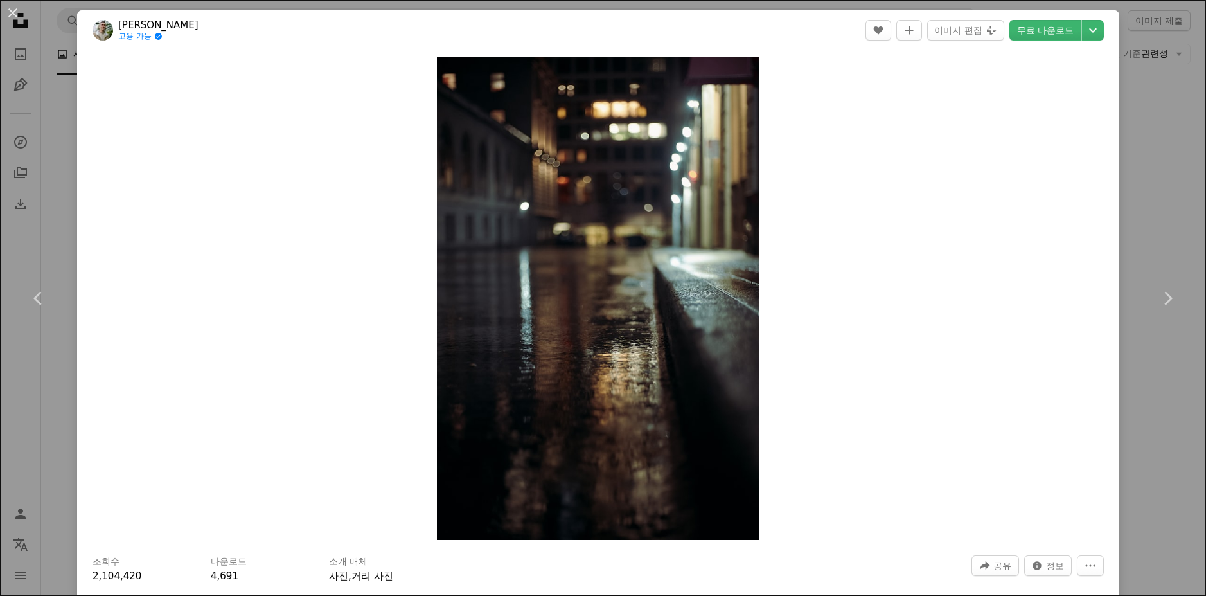
click at [1154, 187] on div "An X shape Chevron left Chevron right [PERSON_NAME] 고용 가능 A checkmark inside of…" at bounding box center [603, 298] width 1206 height 596
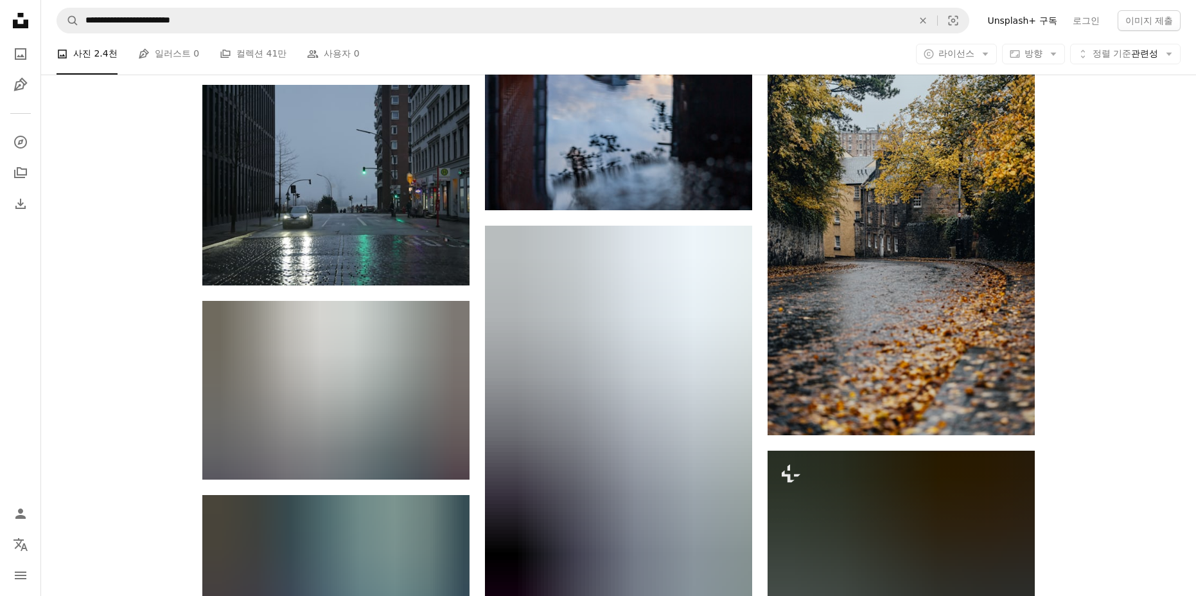
scroll to position [3533, 0]
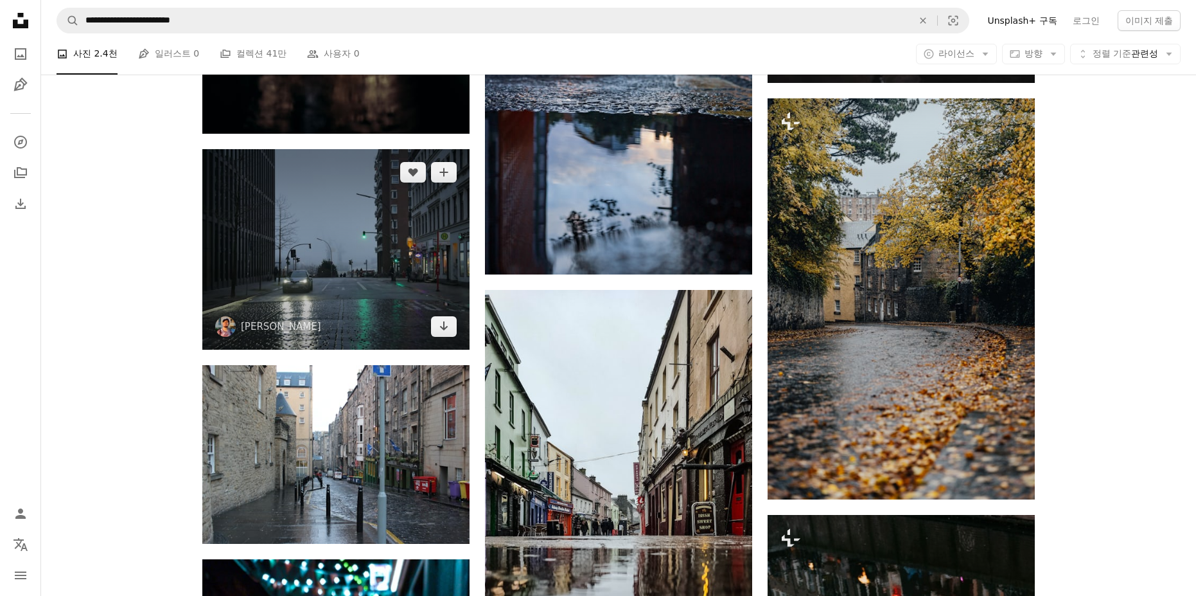
click at [289, 262] on img at bounding box center [335, 249] width 267 height 200
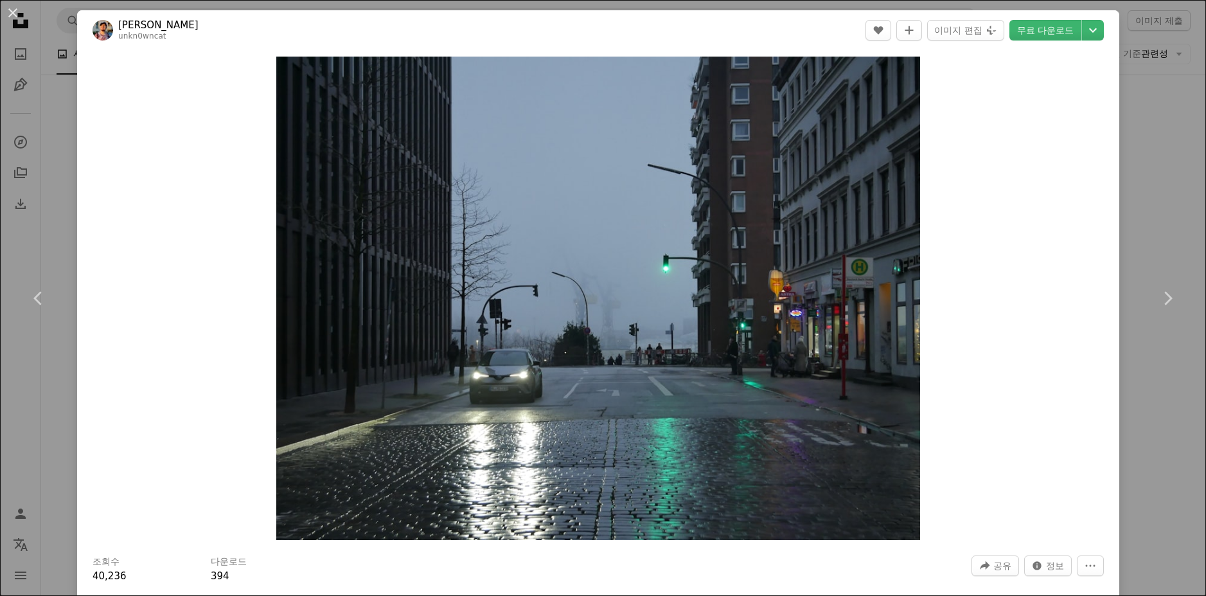
click at [1169, 393] on div "An X shape Chevron left Chevron right [PERSON_NAME] unkn0wncat A heart A plus s…" at bounding box center [603, 298] width 1206 height 596
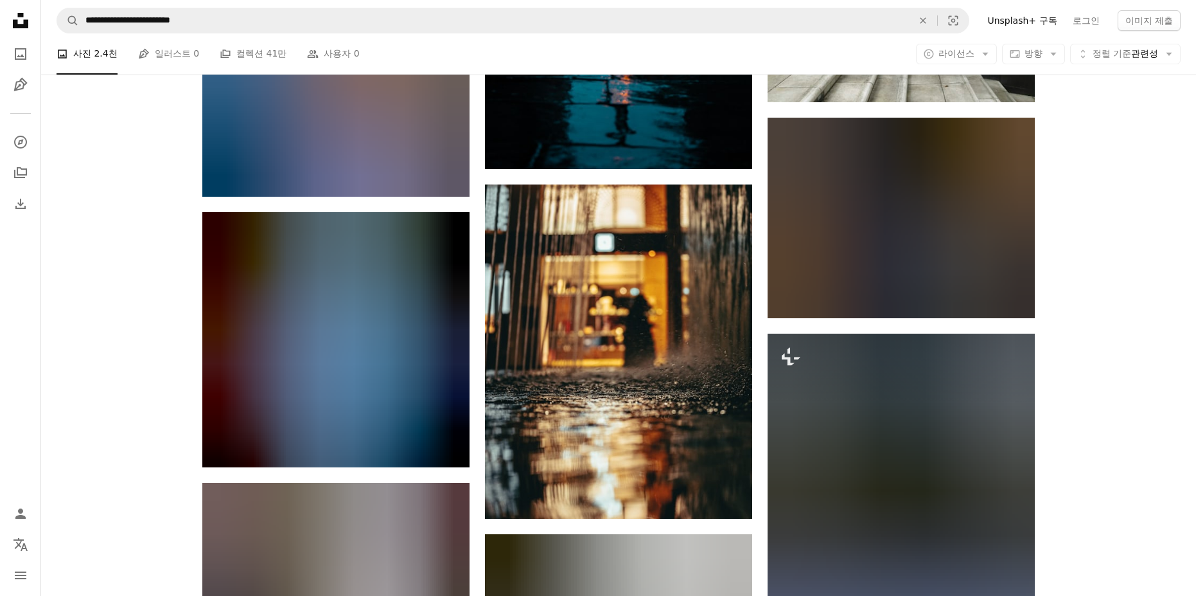
scroll to position [4561, 0]
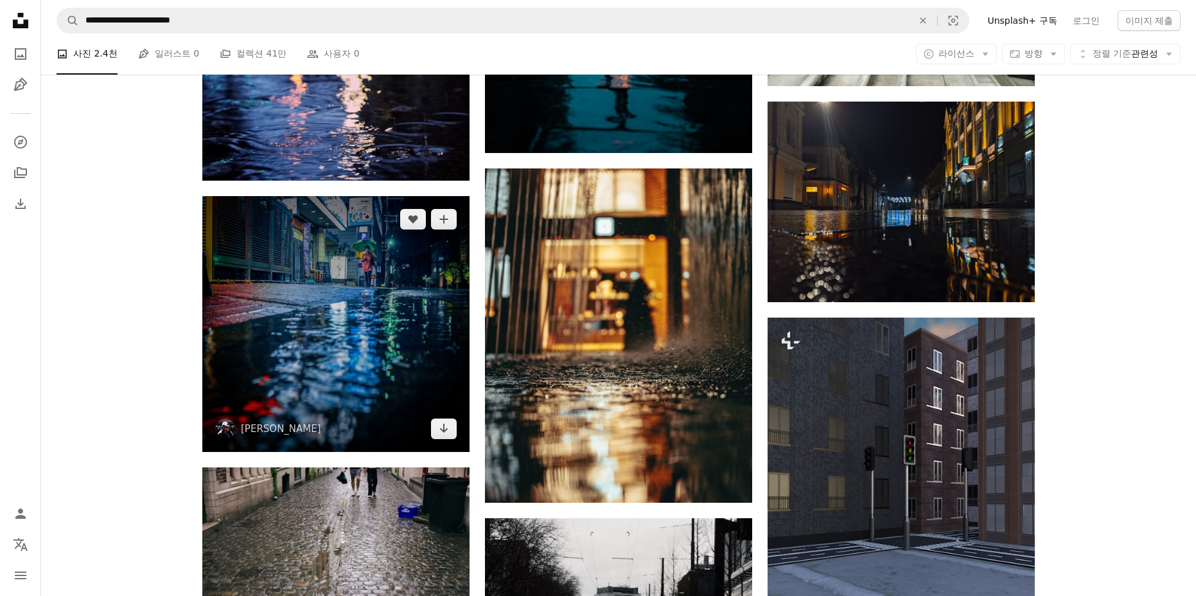
click at [360, 377] on img at bounding box center [335, 324] width 267 height 256
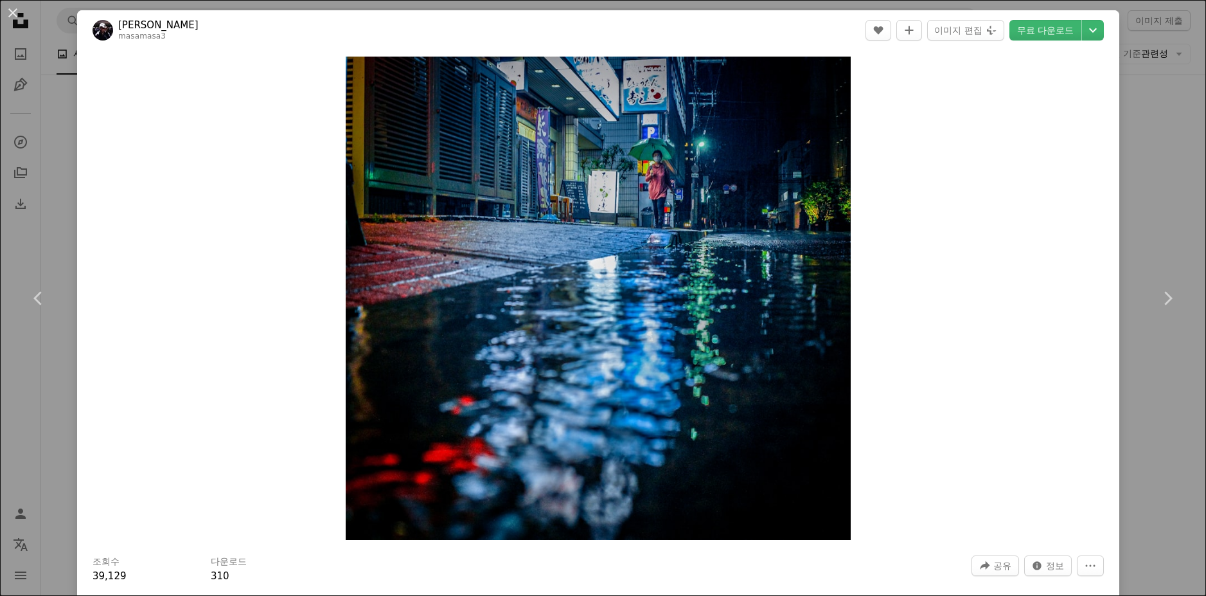
click at [1142, 224] on div "An X shape Chevron left Chevron right [PERSON_NAME] masamasa3 A heart A plus si…" at bounding box center [603, 298] width 1206 height 596
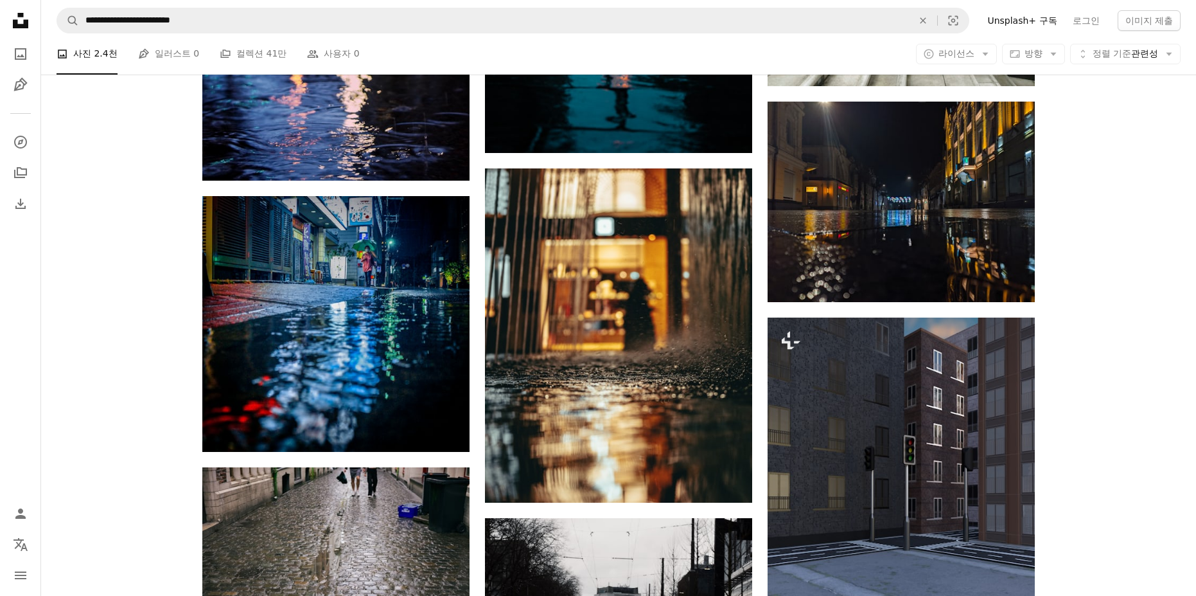
scroll to position [4626, 0]
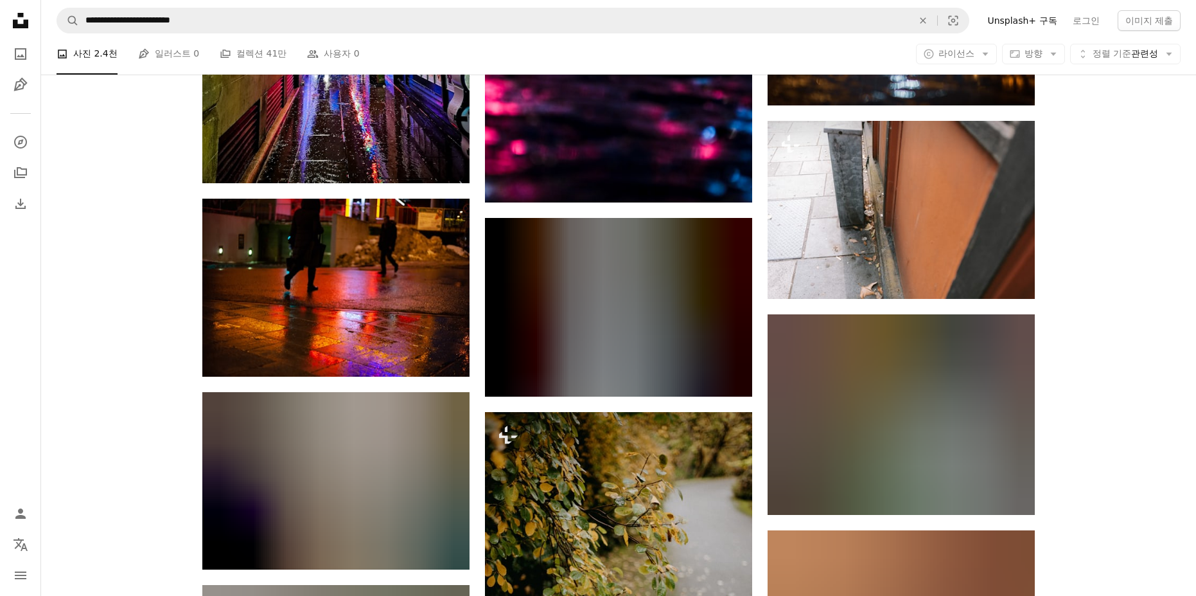
scroll to position [7131, 0]
